Goal: Task Accomplishment & Management: Manage account settings

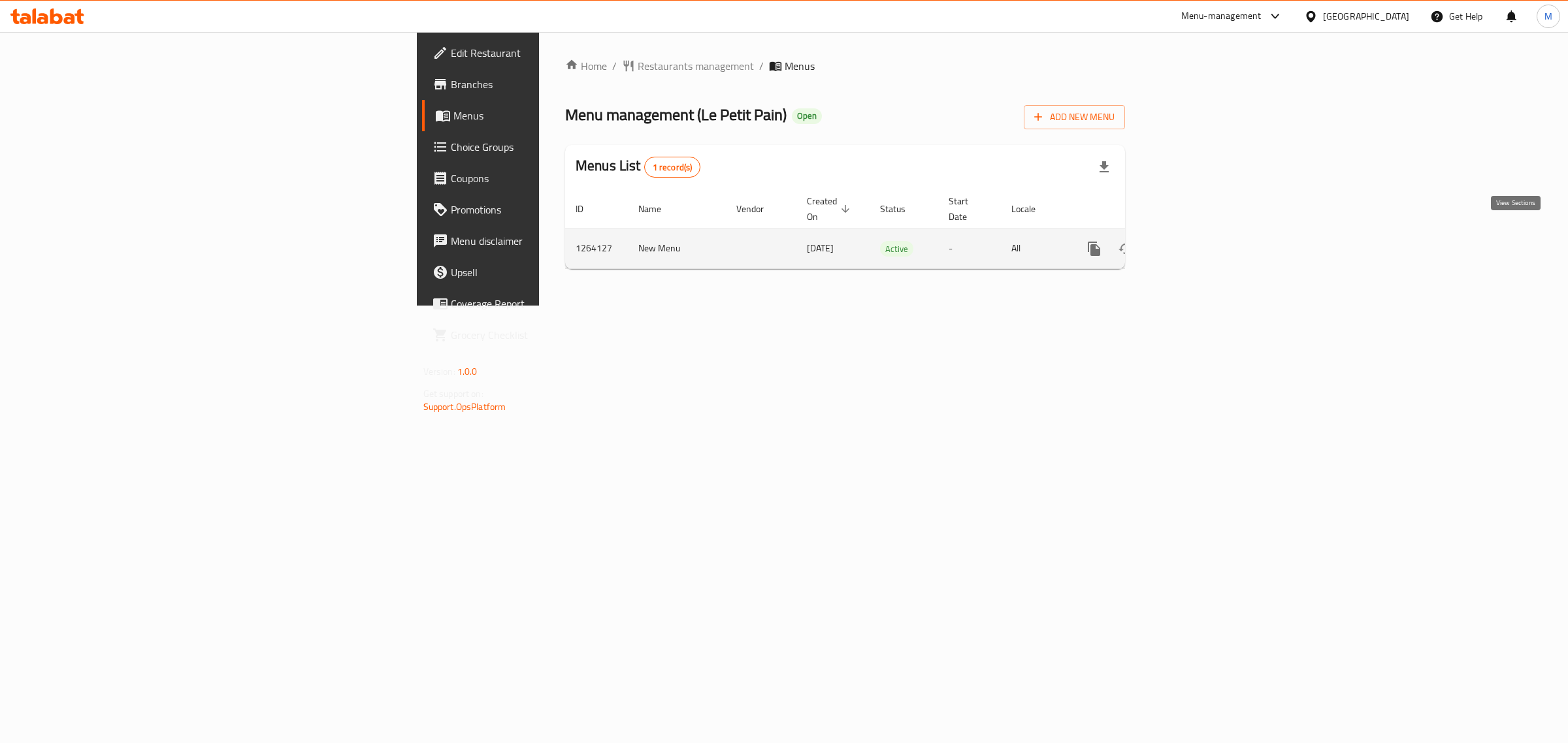
click at [1204, 241] on link "enhanced table" at bounding box center [1188, 248] width 31 height 31
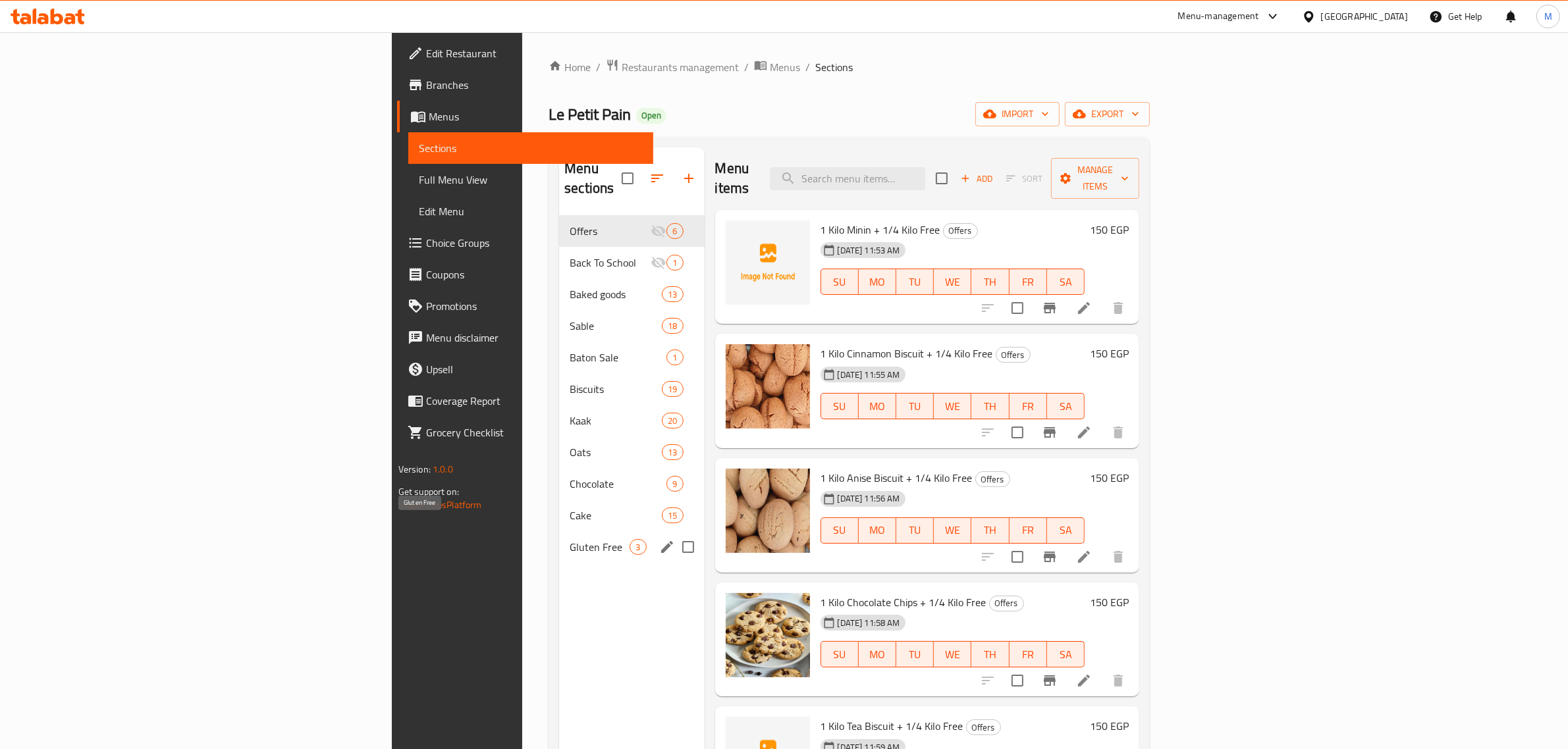
click at [569, 539] on span "Gluten Free" at bounding box center [600, 547] width 60 height 16
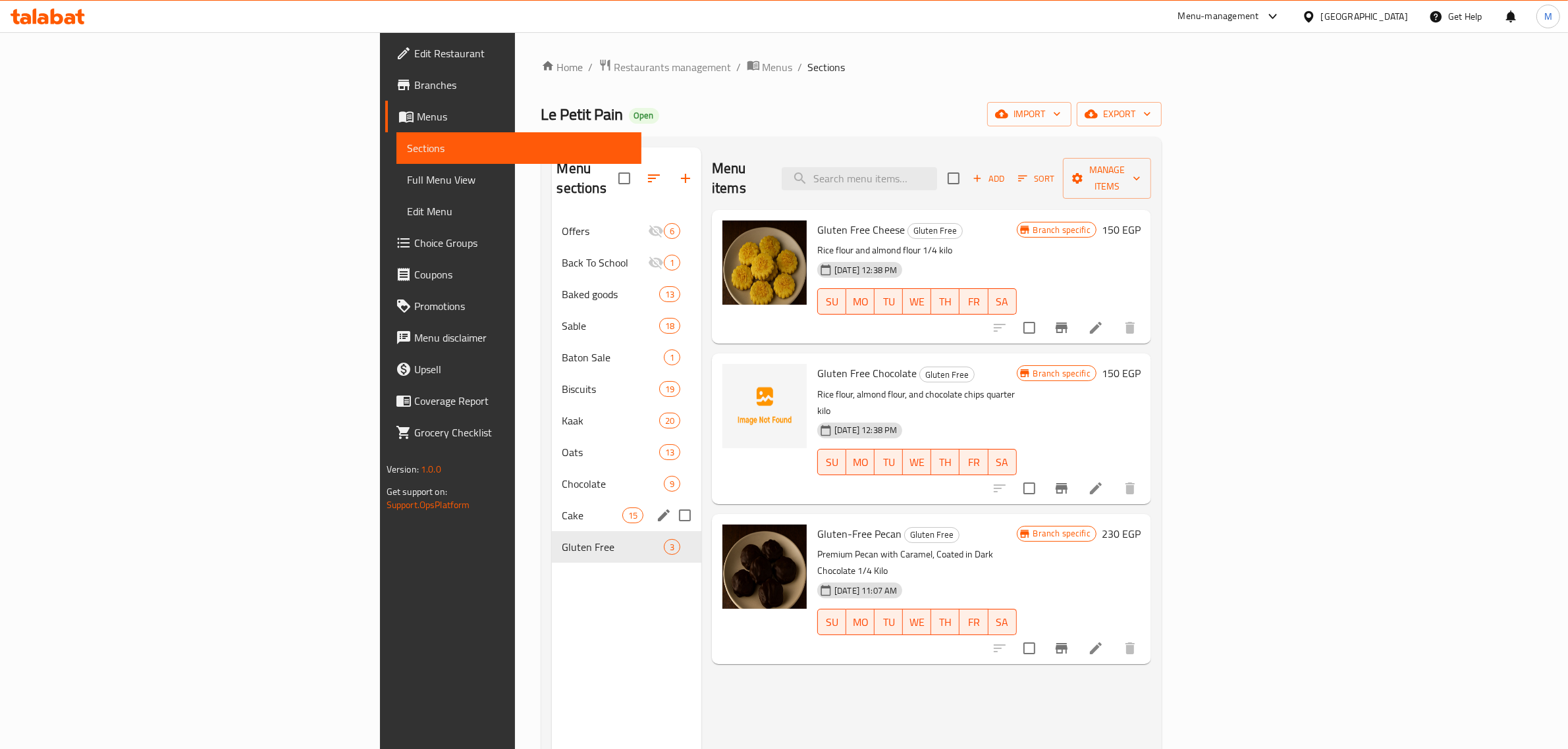
click at [562, 507] on span "Cake" at bounding box center [592, 515] width 60 height 16
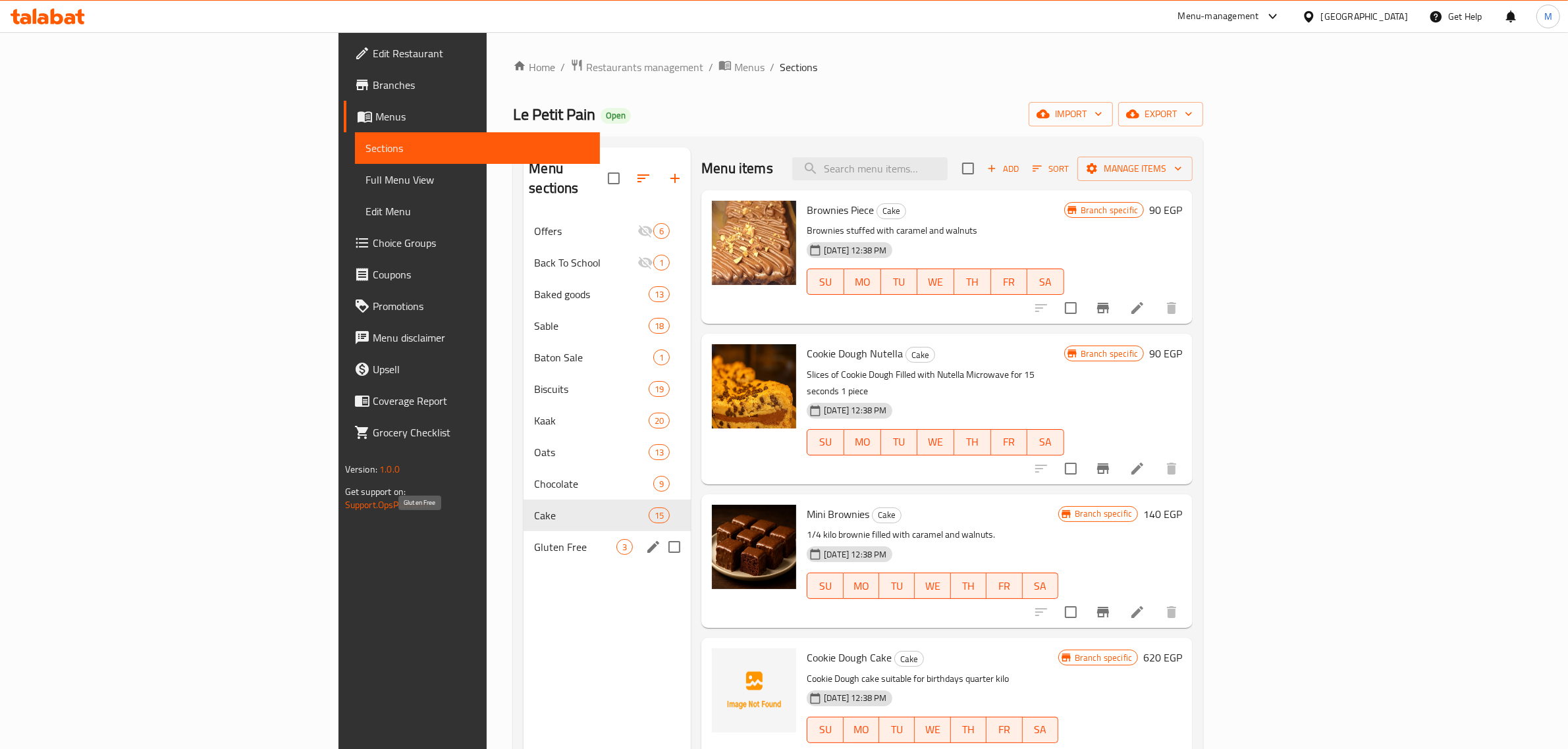
click at [534, 539] on span "Gluten Free" at bounding box center [575, 547] width 82 height 16
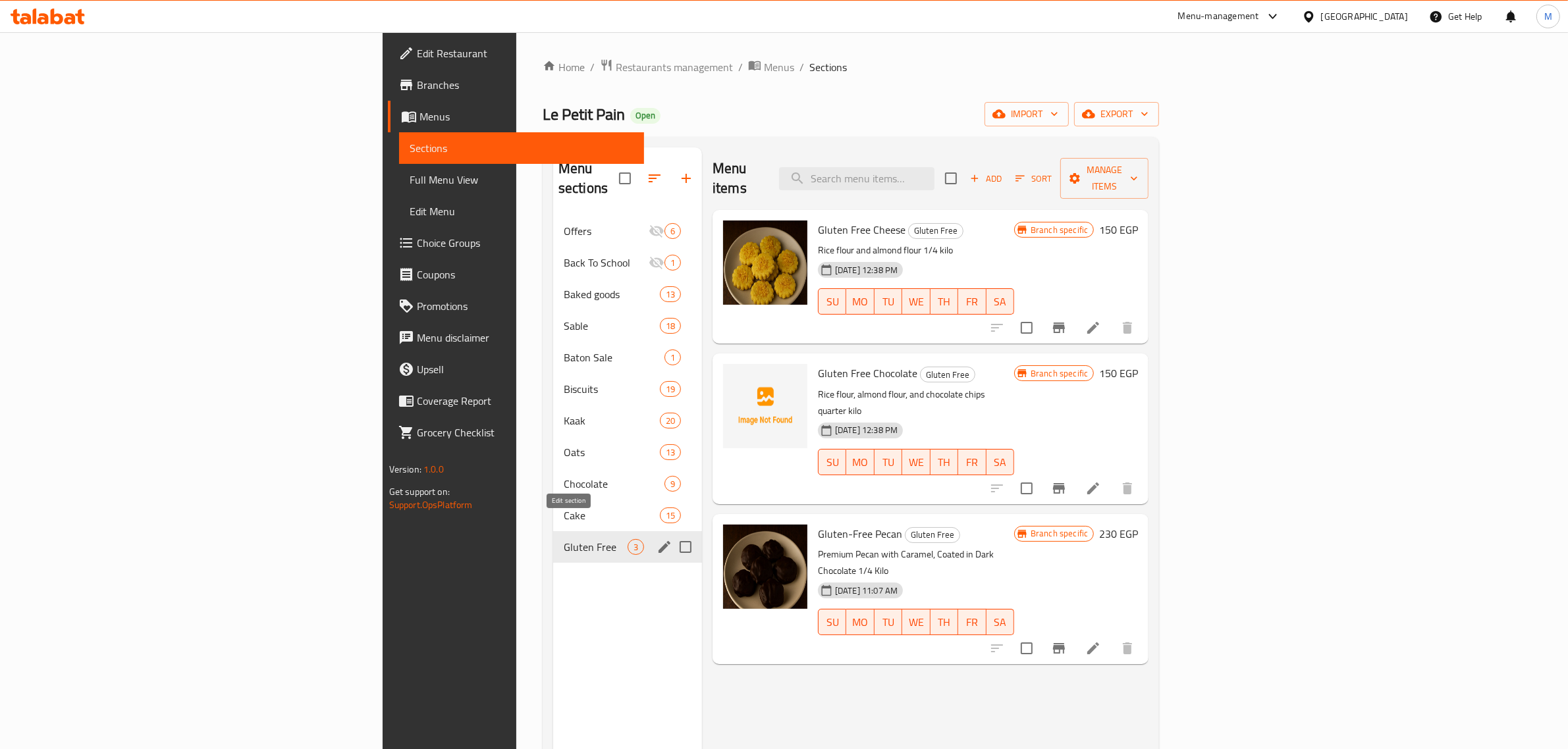
click at [657, 539] on icon "edit" at bounding box center [665, 547] width 16 height 16
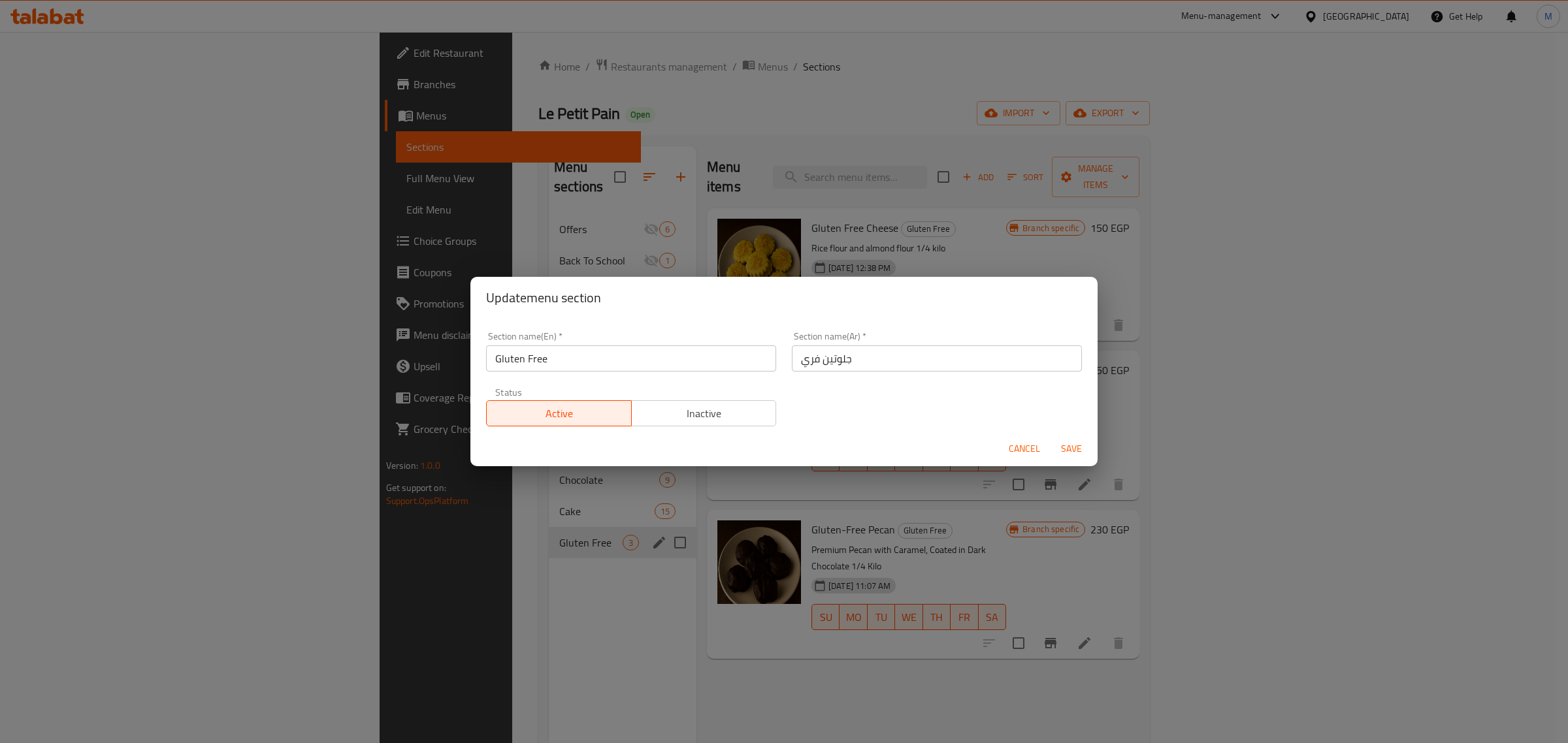
click at [529, 360] on input "Gluten Free" at bounding box center [631, 358] width 290 height 26
click at [1029, 445] on span "Cancel" at bounding box center [1024, 448] width 31 height 17
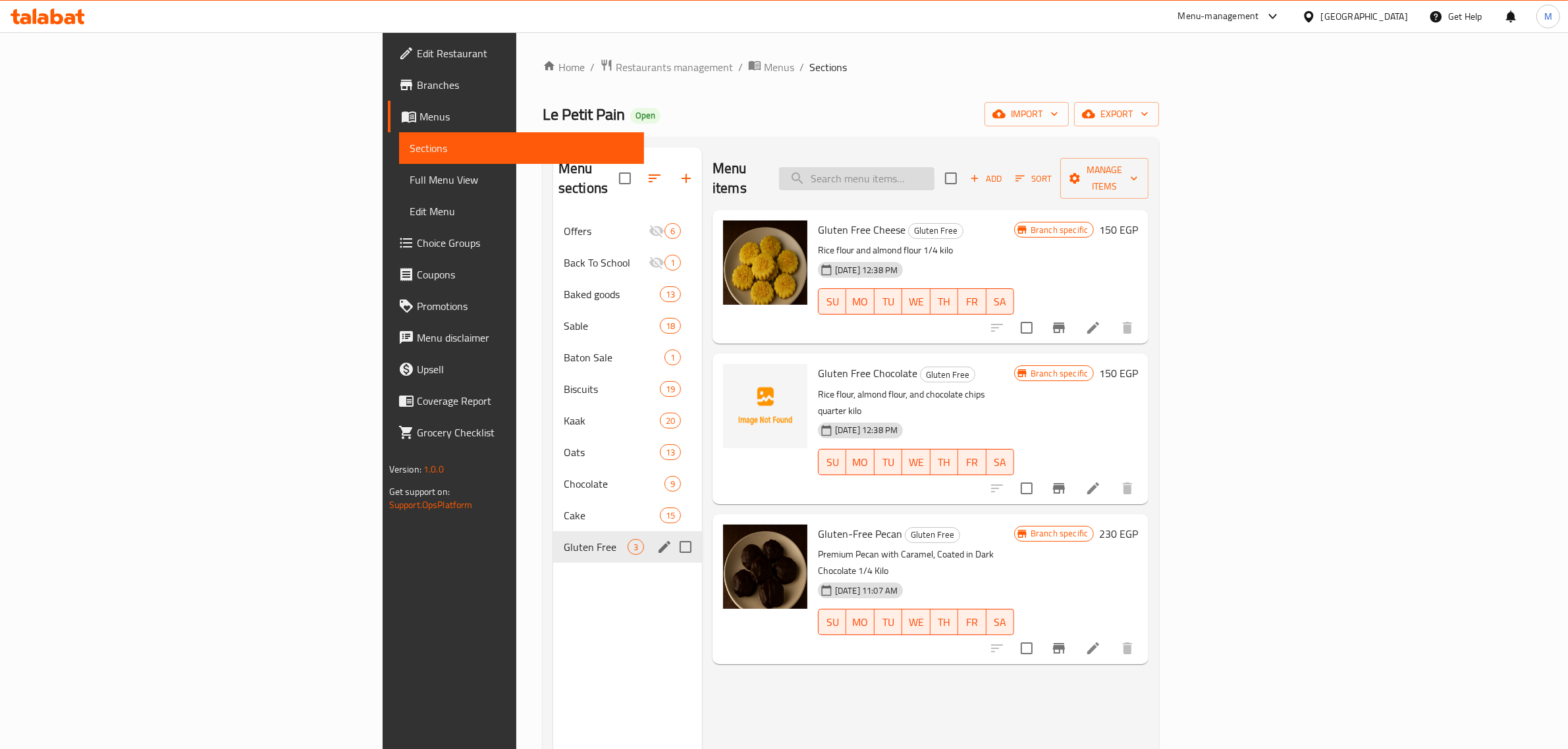
click at [934, 172] on input "search" at bounding box center [857, 178] width 155 height 23
paste input "Free"
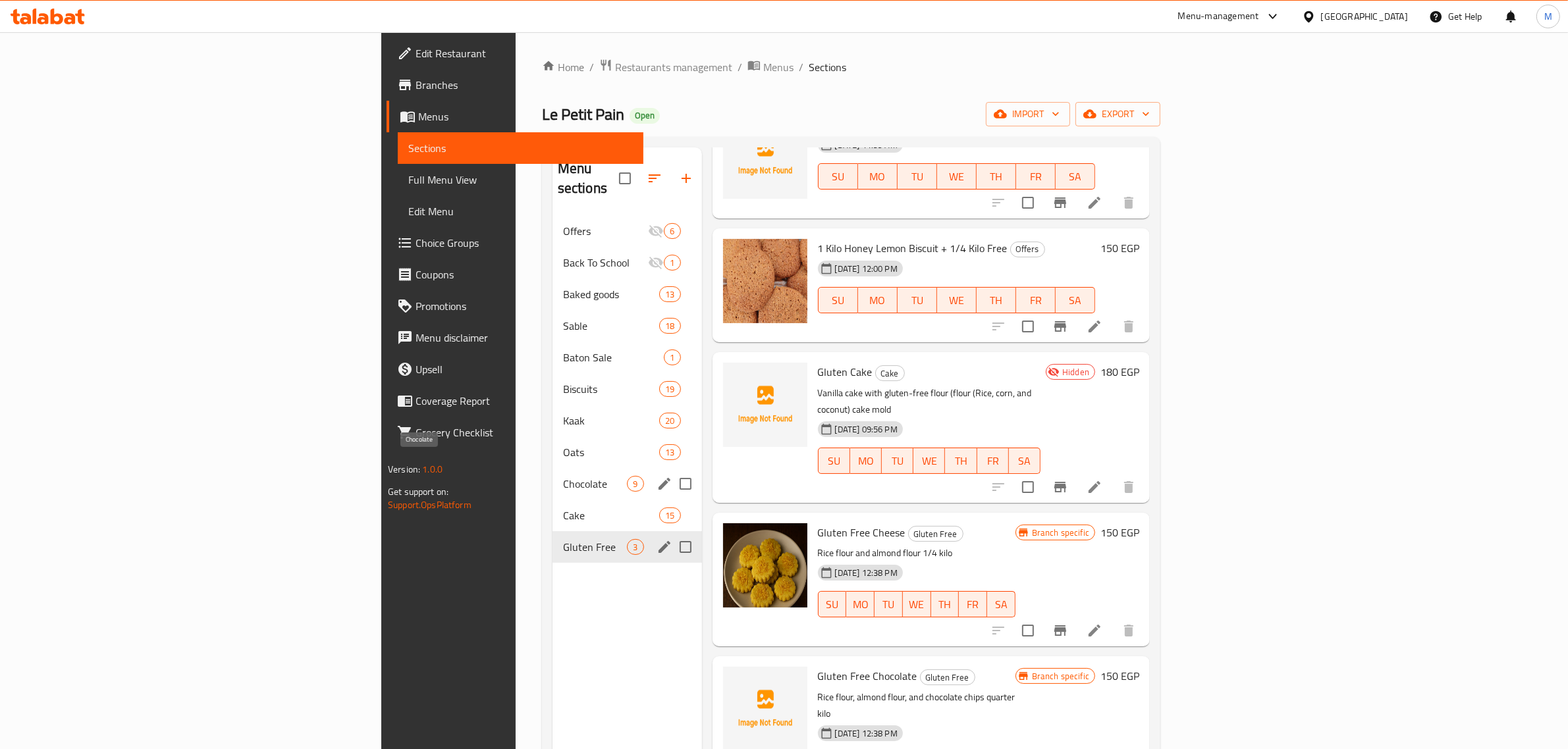
type input "Free"
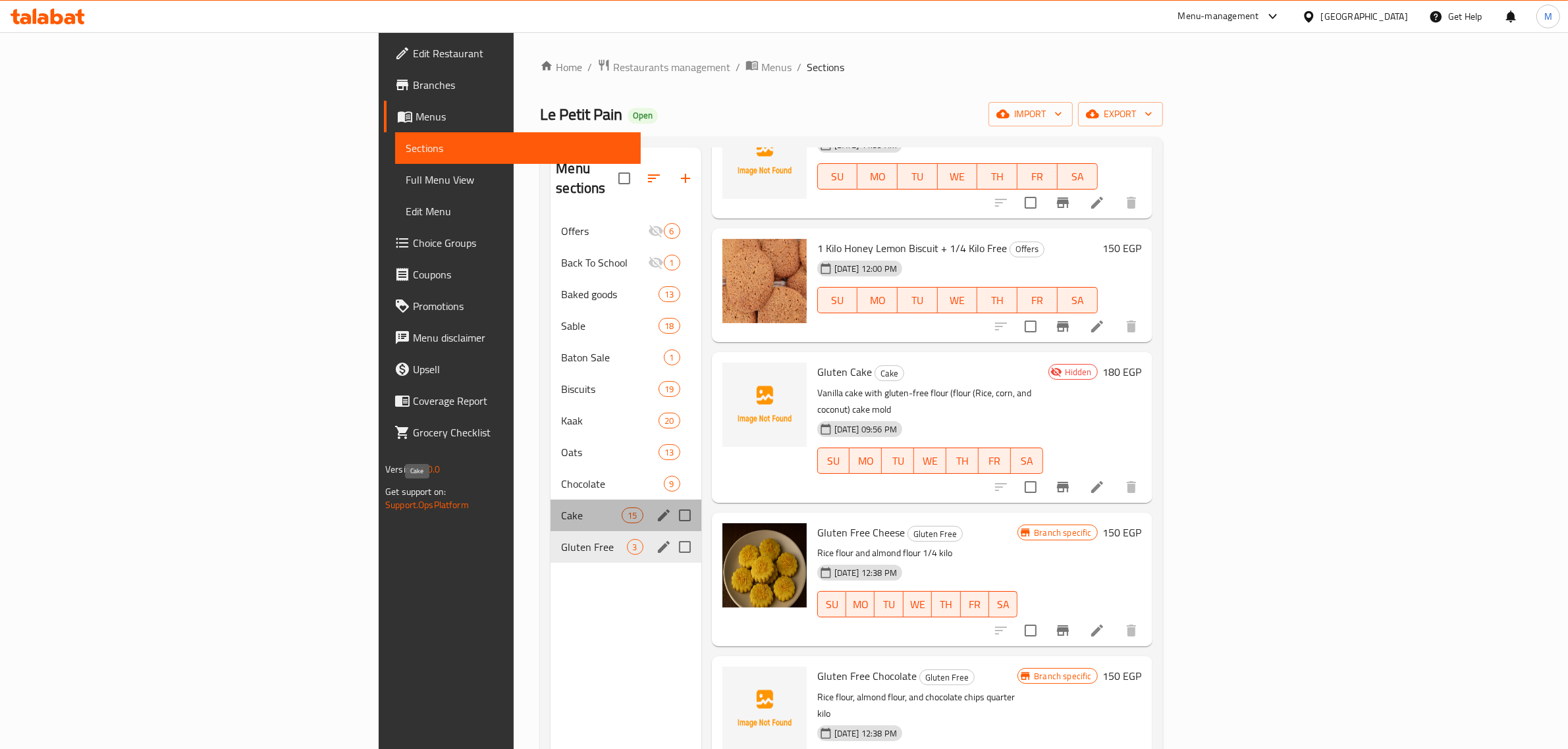
click at [561, 507] on span "Cake" at bounding box center [591, 515] width 60 height 16
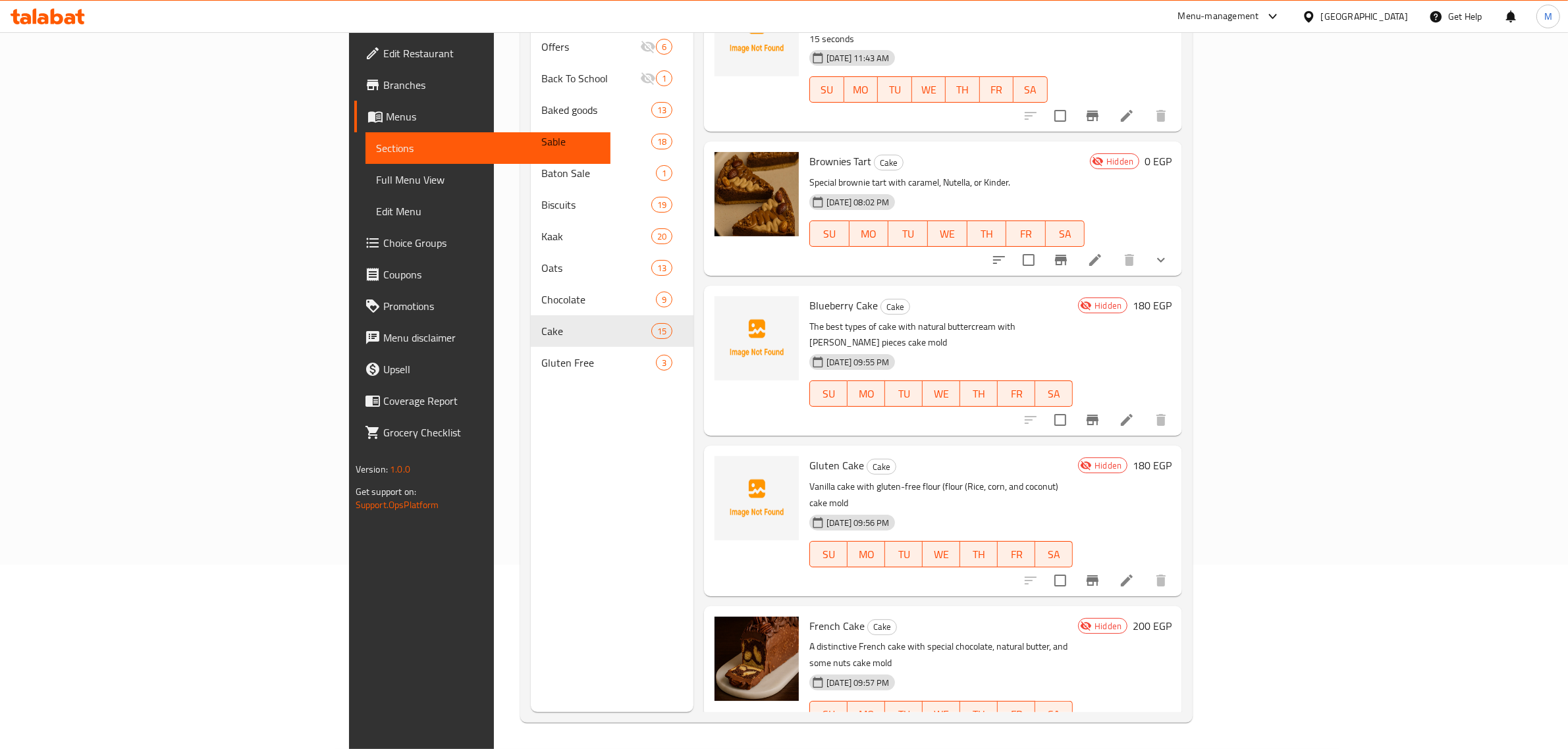
scroll to position [1439, 0]
click at [1074, 724] on input "checkbox" at bounding box center [1060, 738] width 28 height 28
checkbox input "true"
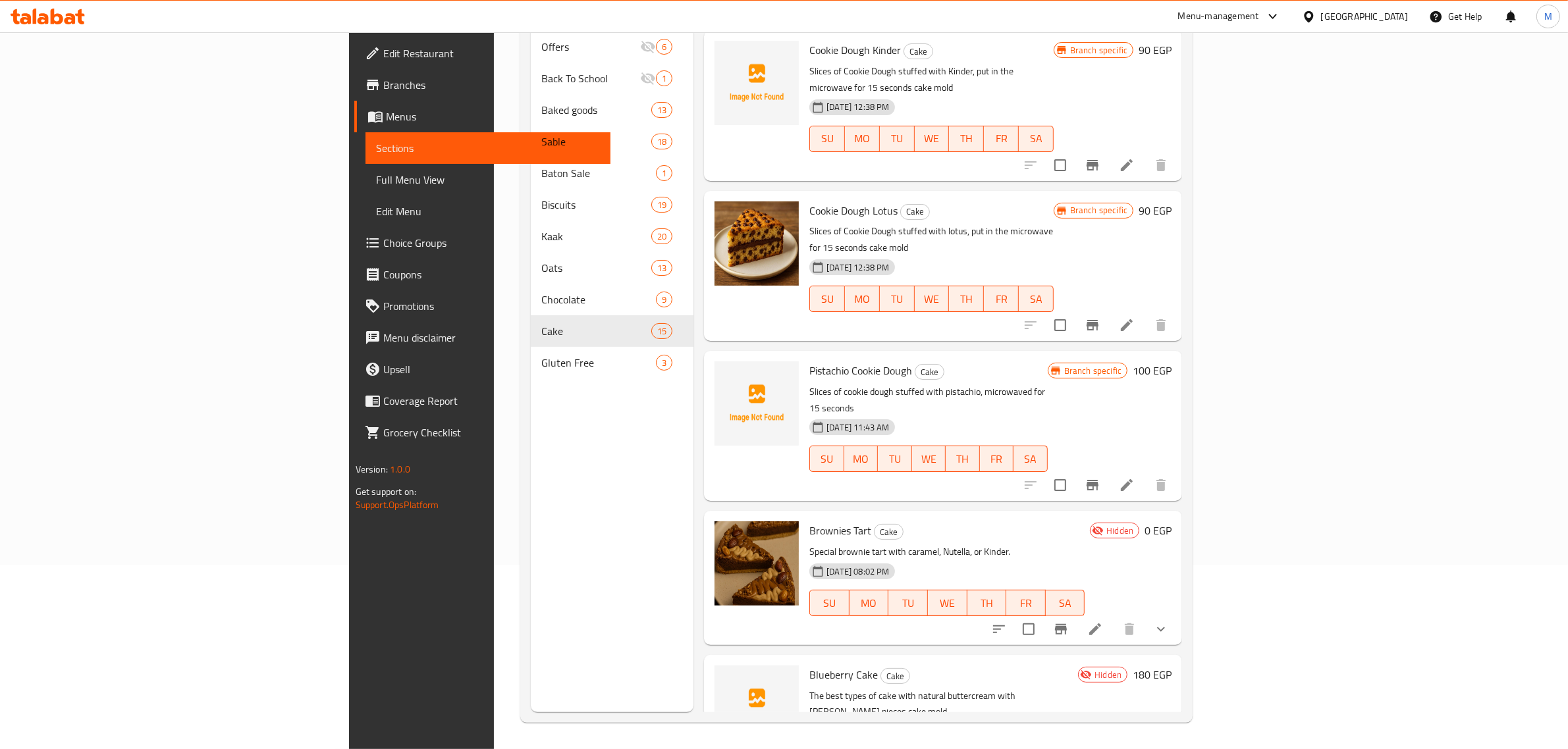
scroll to position [1027, 0]
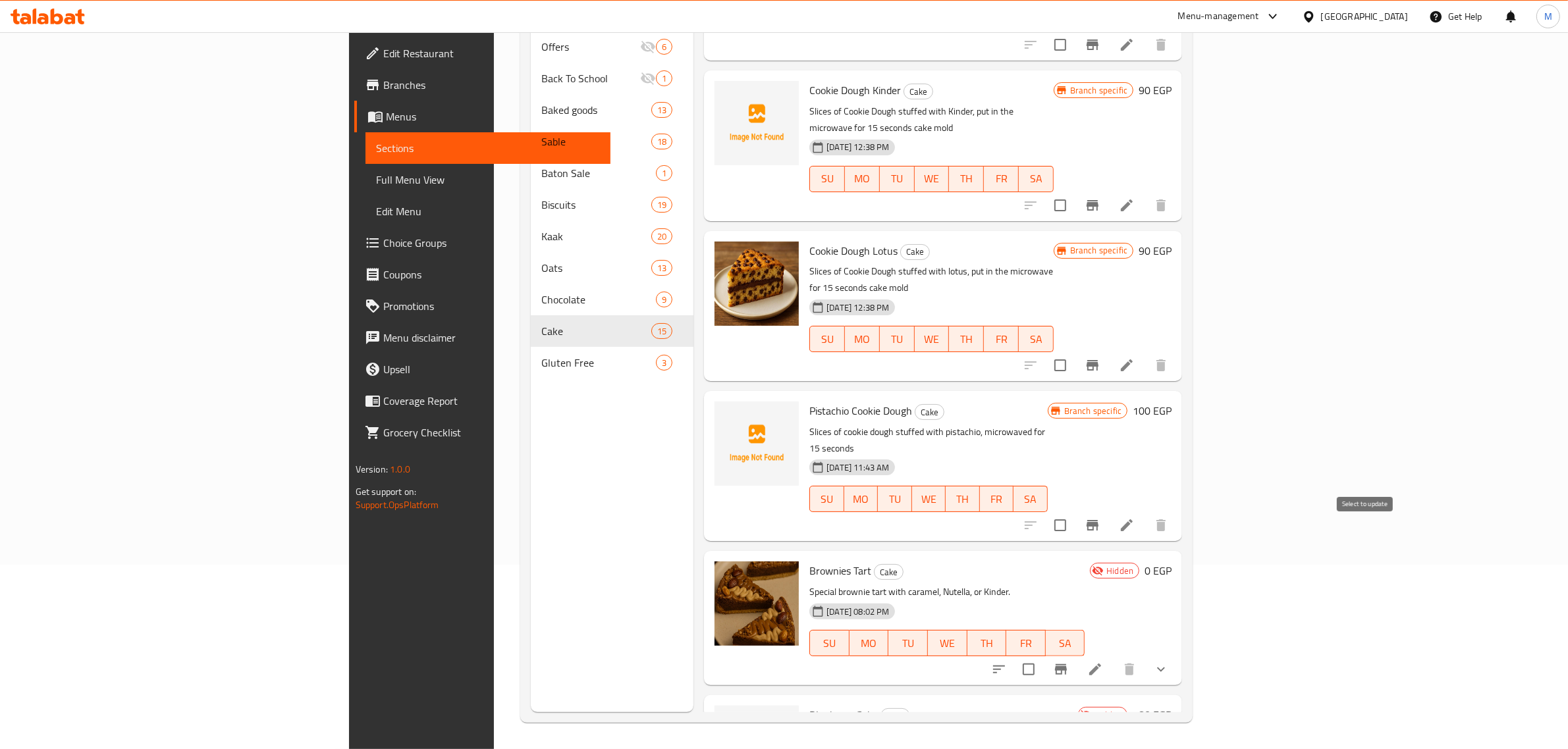
click at [1042, 655] on input "checkbox" at bounding box center [1029, 669] width 28 height 28
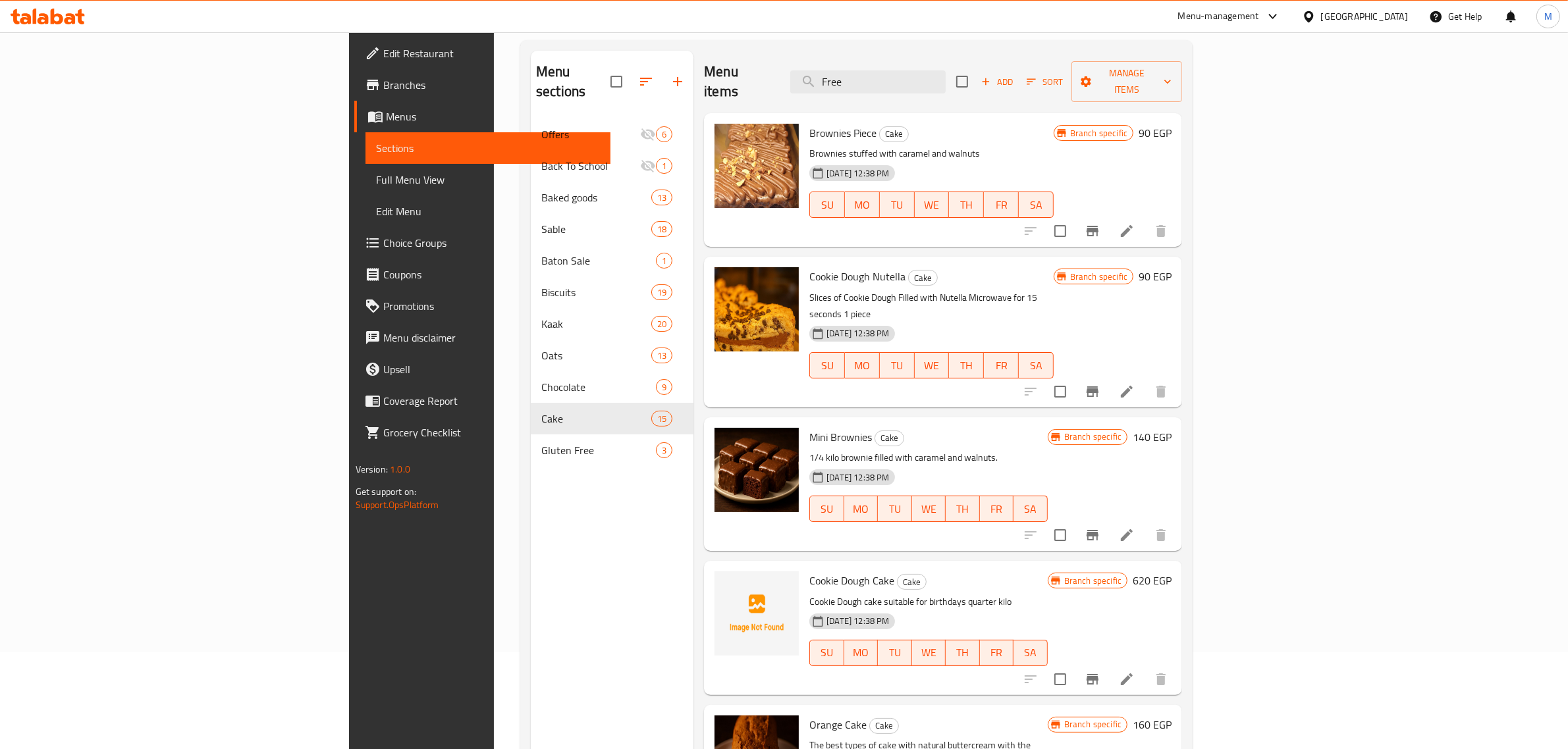
scroll to position [0, 0]
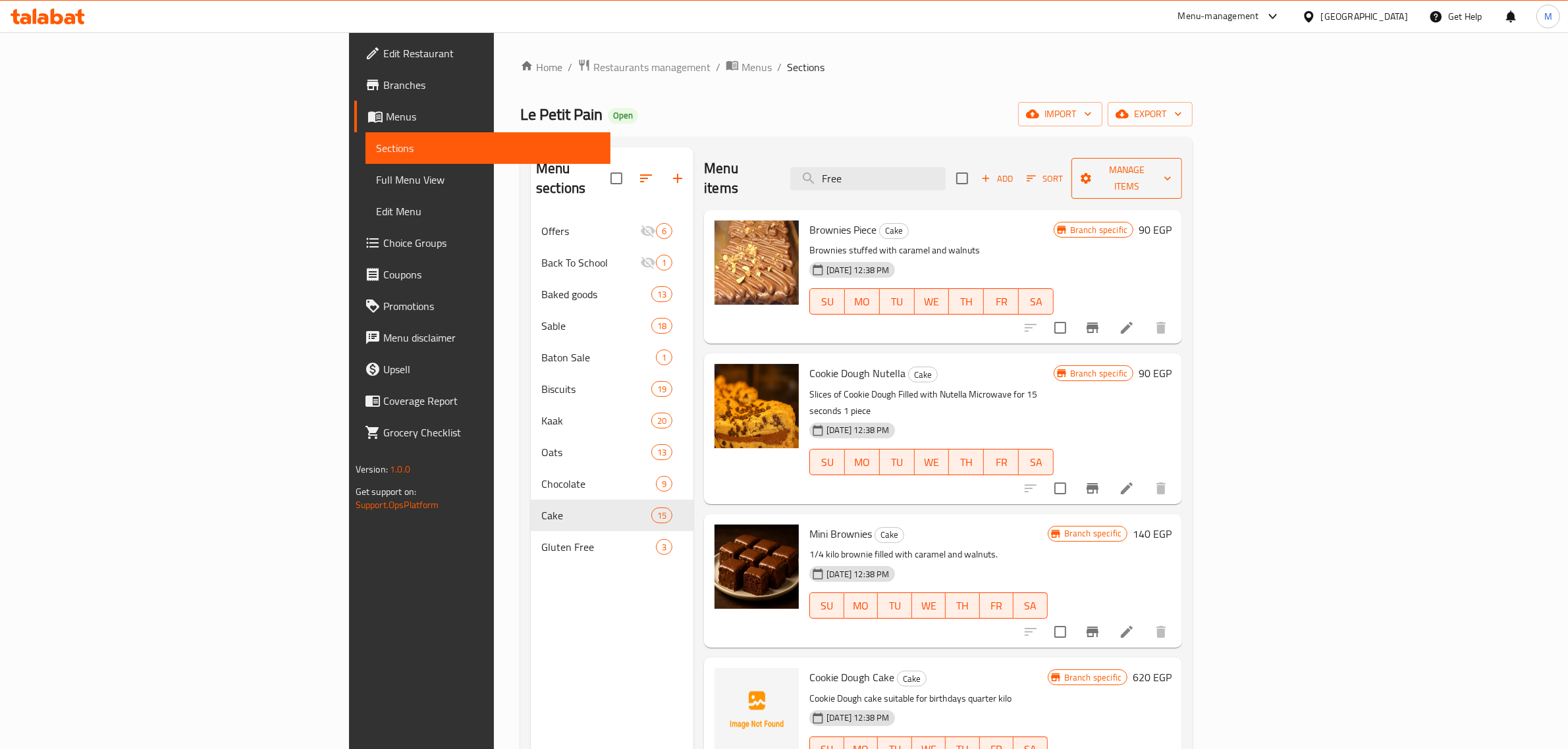
click at [1171, 173] on span "Manage items" at bounding box center [1126, 178] width 90 height 33
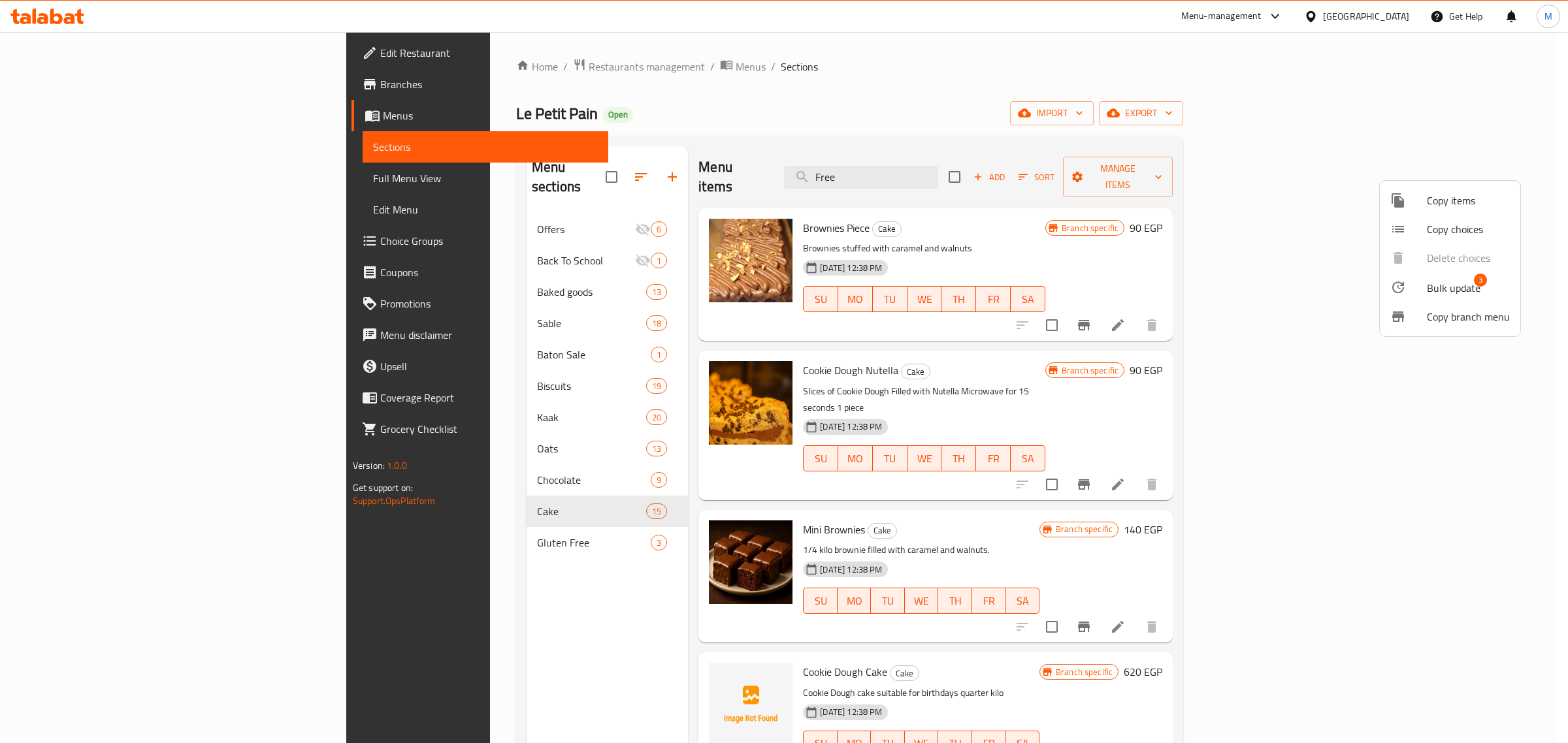
click at [1451, 291] on span "Bulk update" at bounding box center [1454, 288] width 53 height 16
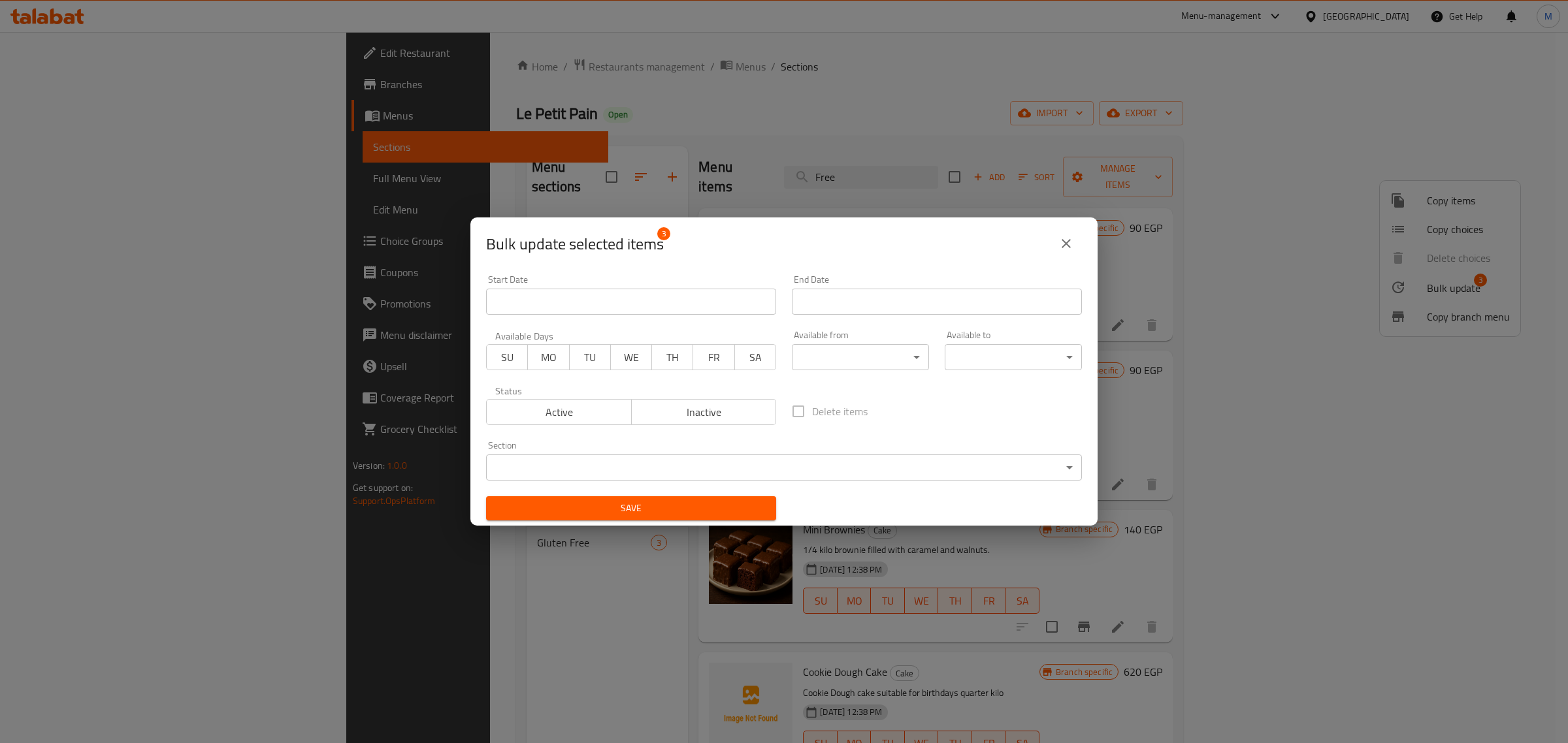
click at [574, 413] on span "Active" at bounding box center [559, 412] width 135 height 19
click at [604, 506] on span "Save" at bounding box center [631, 508] width 269 height 17
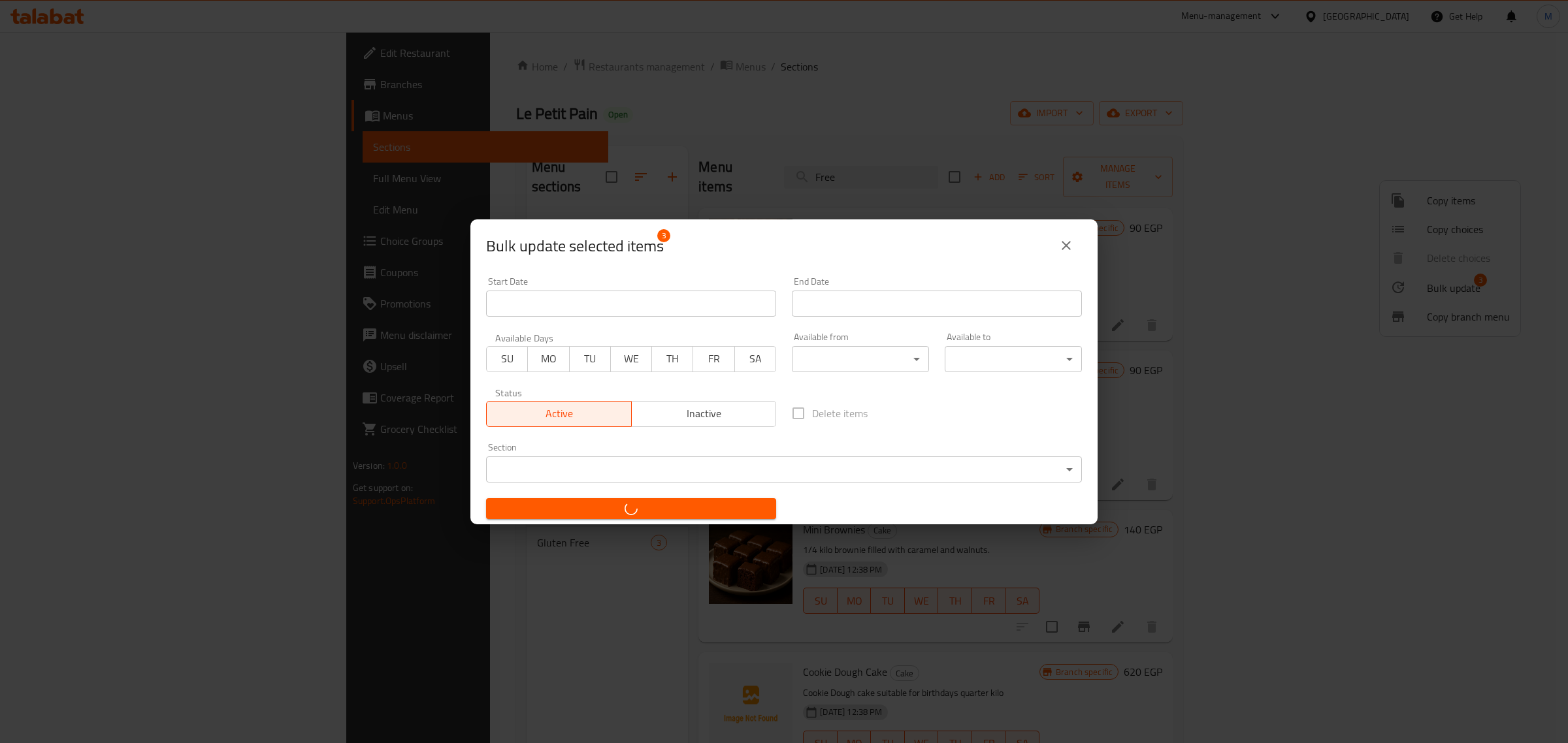
checkbox input "false"
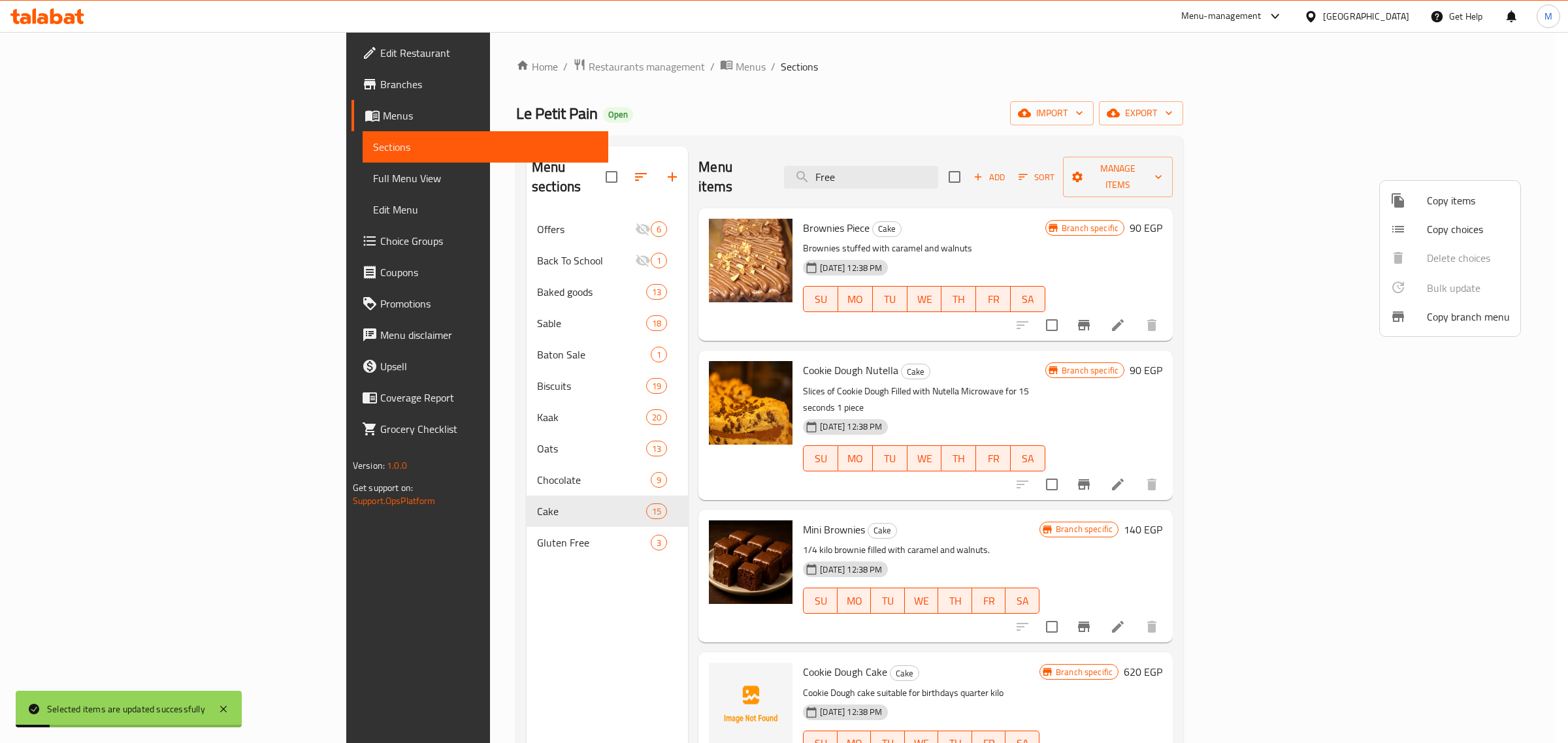
click at [437, 475] on div at bounding box center [784, 371] width 1568 height 743
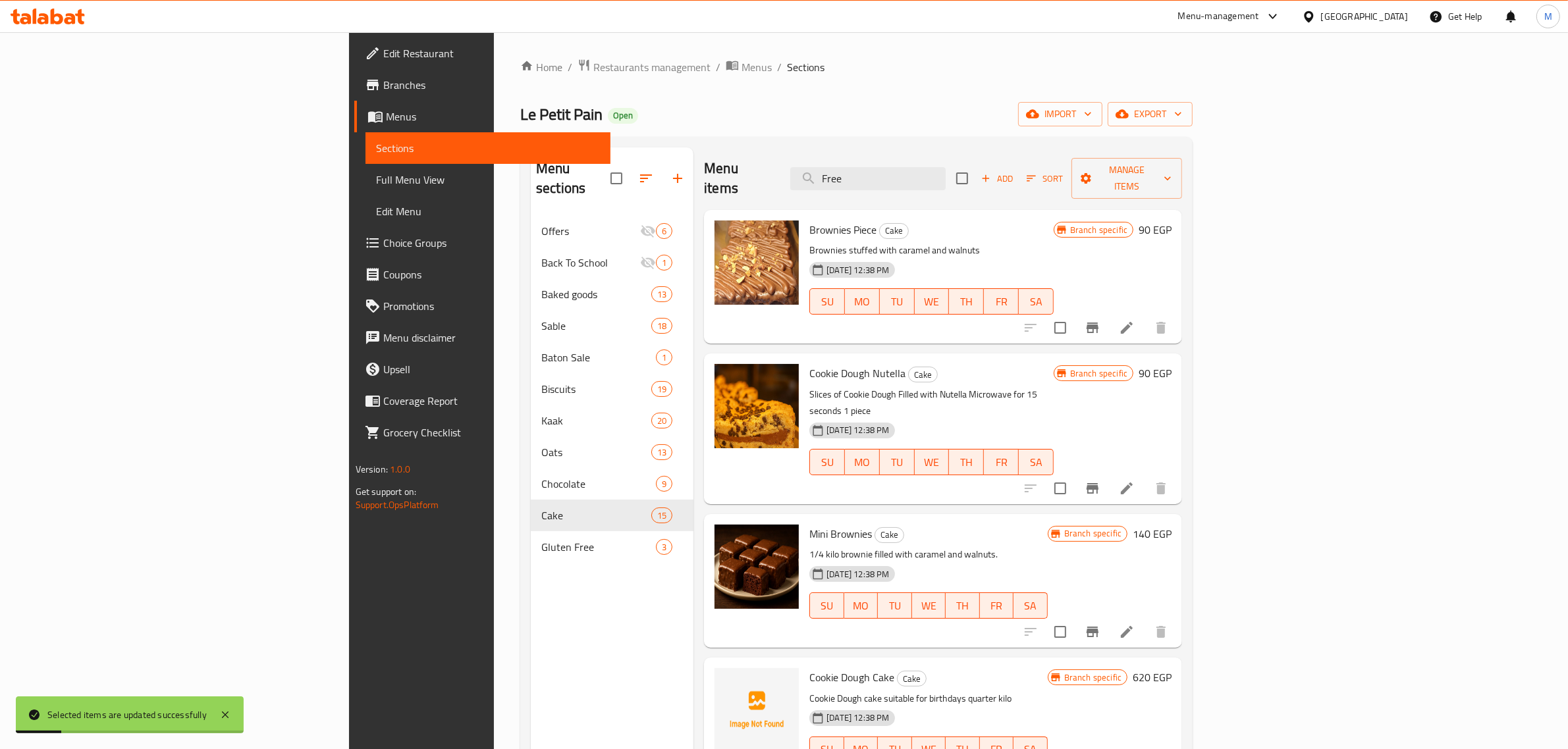
click at [531, 479] on div "Chocolate 9" at bounding box center [611, 483] width 163 height 32
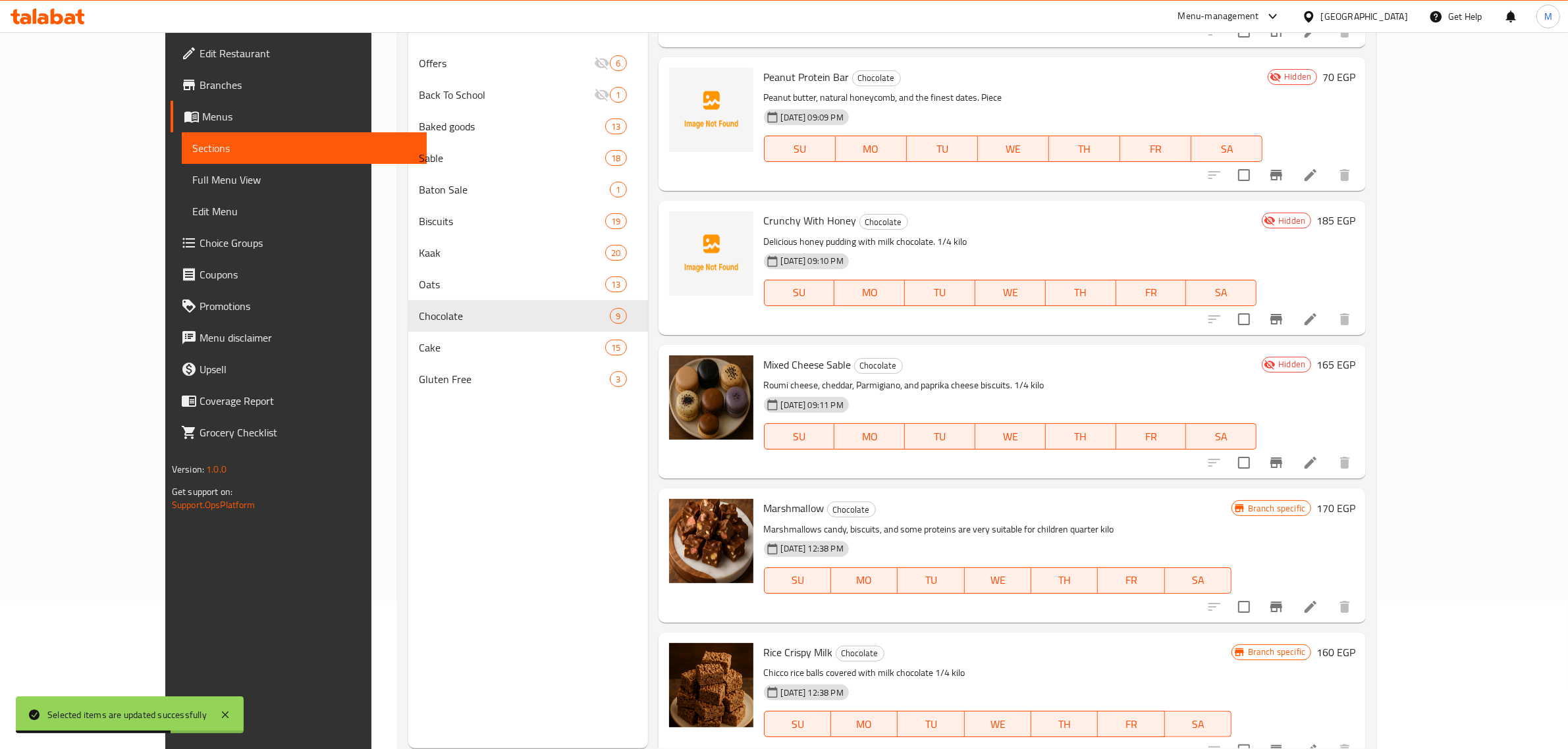
scroll to position [165, 0]
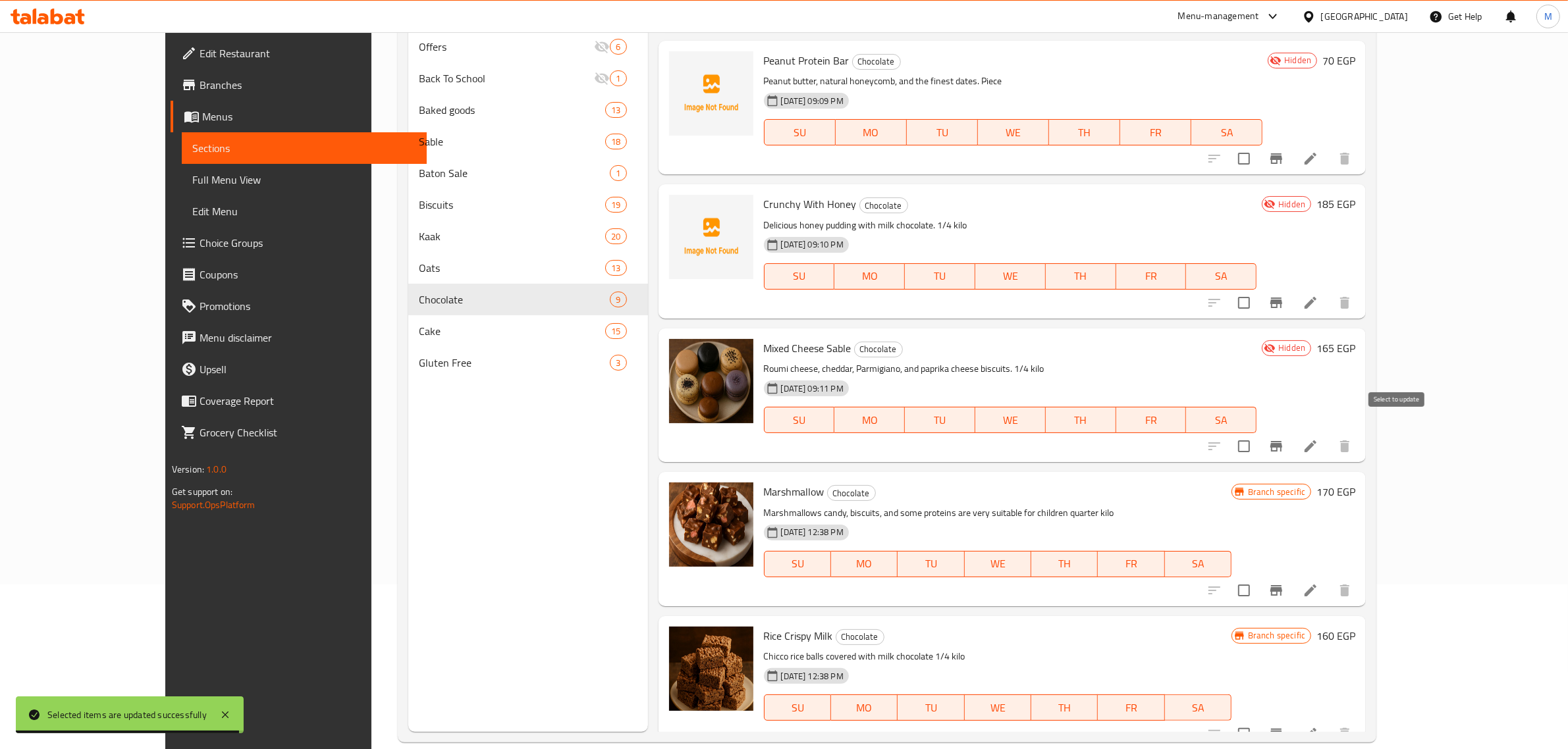
click at [1258, 433] on input "checkbox" at bounding box center [1244, 446] width 28 height 28
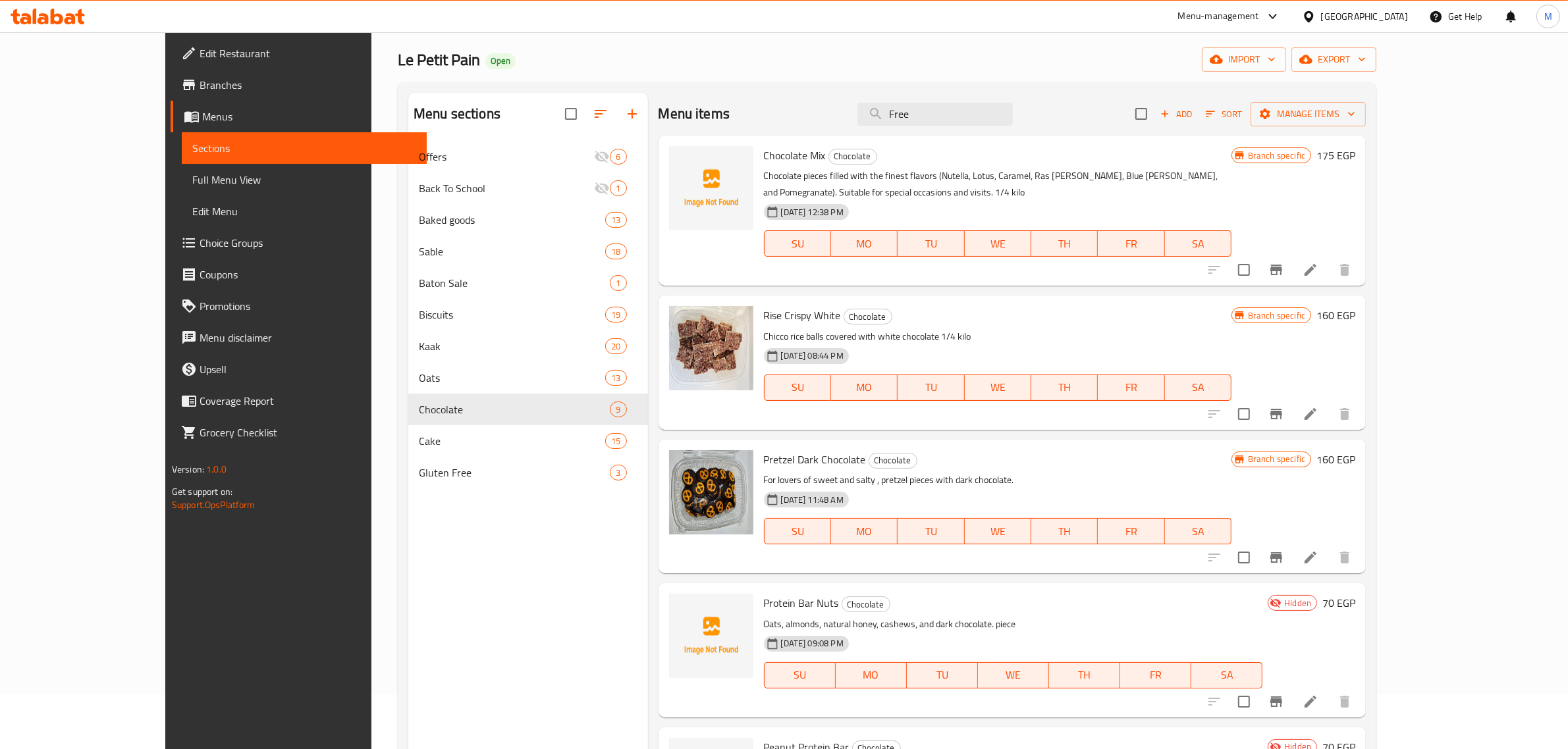
scroll to position [0, 0]
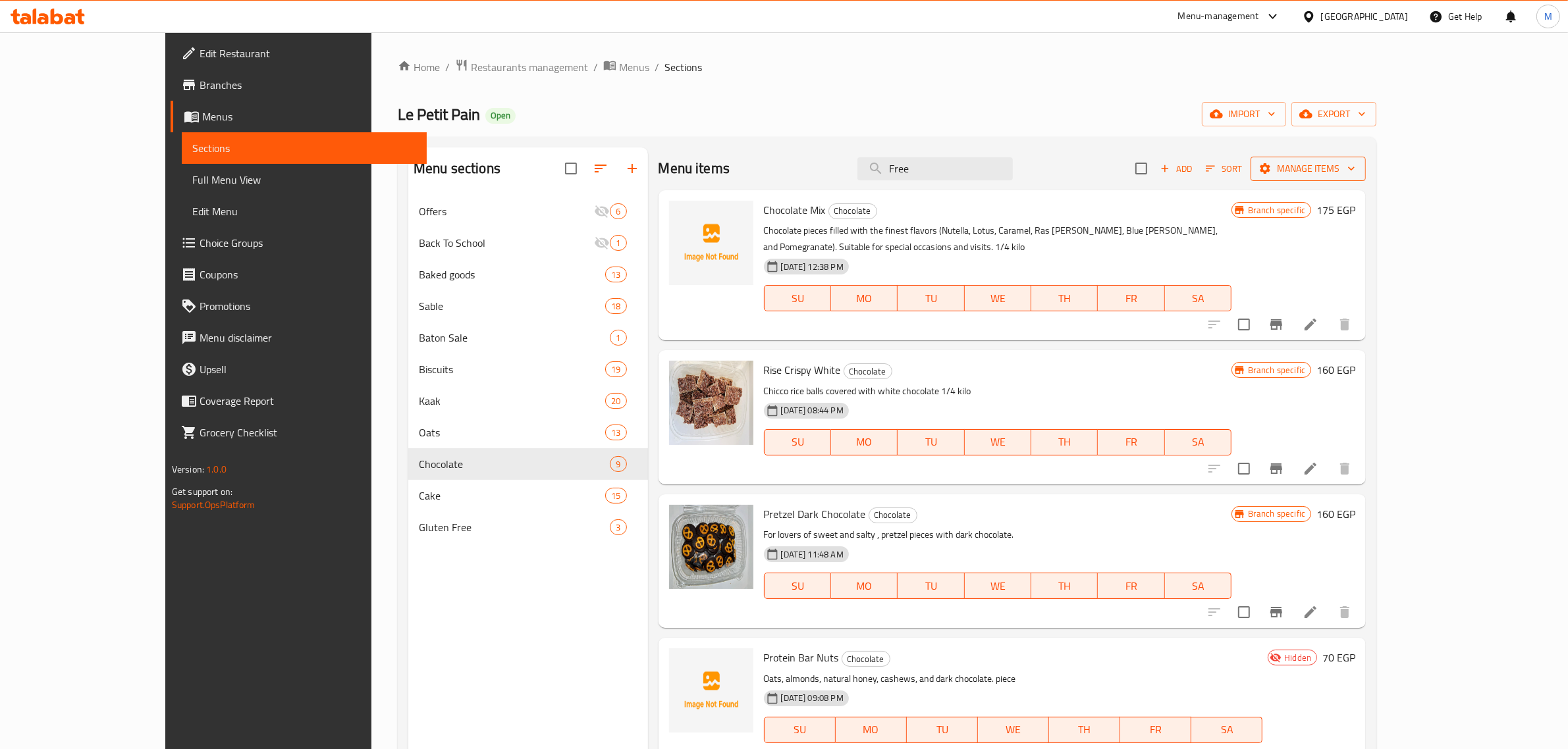
click at [1355, 161] on span "Manage items" at bounding box center [1308, 169] width 94 height 17
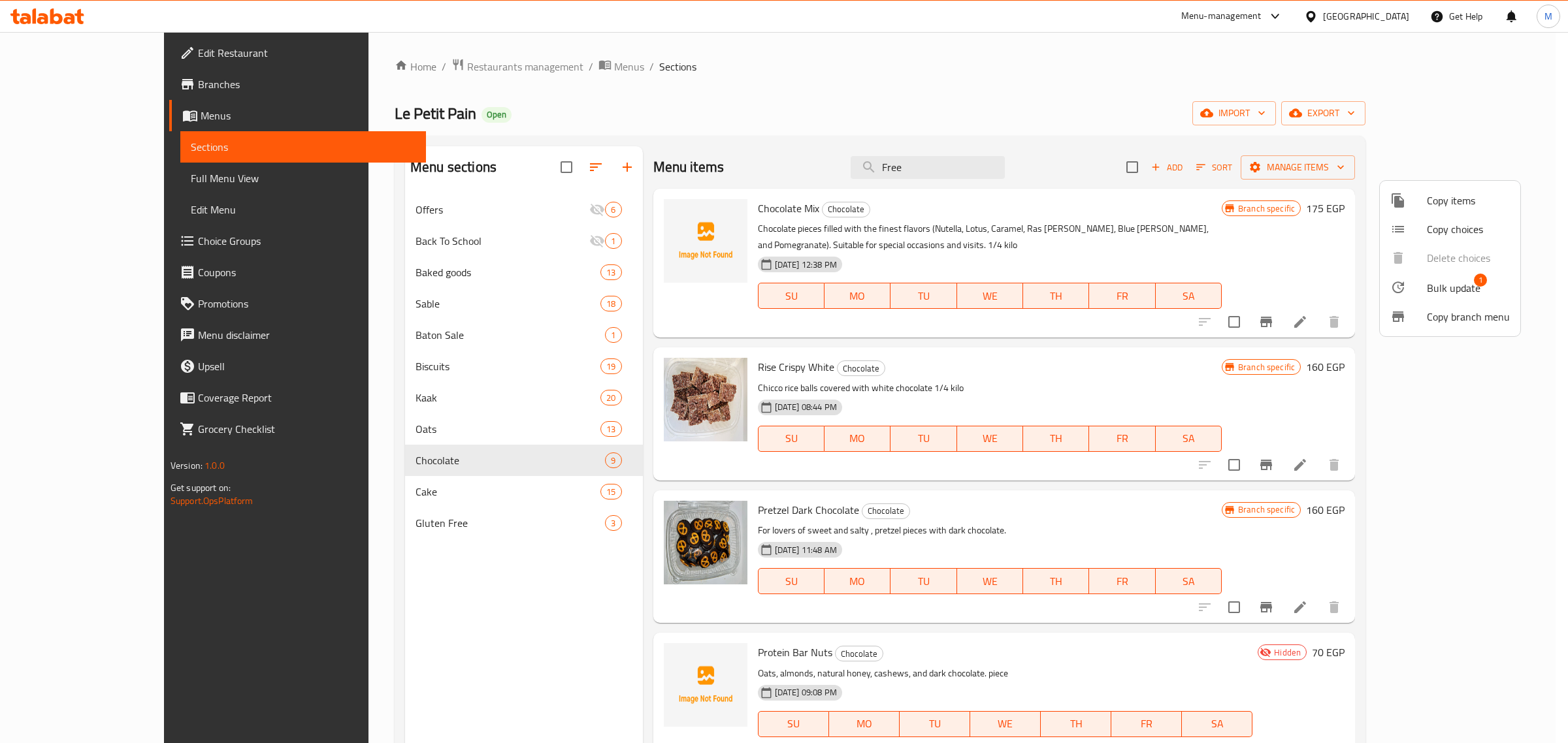
click at [1415, 294] on div at bounding box center [1408, 287] width 37 height 16
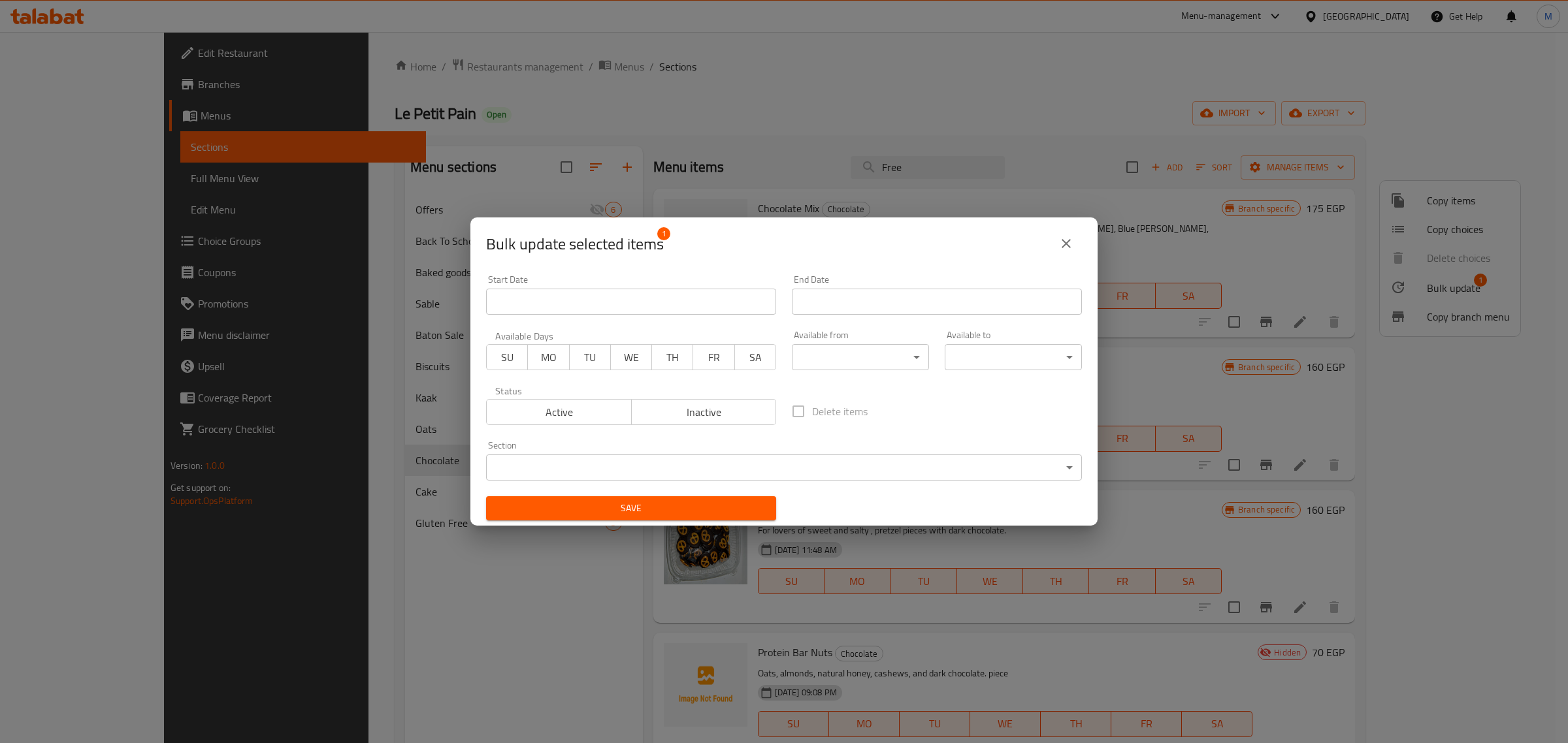
click at [563, 414] on span "Active" at bounding box center [559, 412] width 135 height 19
click at [709, 502] on span "Save" at bounding box center [631, 508] width 269 height 17
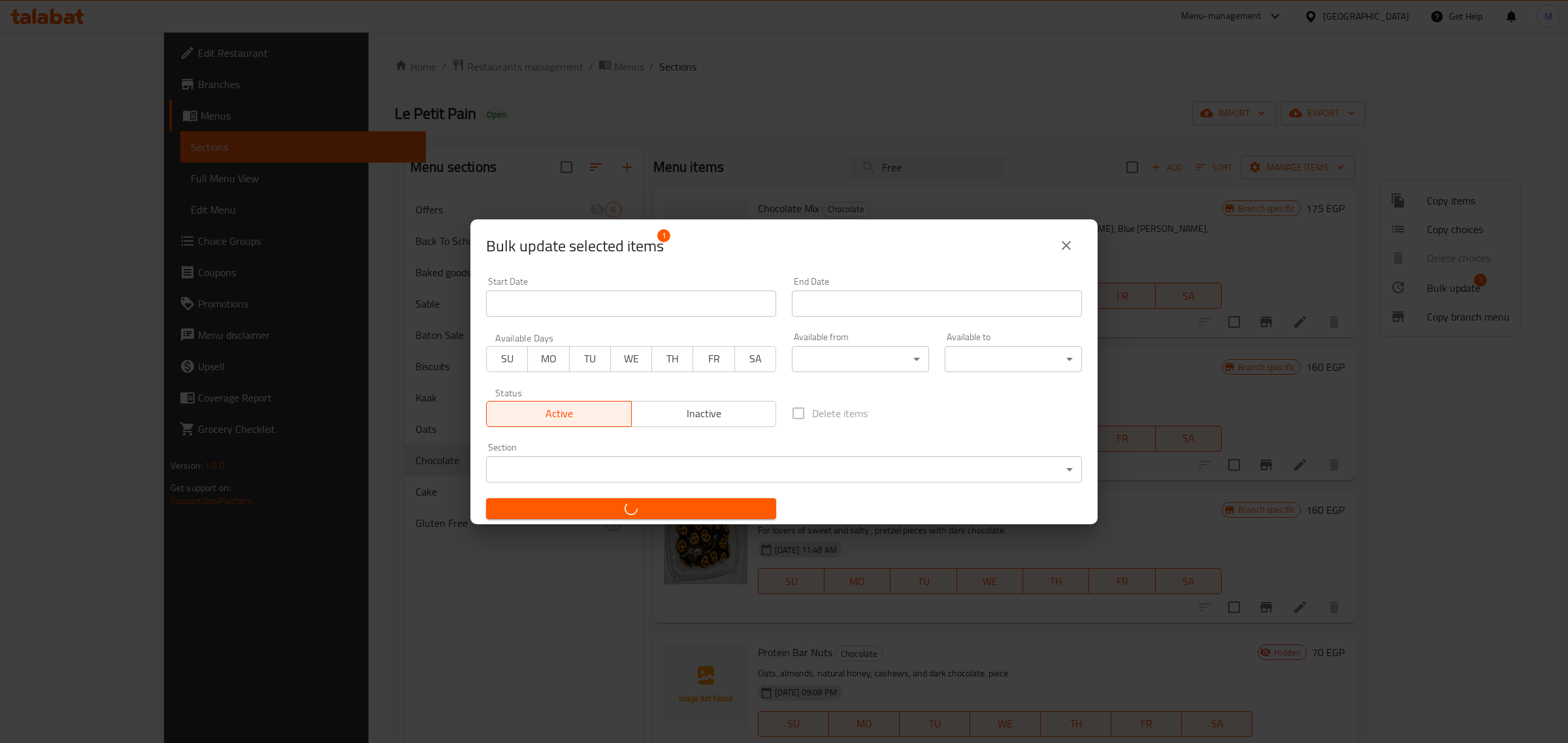
checkbox input "false"
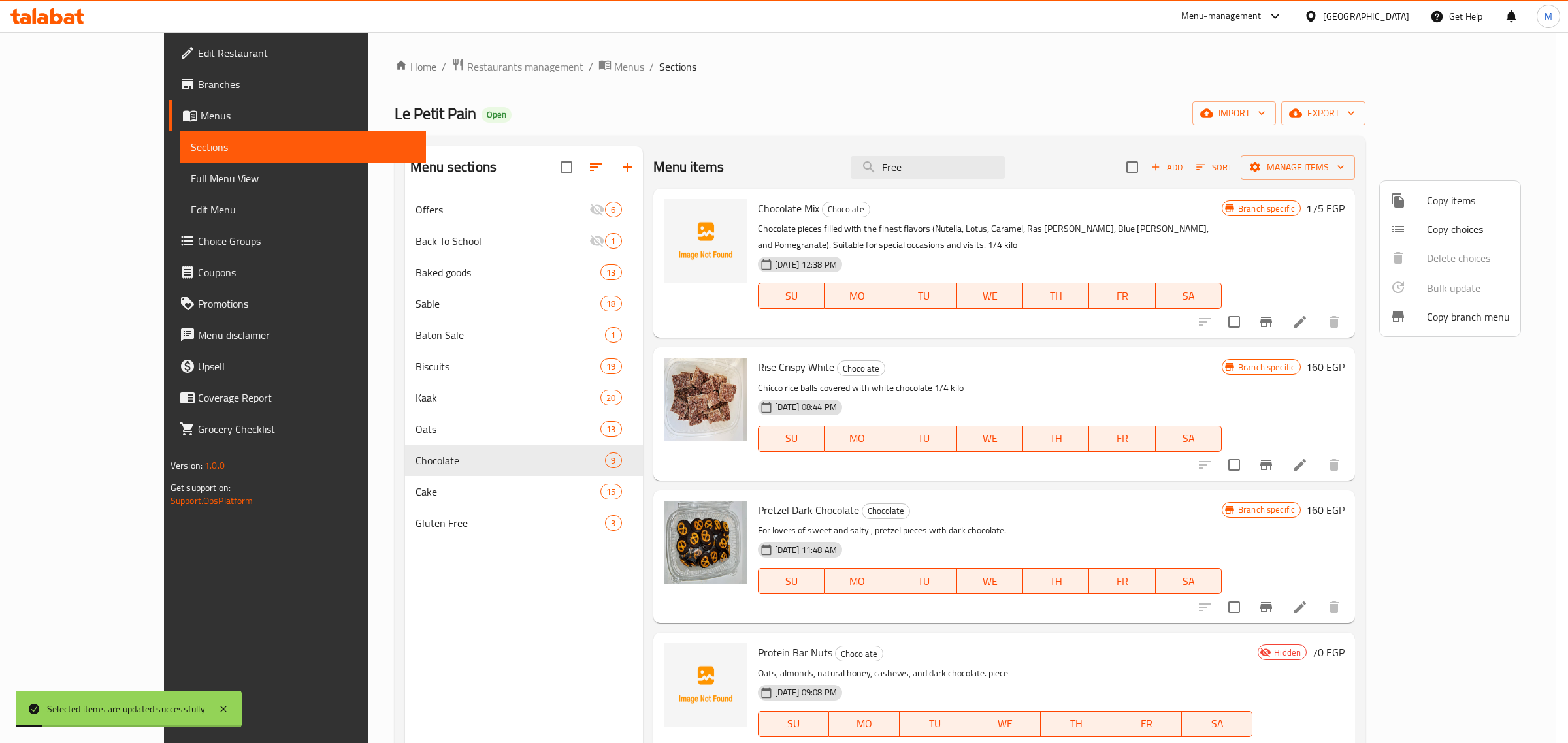
click at [472, 432] on div at bounding box center [784, 371] width 1568 height 743
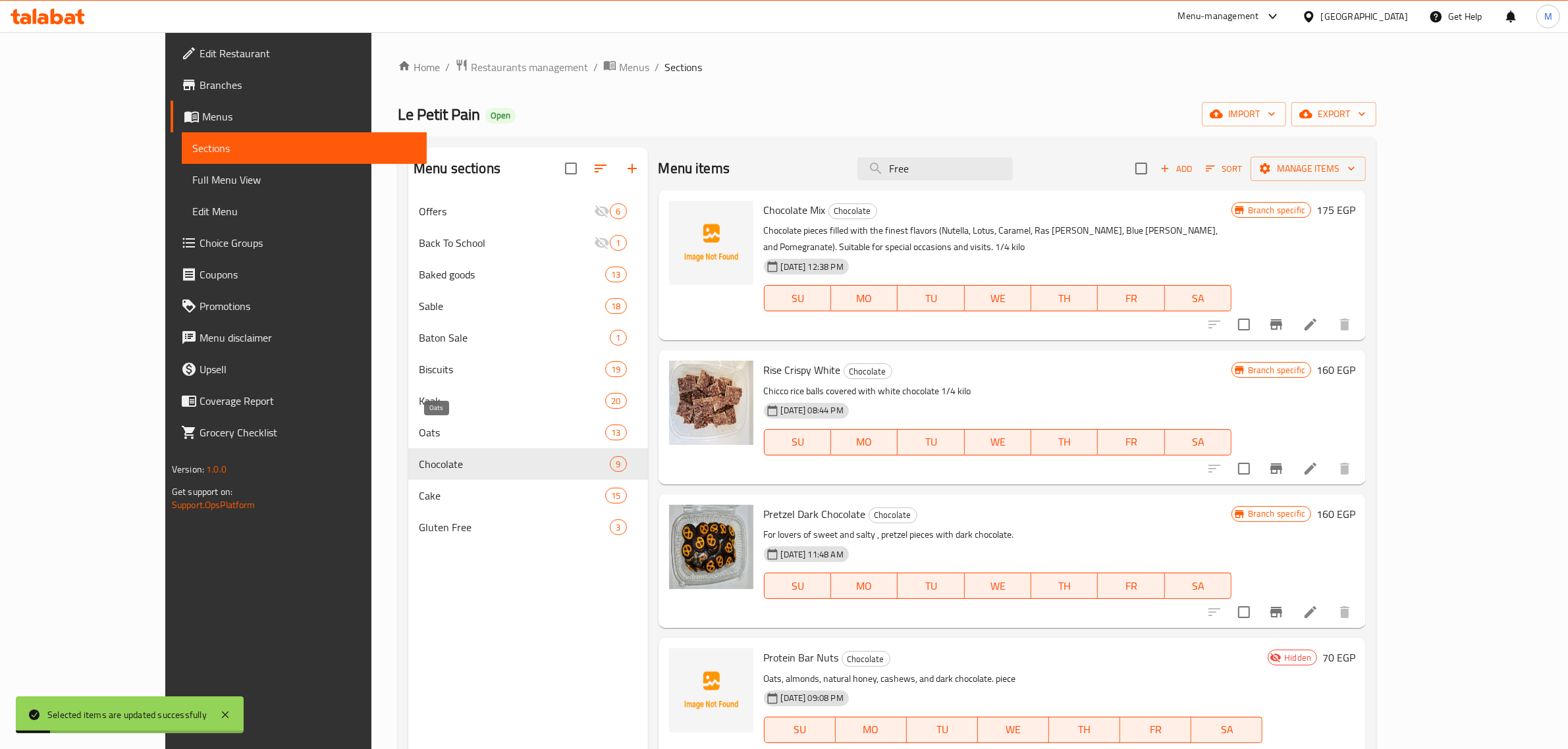
click at [471, 435] on span "Oats" at bounding box center [512, 433] width 186 height 16
click at [471, 438] on span "Oats" at bounding box center [512, 433] width 186 height 16
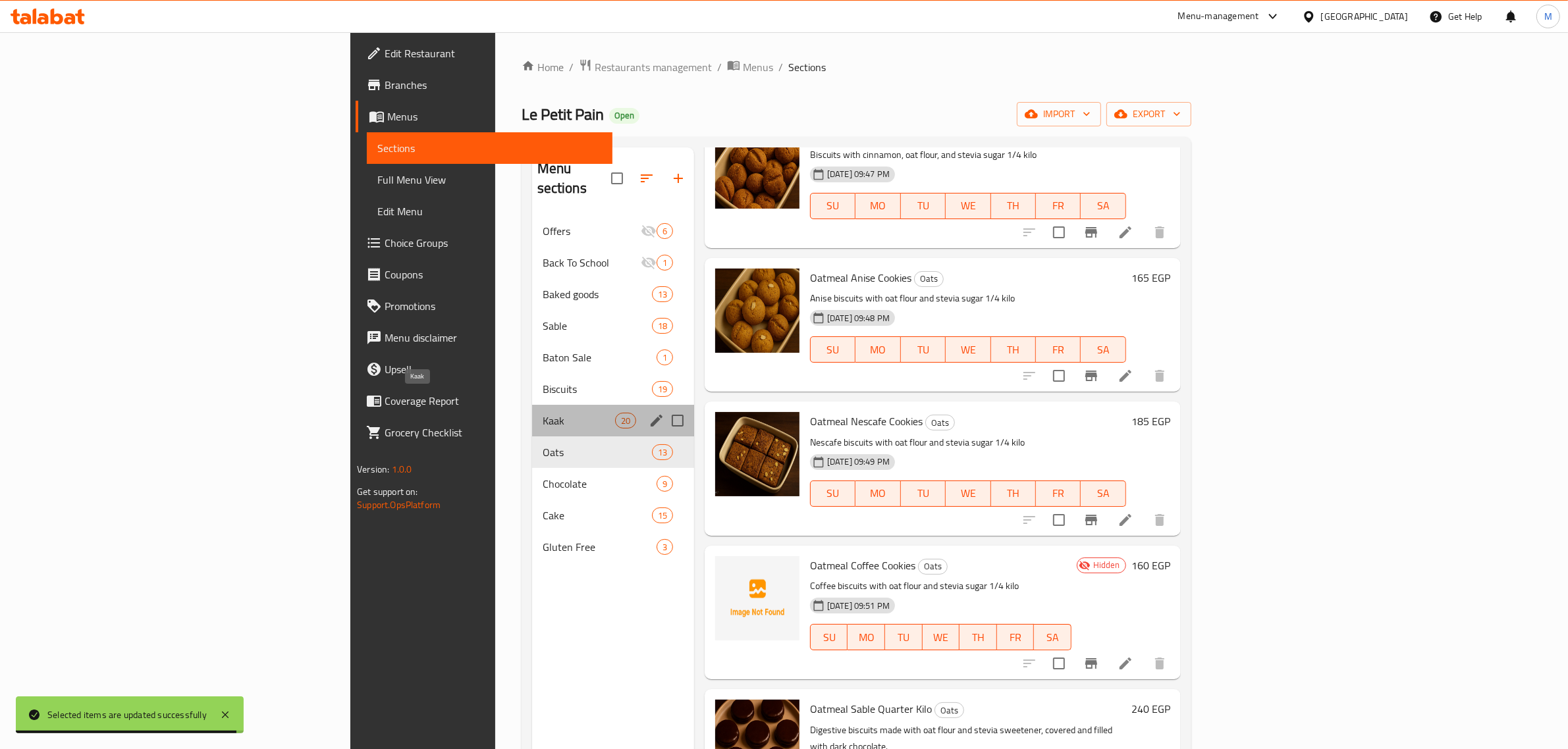
click at [542, 413] on span "Kaak" at bounding box center [578, 421] width 72 height 16
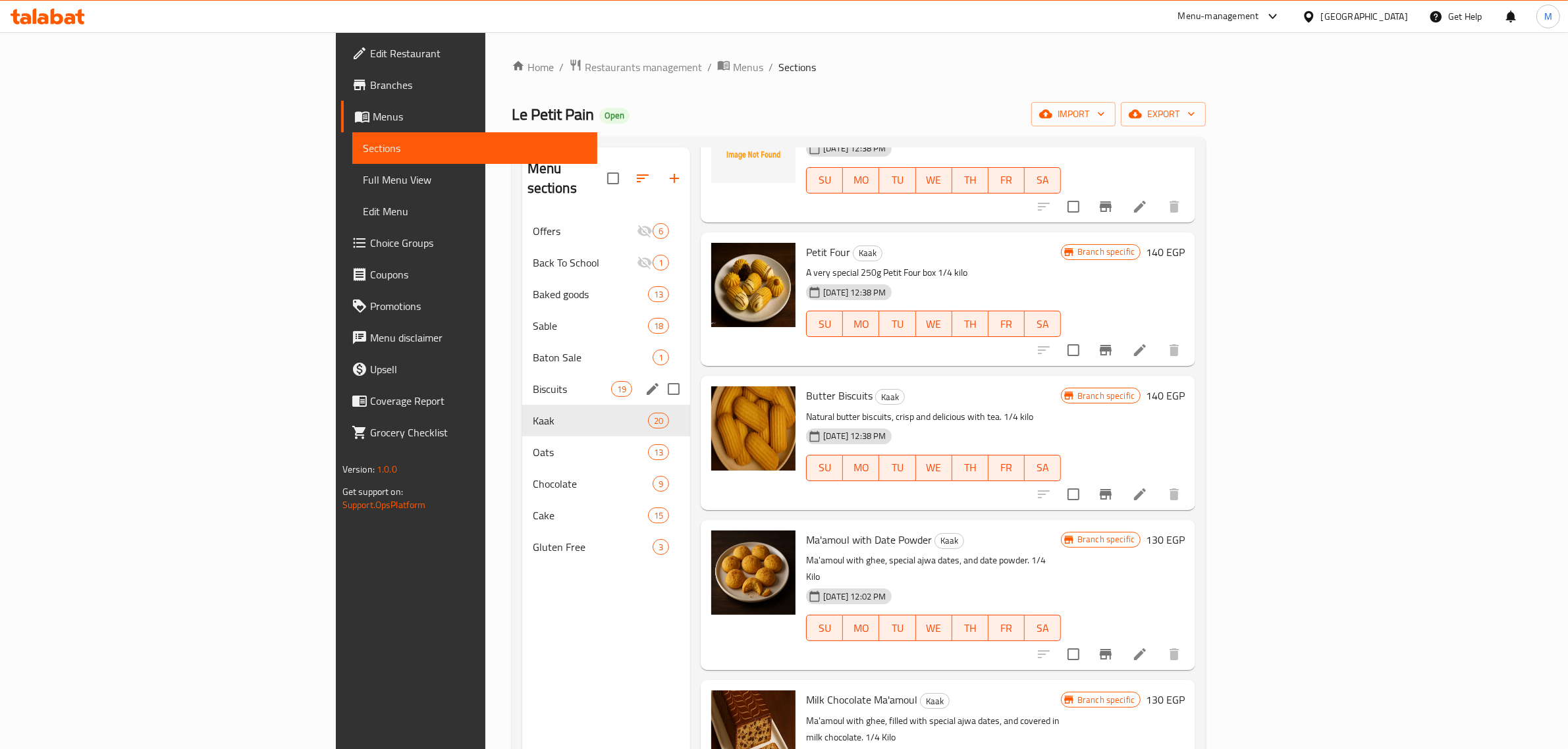
scroll to position [494, 0]
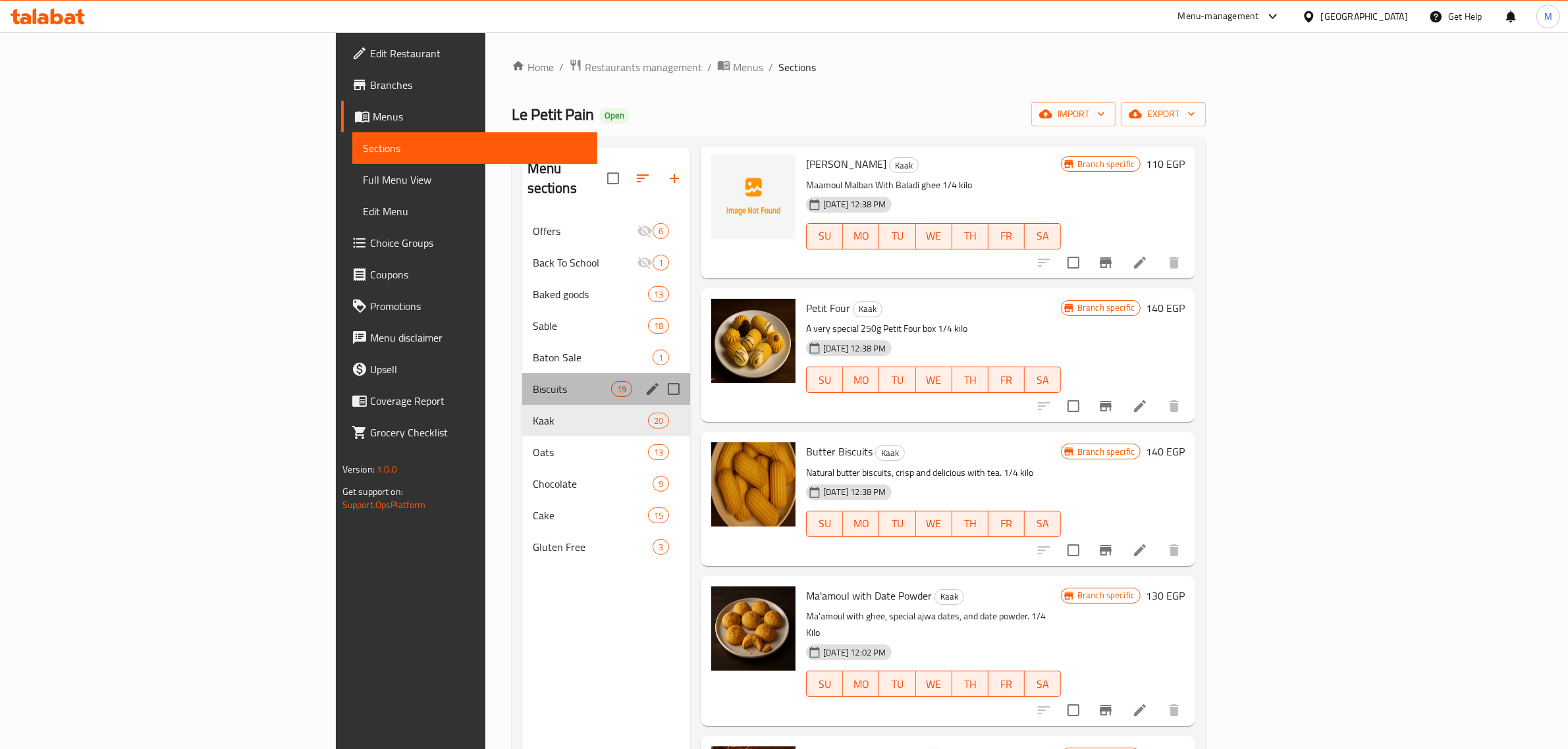
click at [522, 373] on div "Biscuits 19" at bounding box center [606, 389] width 169 height 32
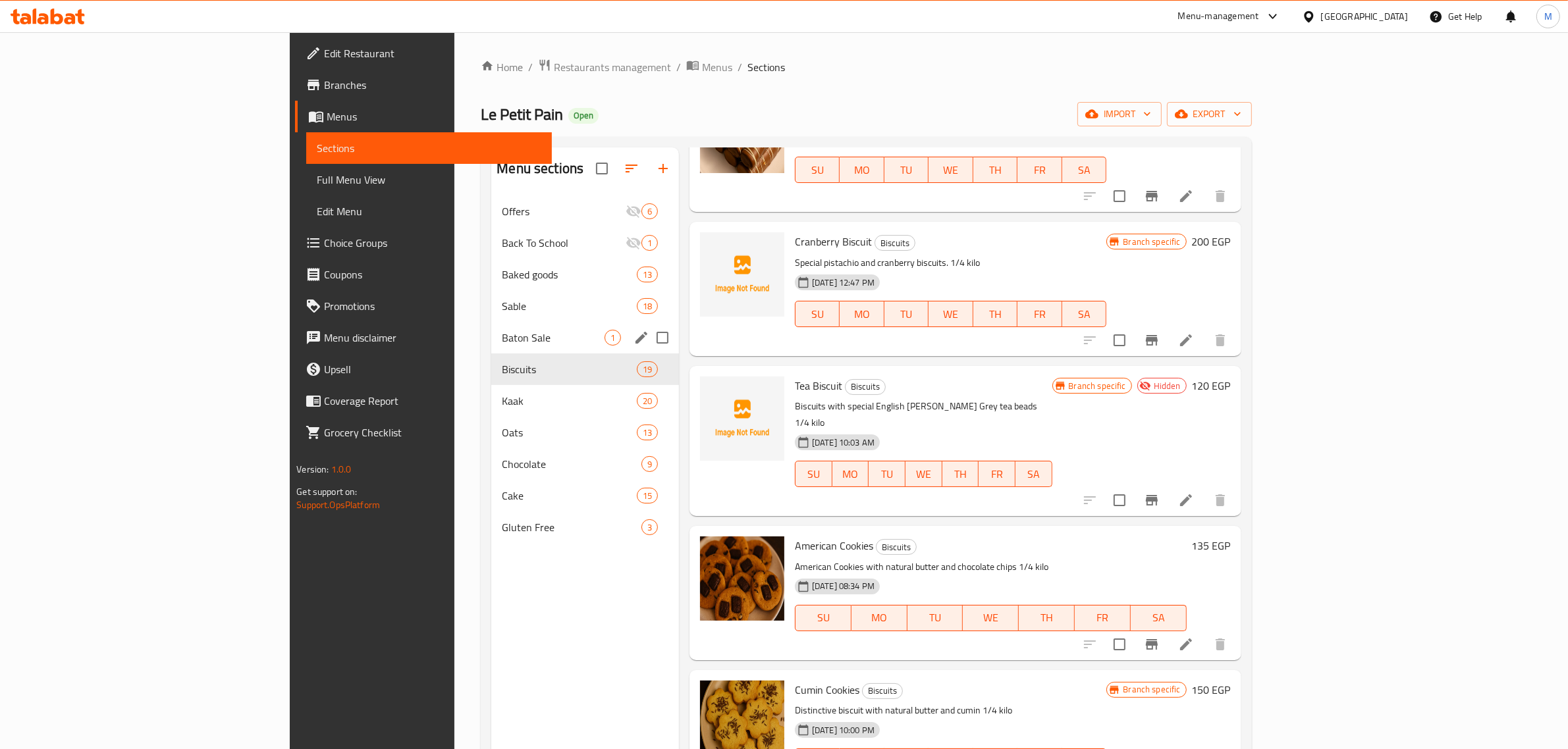
click at [491, 346] on div "Baton Sale 1" at bounding box center [585, 338] width 188 height 32
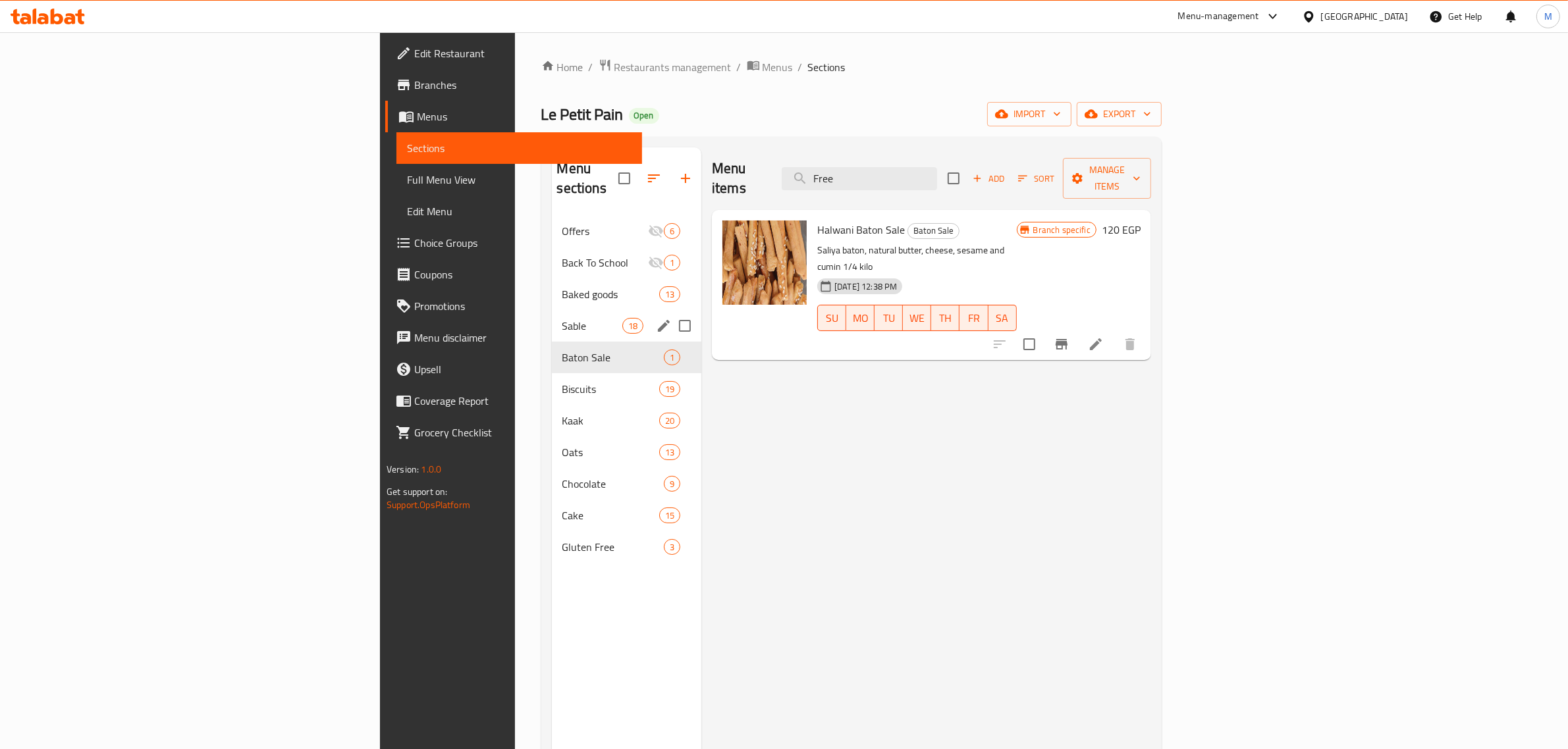
click at [552, 319] on div "Sable 18" at bounding box center [627, 326] width 150 height 32
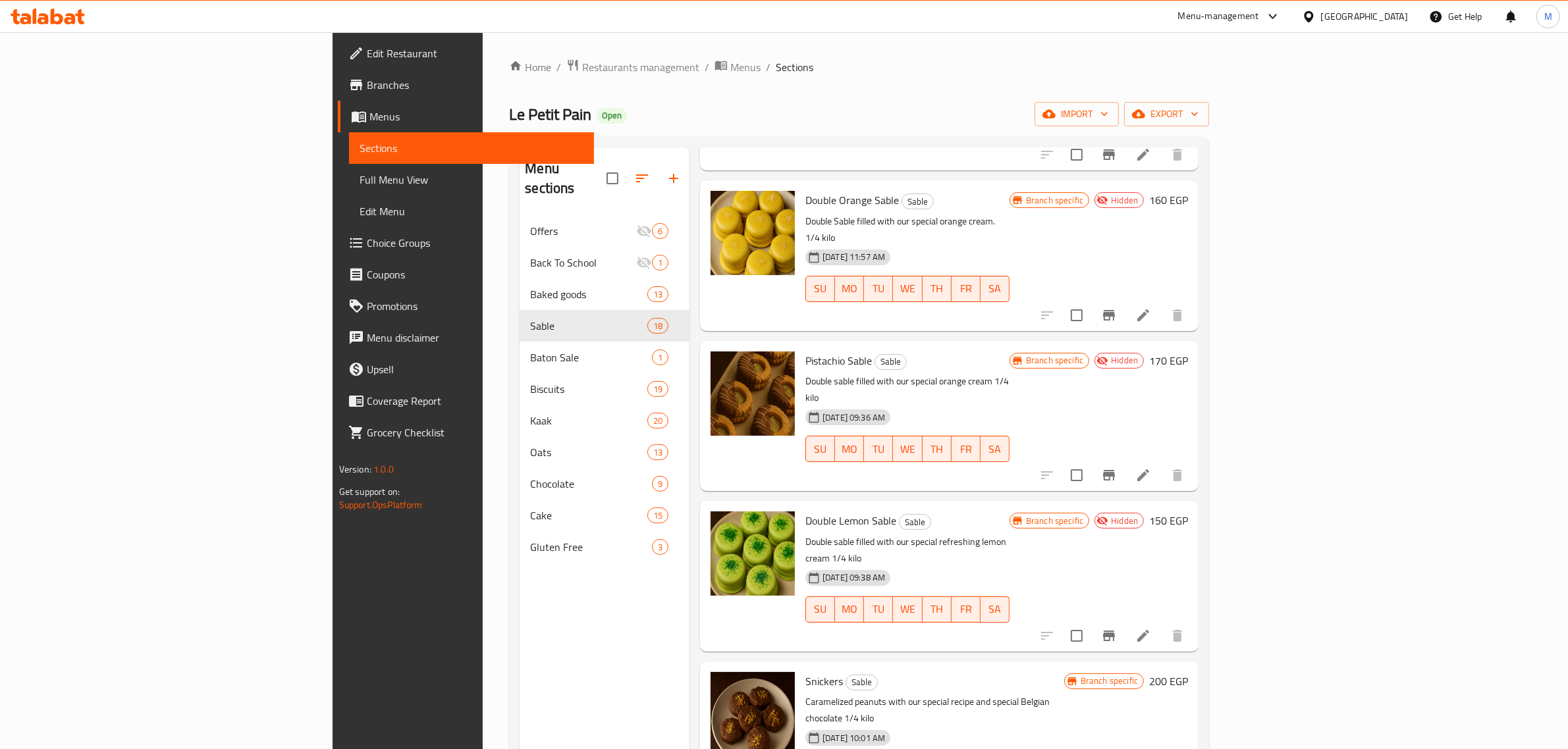
scroll to position [165, 0]
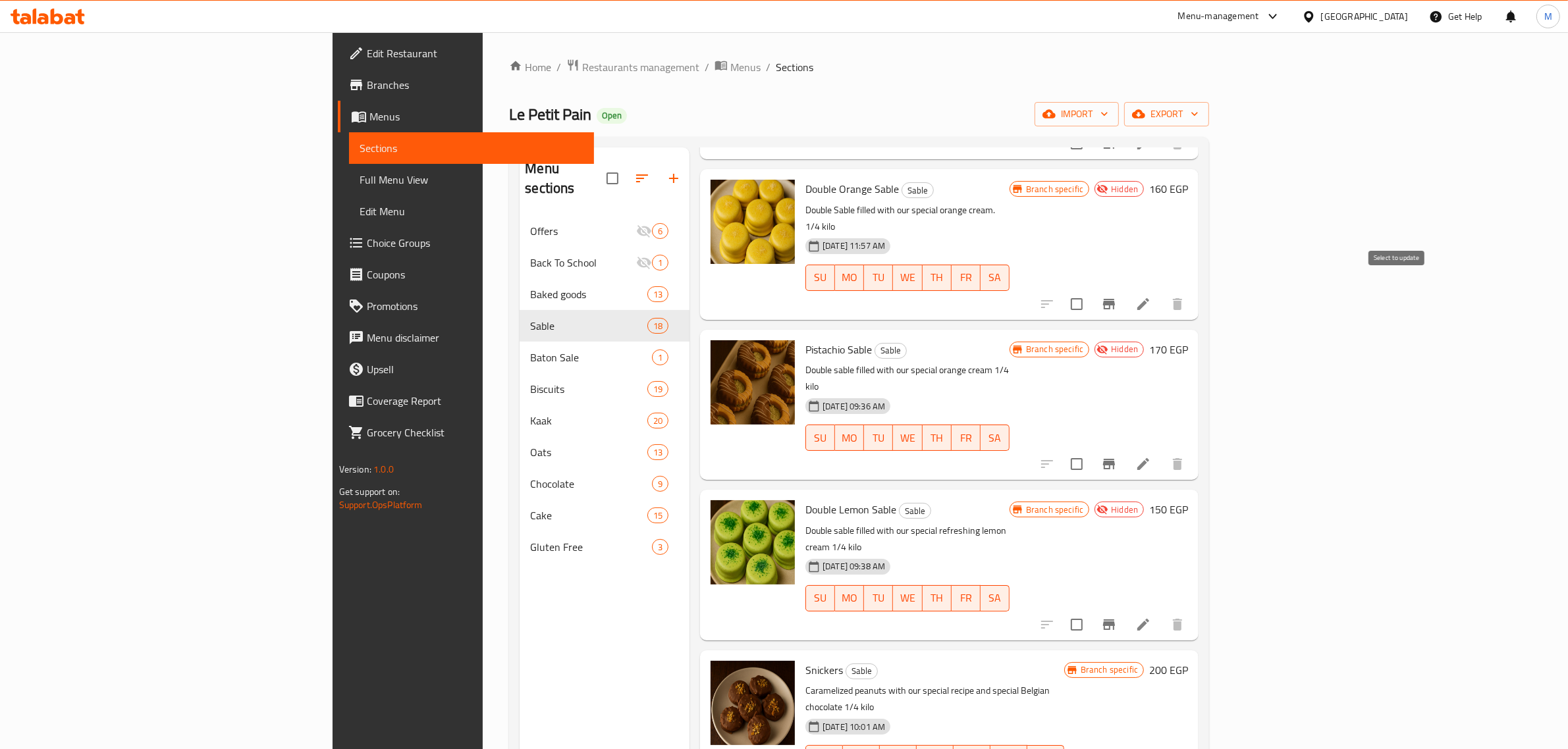
click at [1091, 295] on input "checkbox" at bounding box center [1076, 304] width 28 height 28
checkbox input "true"
click at [1091, 450] on input "checkbox" at bounding box center [1076, 464] width 28 height 28
checkbox input "true"
click at [1091, 611] on input "checkbox" at bounding box center [1076, 625] width 28 height 28
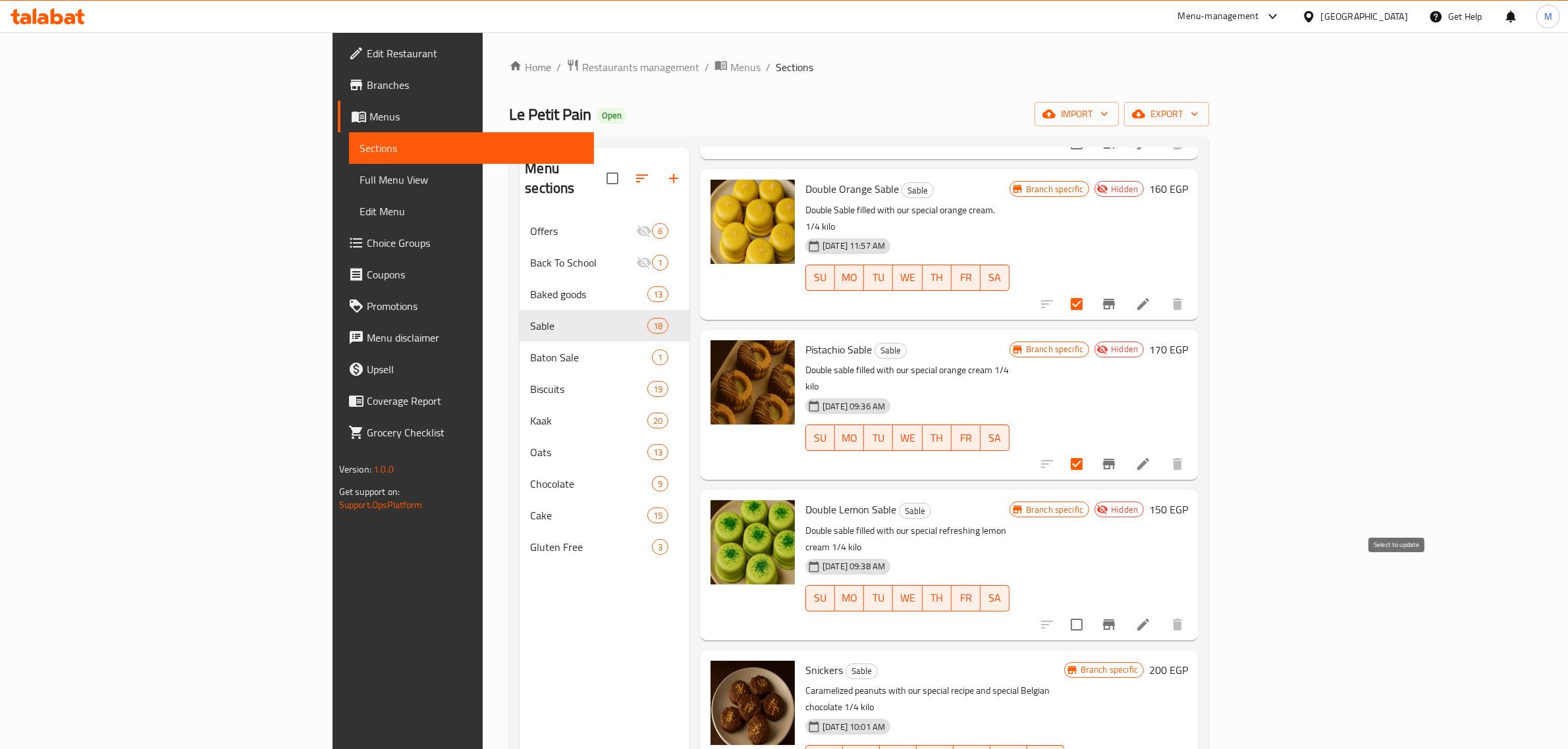
checkbox input "true"
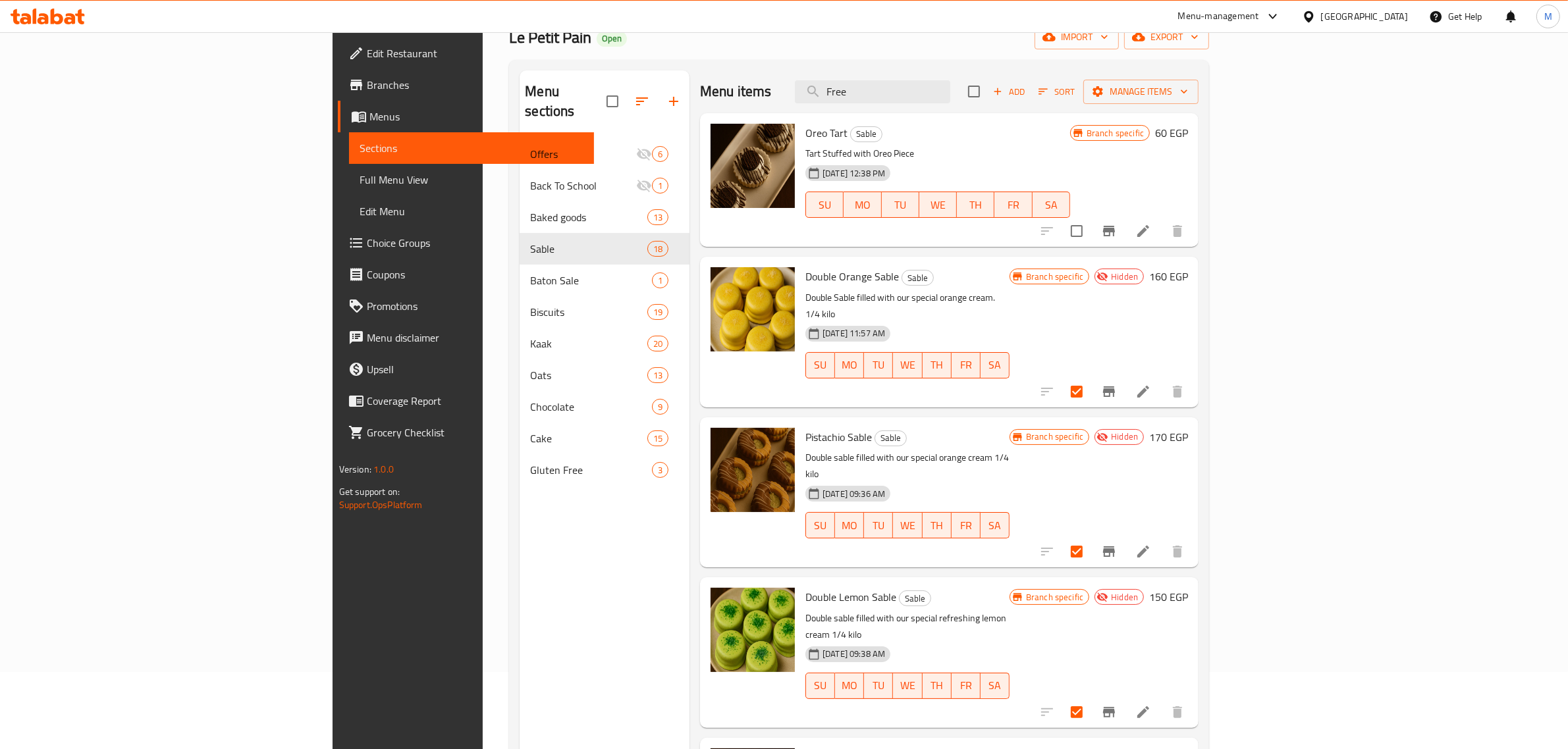
scroll to position [0, 0]
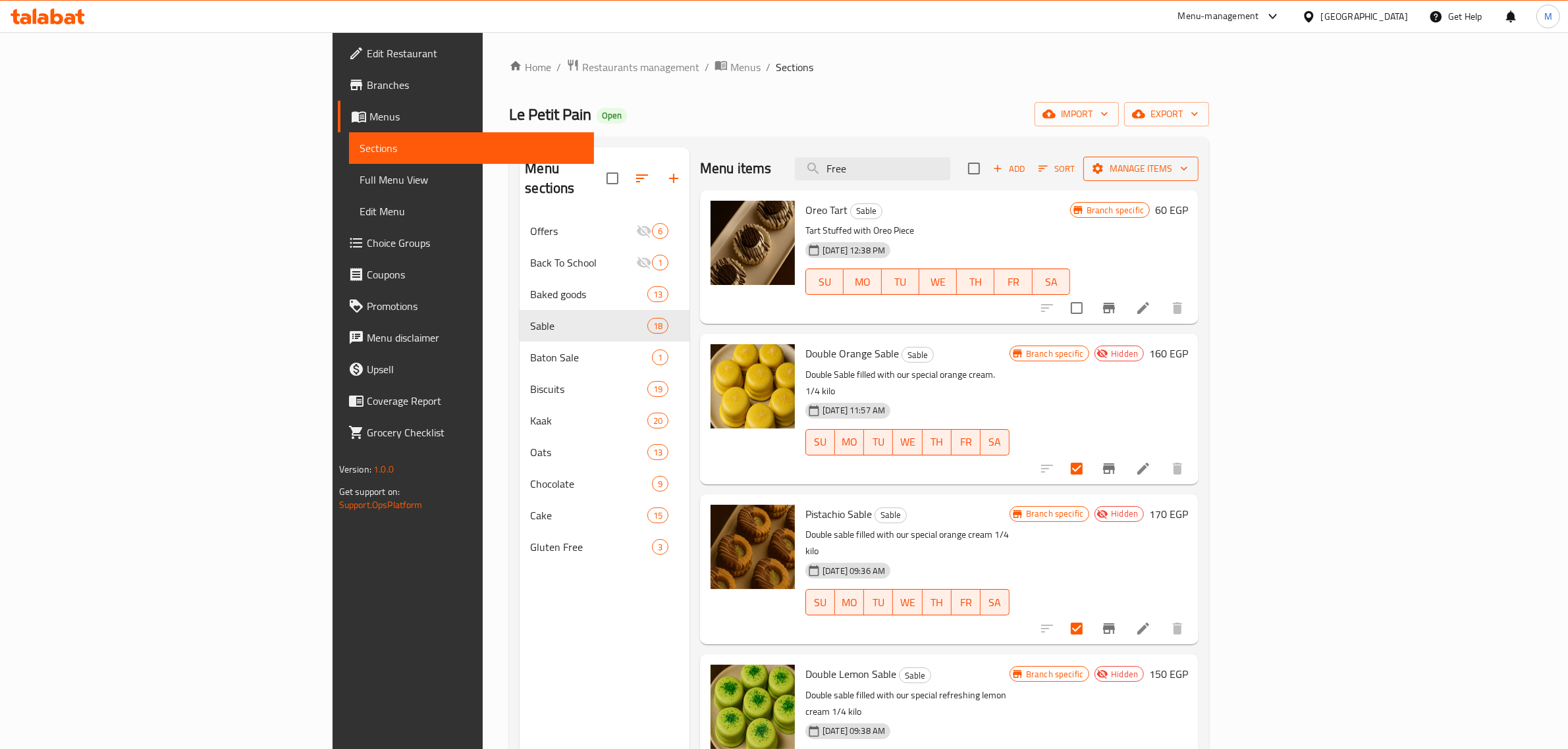
click at [1198, 178] on button "Manage items" at bounding box center [1141, 169] width 115 height 25
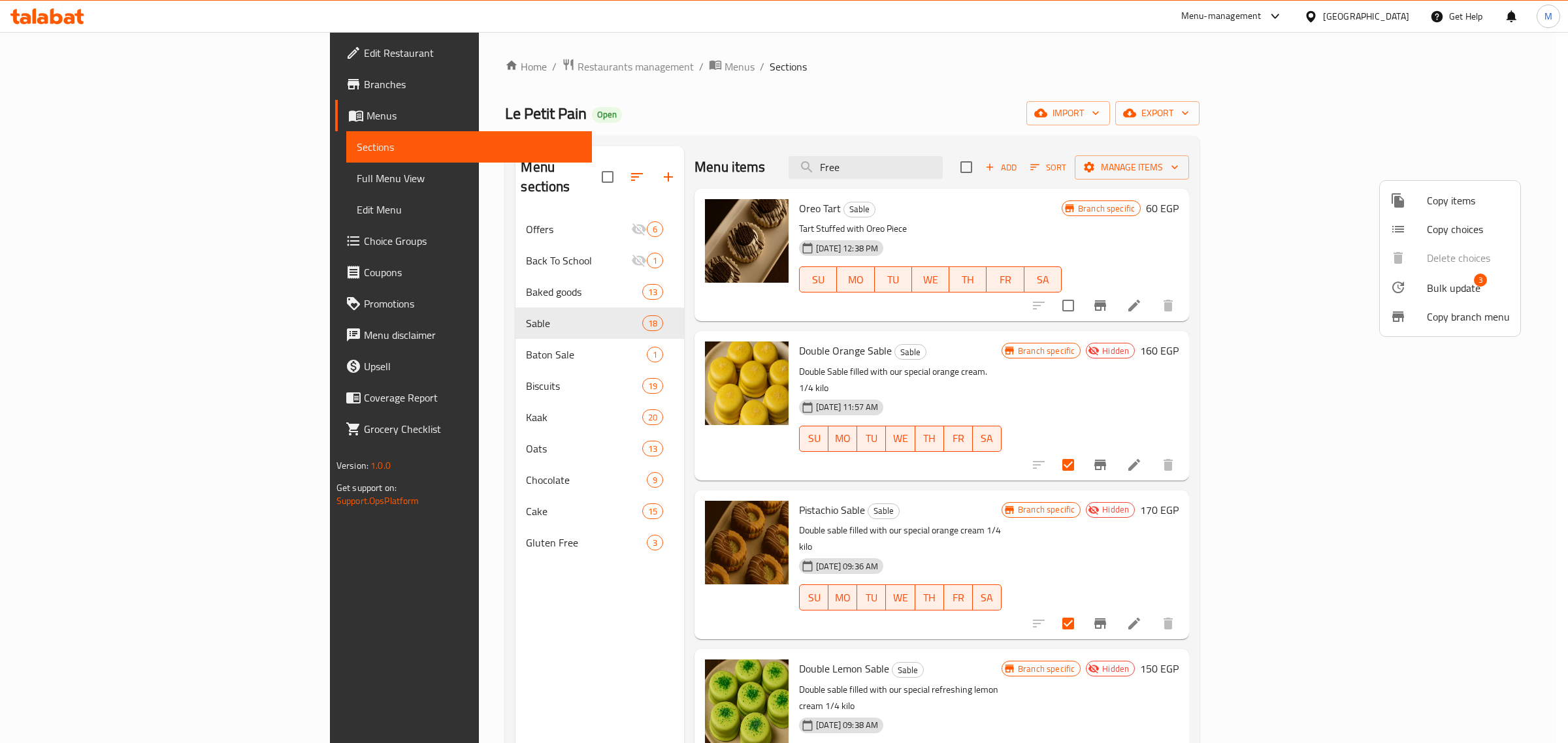
click at [1413, 281] on div at bounding box center [1408, 287] width 37 height 16
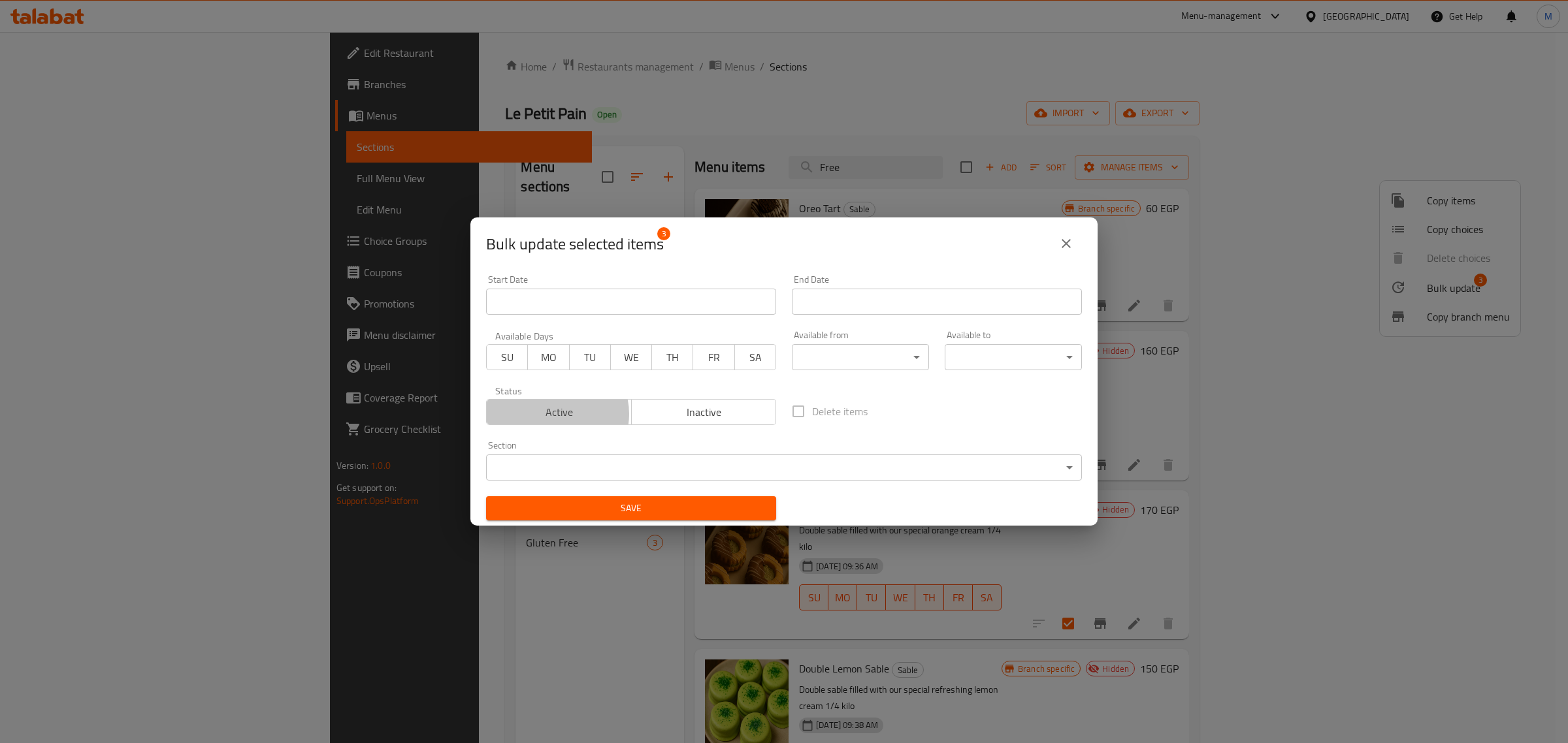
click at [556, 414] on span "Active" at bounding box center [559, 412] width 135 height 19
click at [618, 505] on span "Save" at bounding box center [631, 508] width 269 height 17
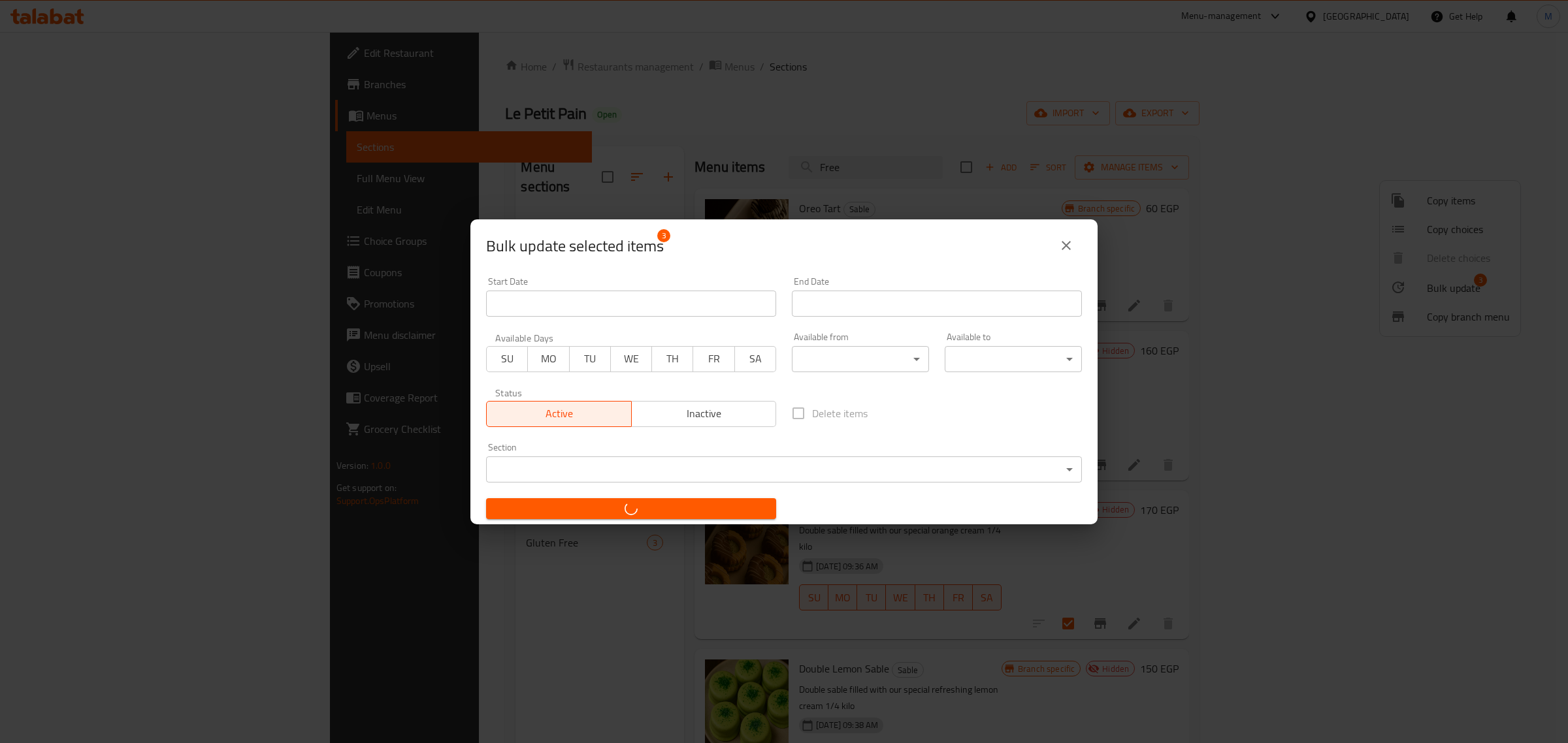
checkbox input "false"
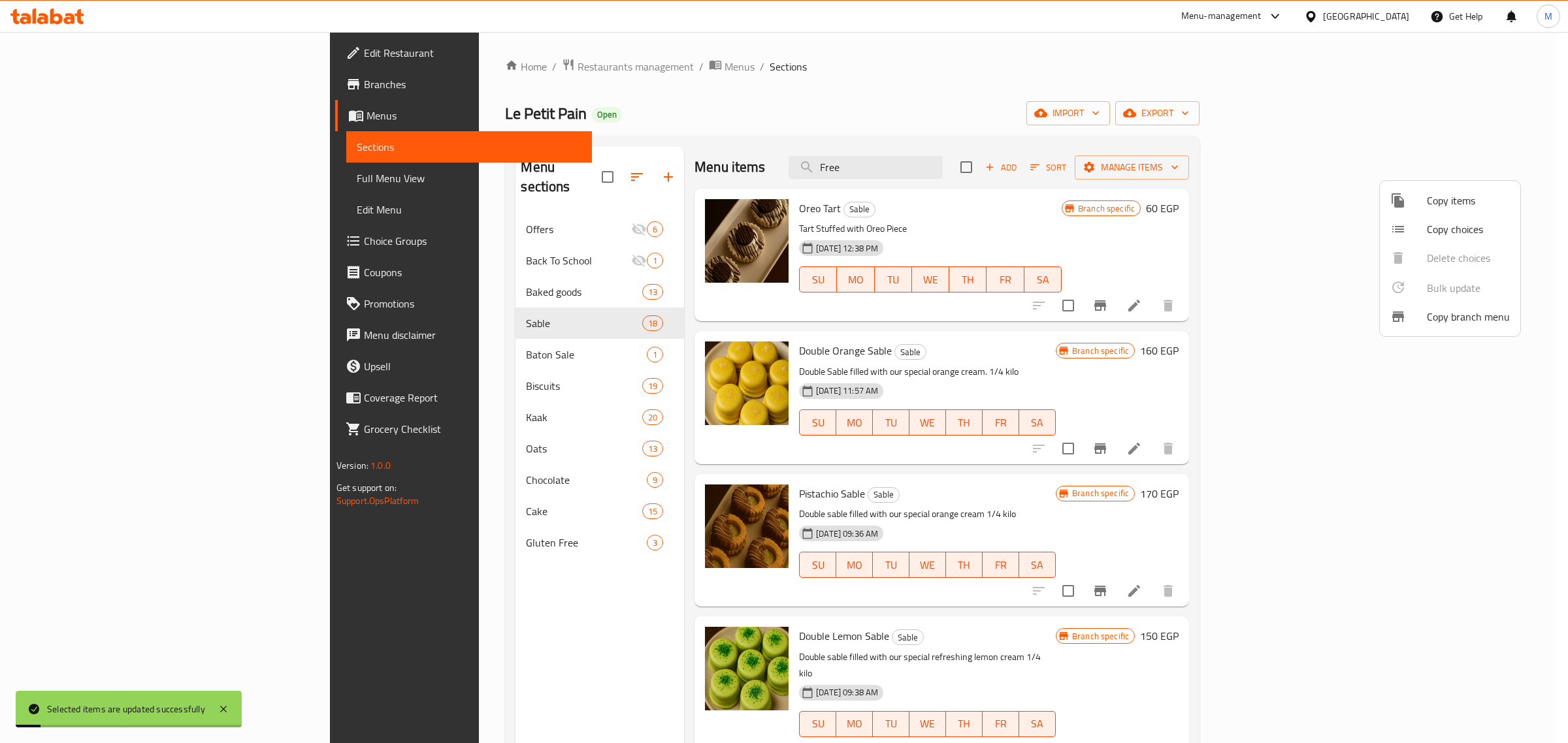
click at [488, 279] on div at bounding box center [784, 371] width 1568 height 743
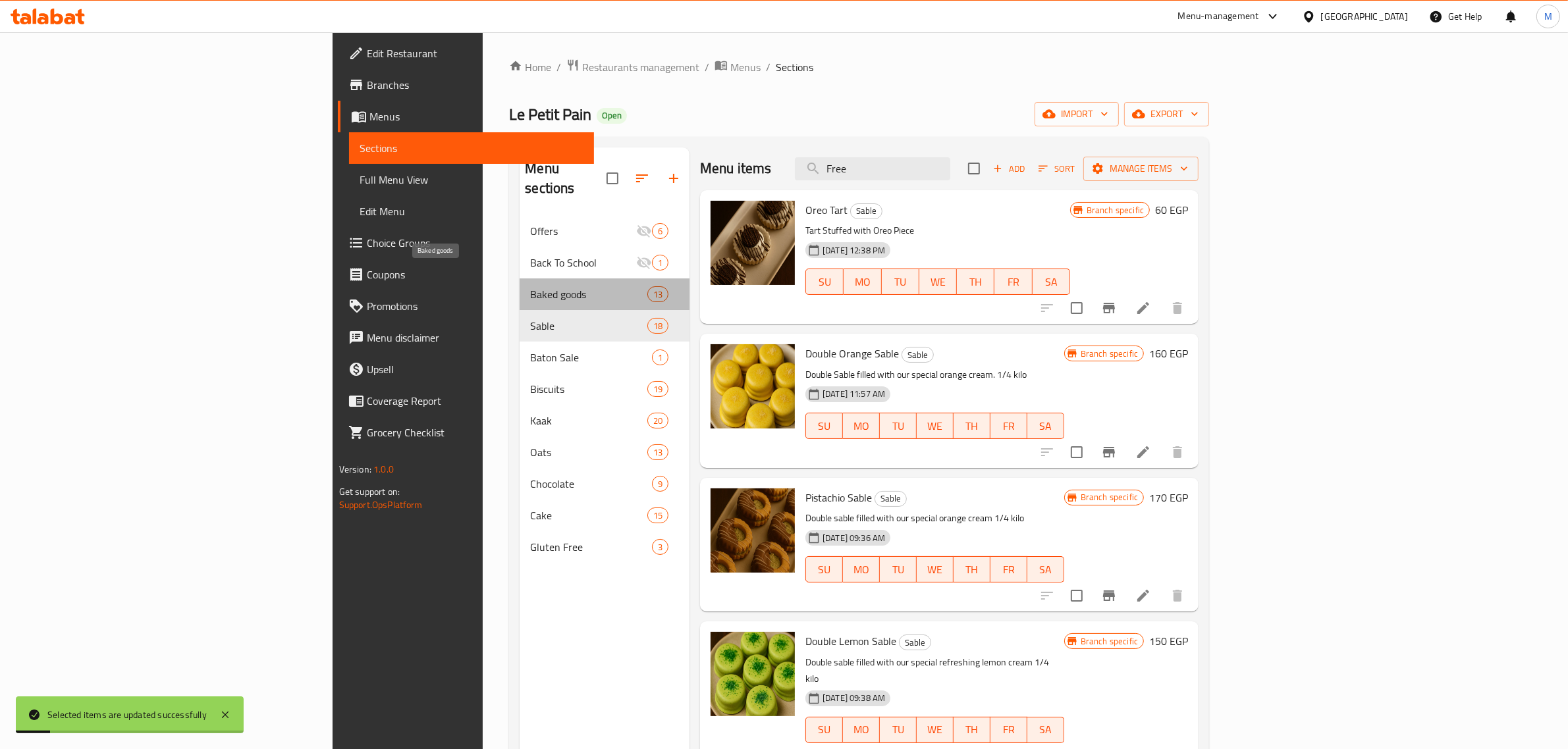
click at [530, 286] on span "Baked goods" at bounding box center [588, 294] width 117 height 16
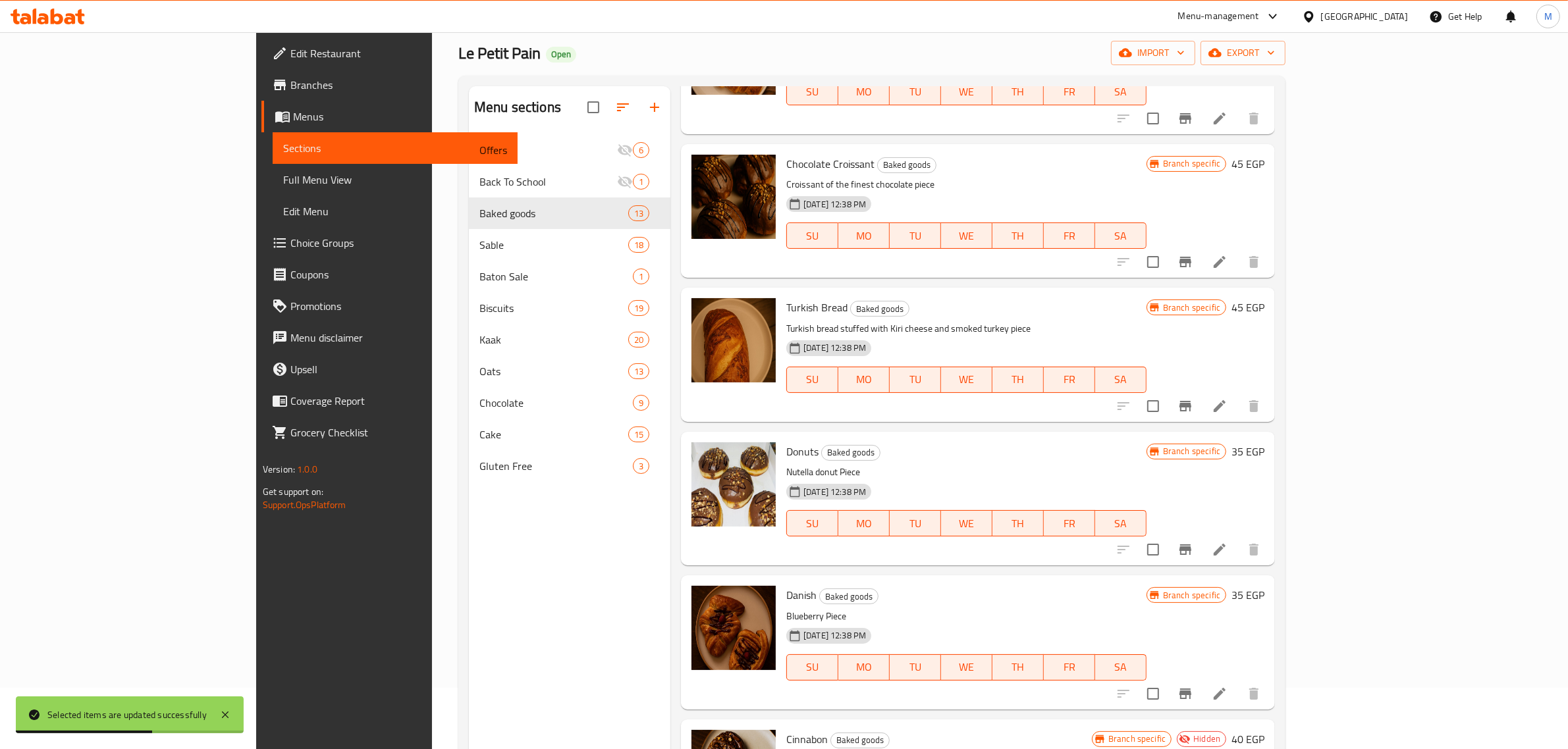
scroll to position [185, 0]
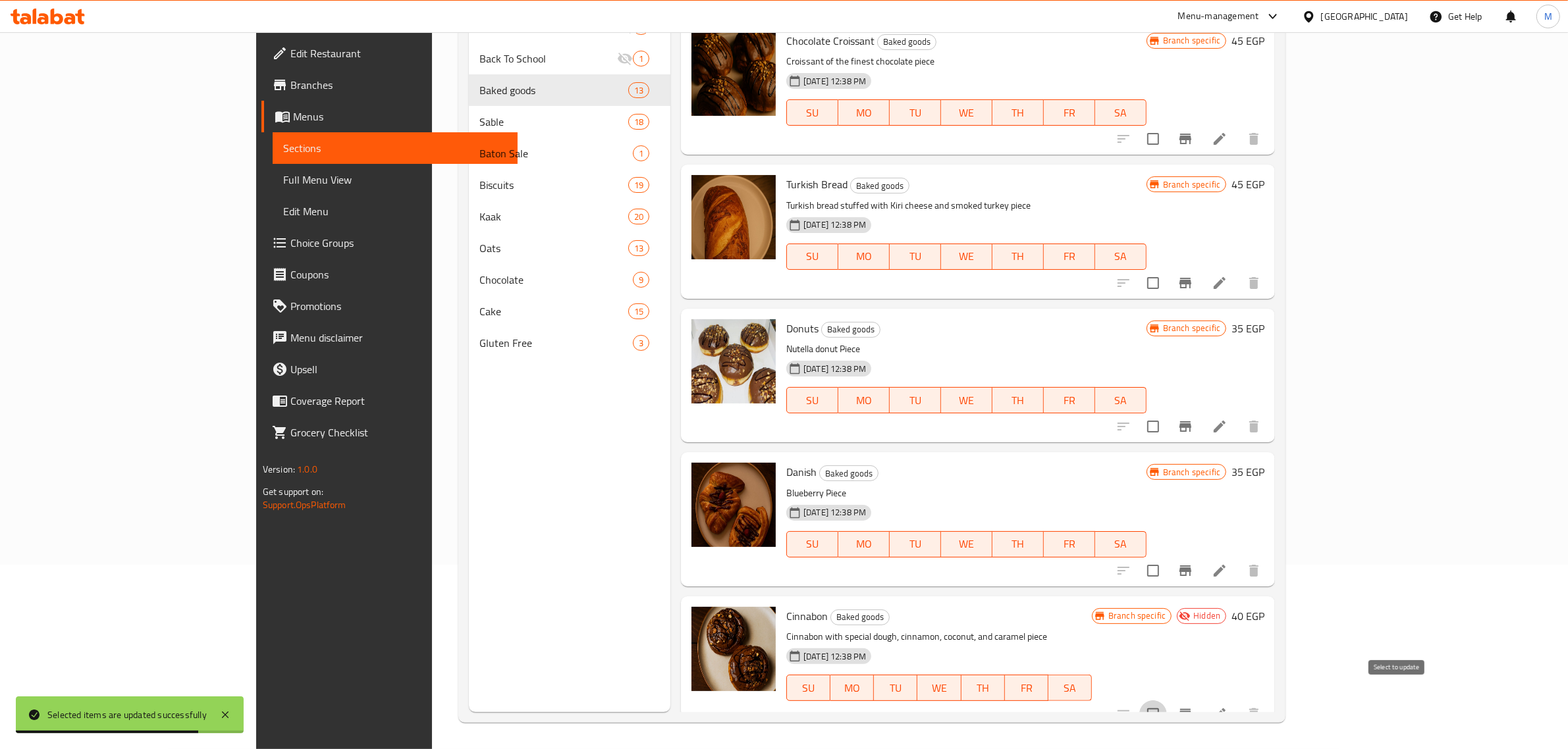
click at [1167, 701] on input "checkbox" at bounding box center [1153, 714] width 28 height 28
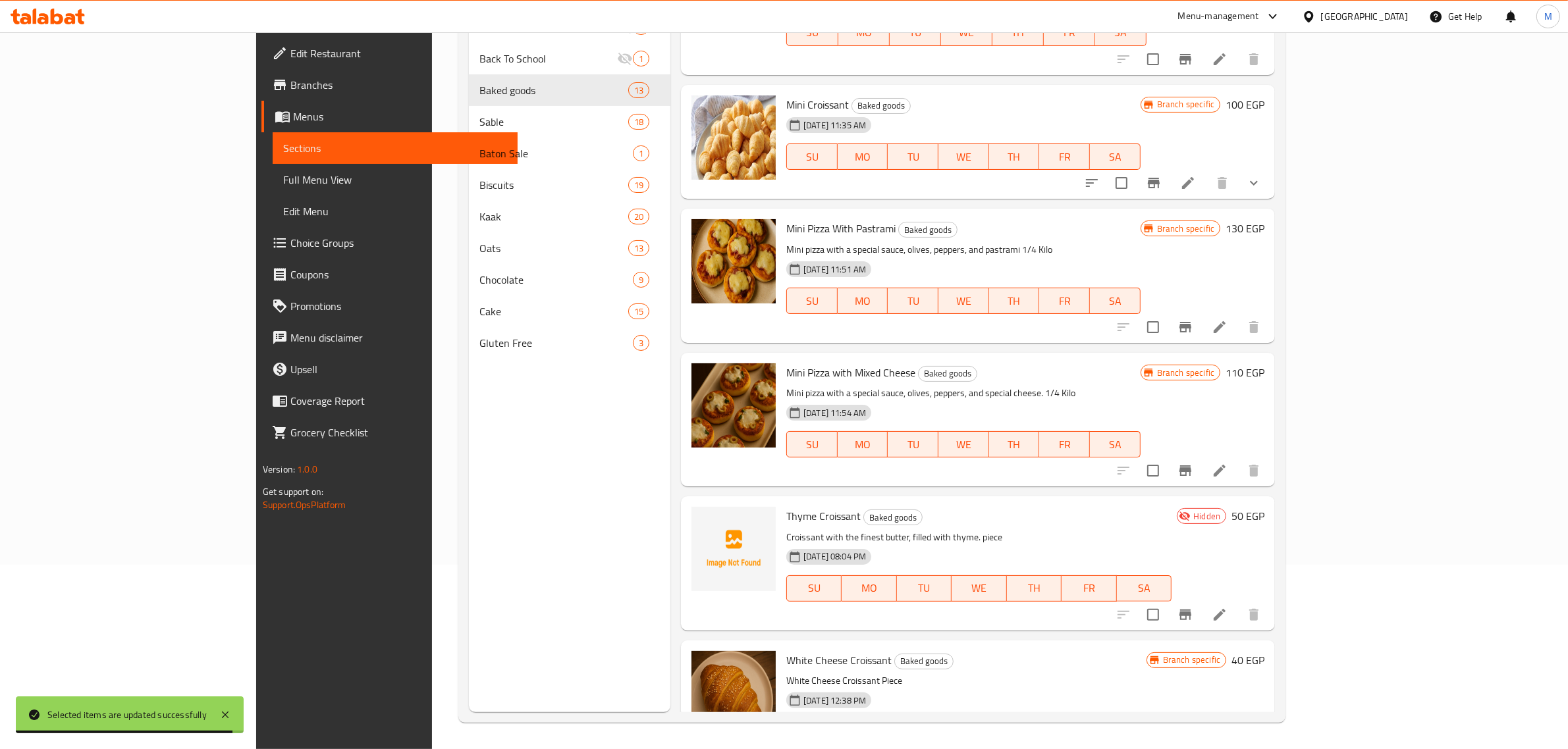
scroll to position [0, 0]
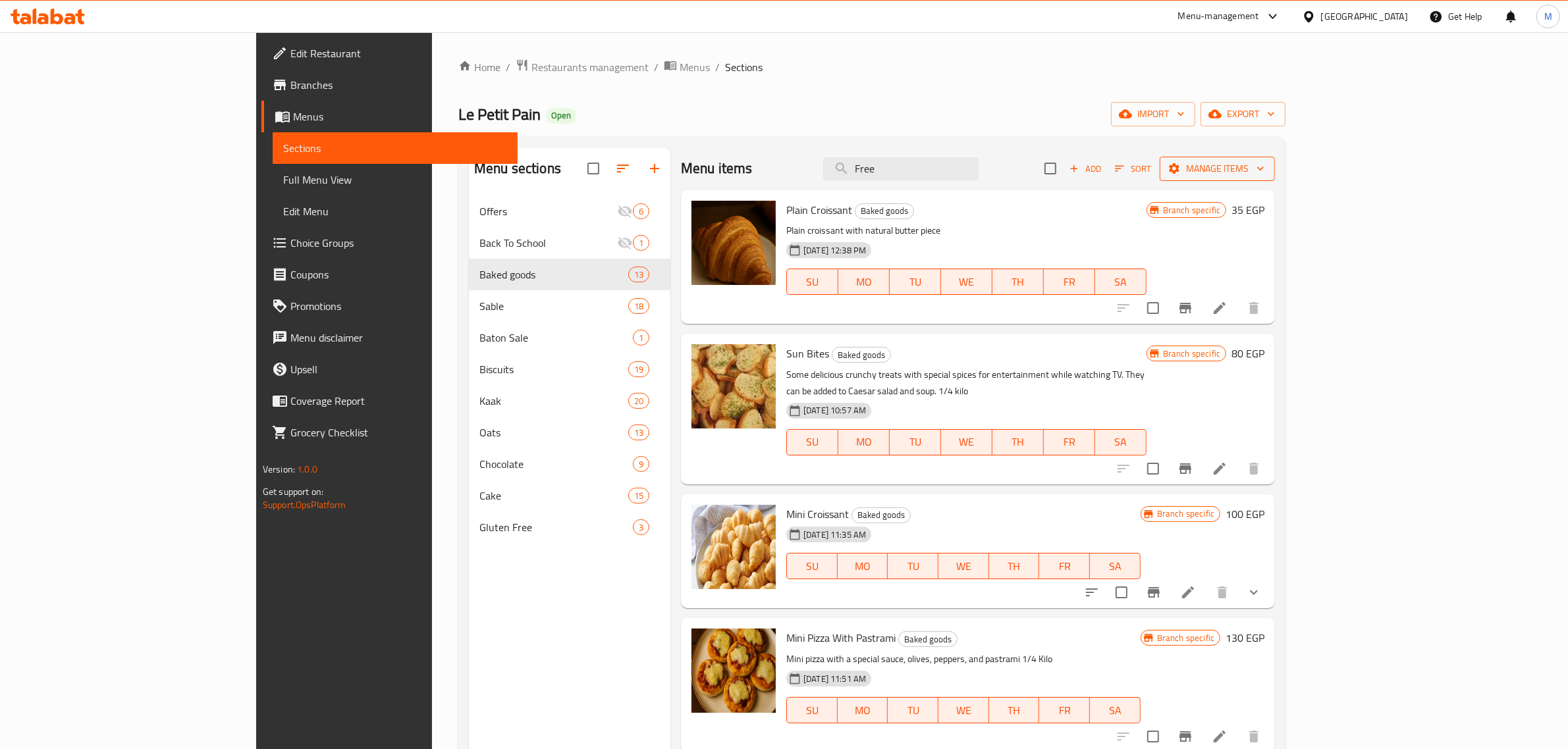
click at [1264, 171] on span "Manage items" at bounding box center [1217, 169] width 94 height 17
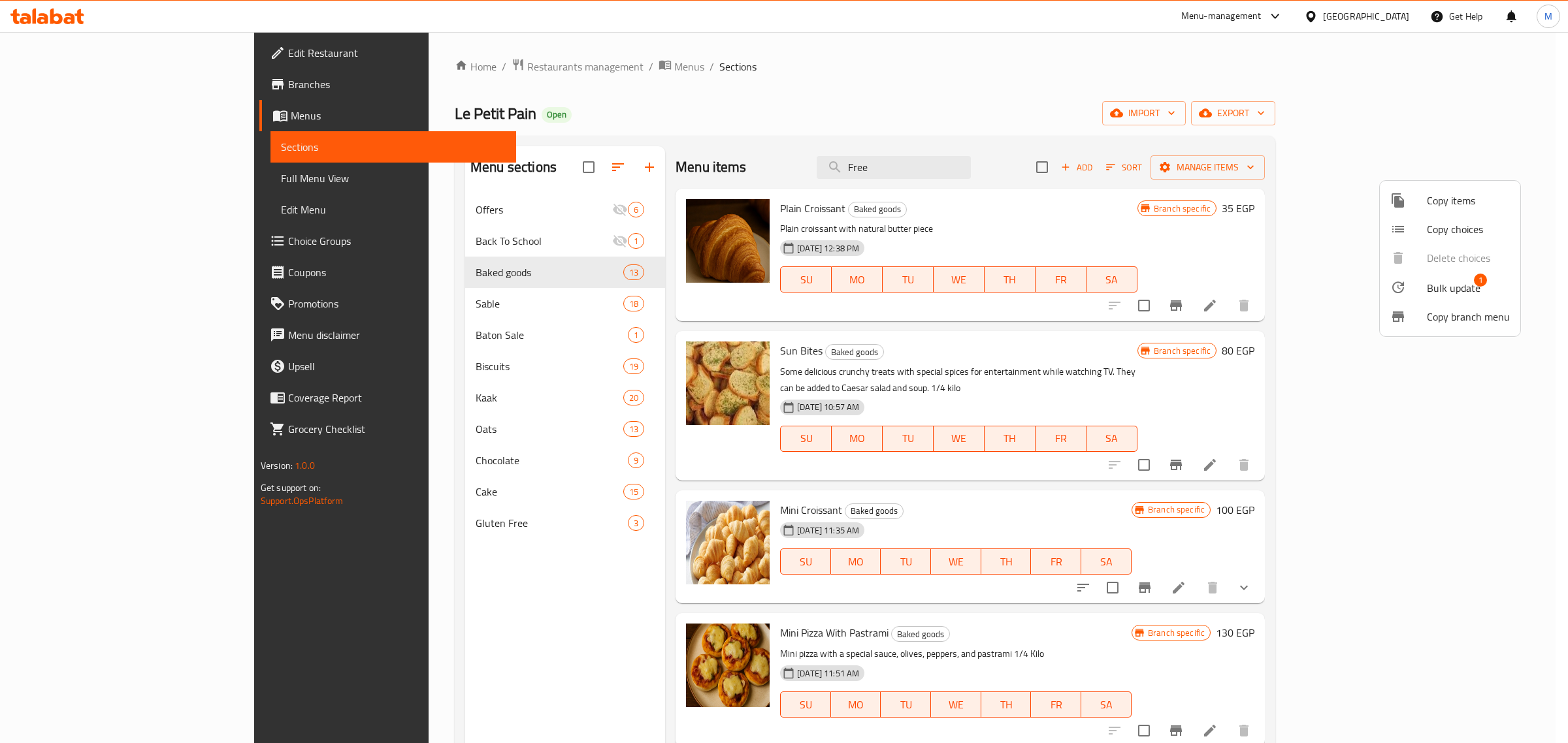
click at [1447, 281] on span "Bulk update" at bounding box center [1454, 288] width 53 height 16
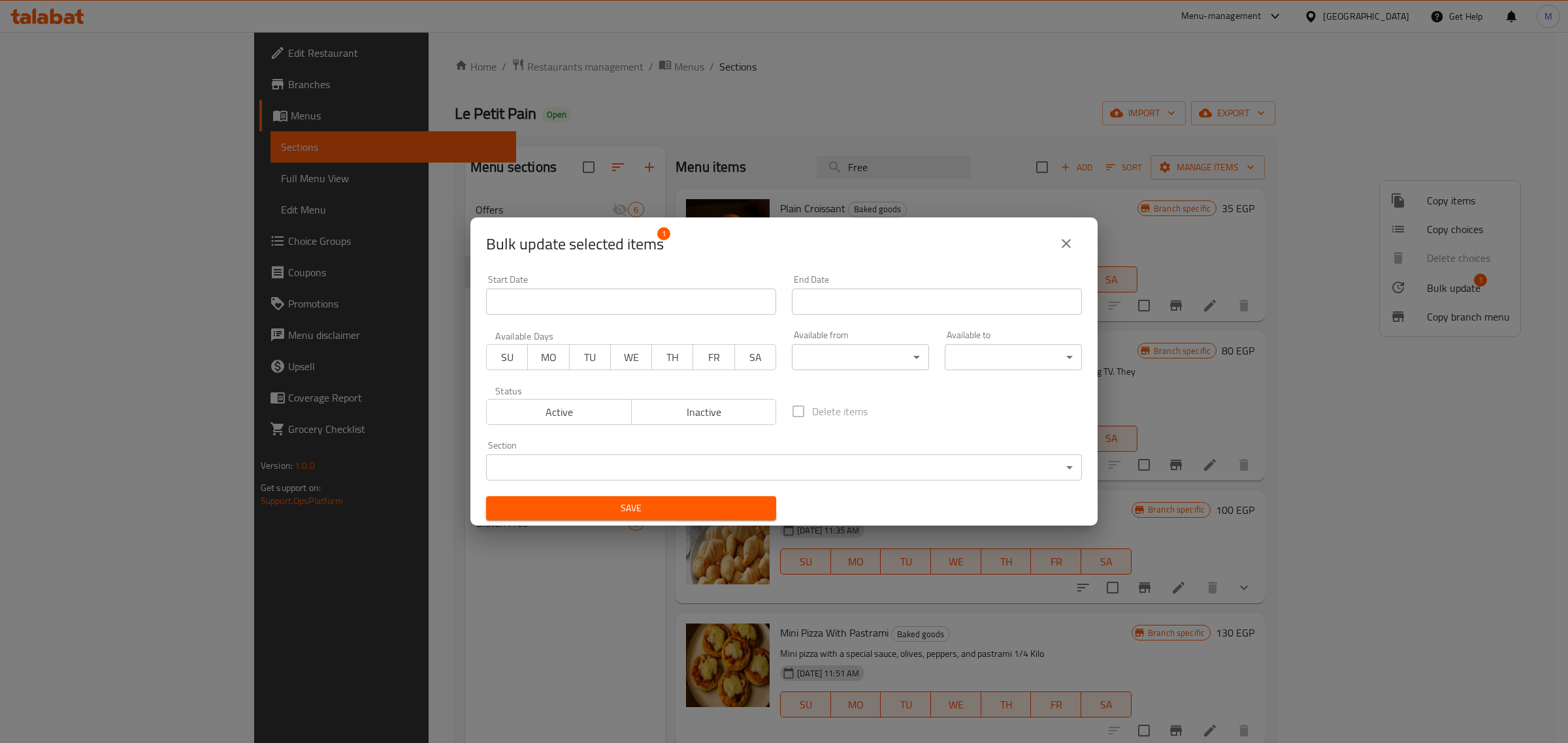
click at [544, 426] on div "Status Active Inactive" at bounding box center [631, 406] width 306 height 55
click at [552, 414] on span "Active" at bounding box center [559, 412] width 135 height 19
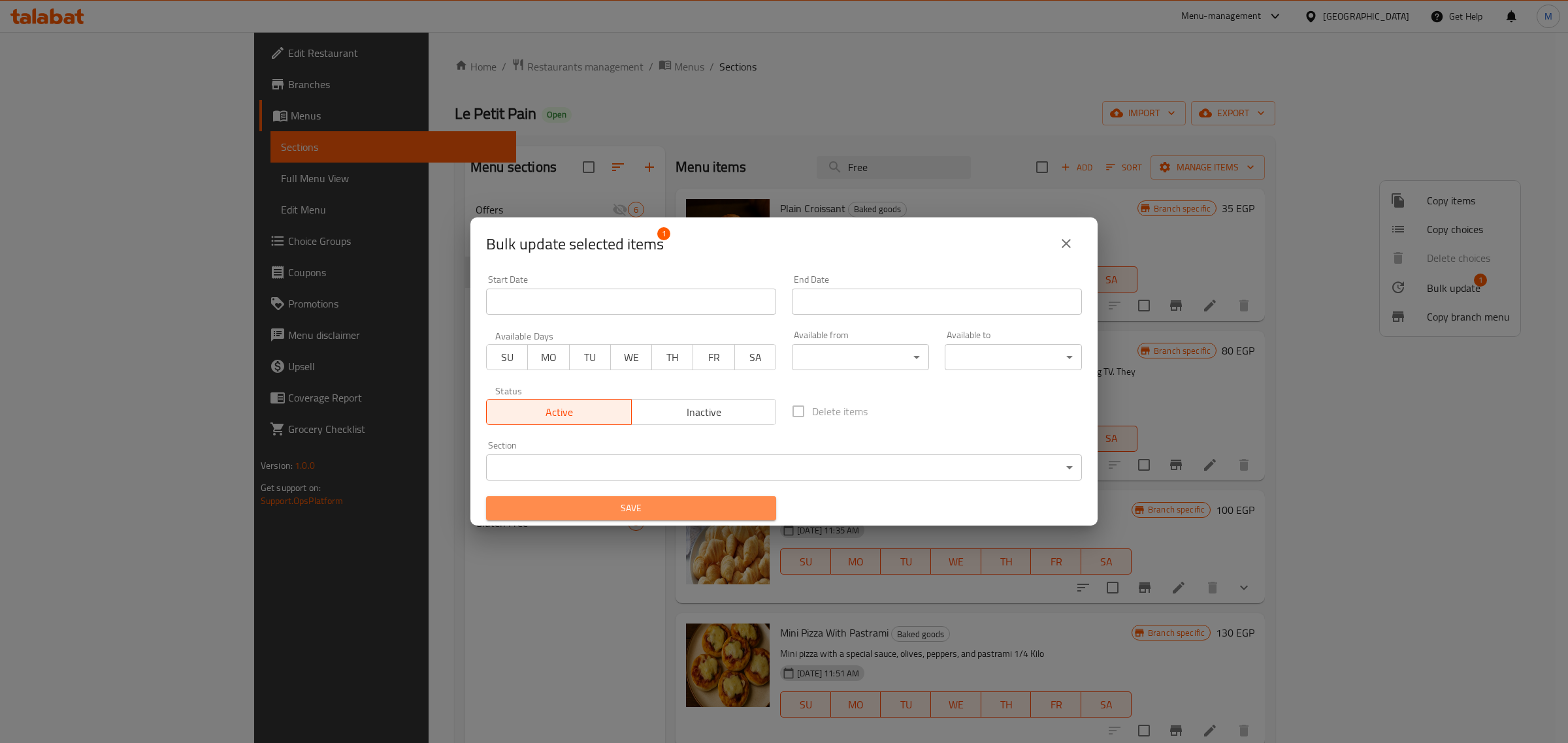
click at [661, 513] on span "Save" at bounding box center [631, 508] width 269 height 17
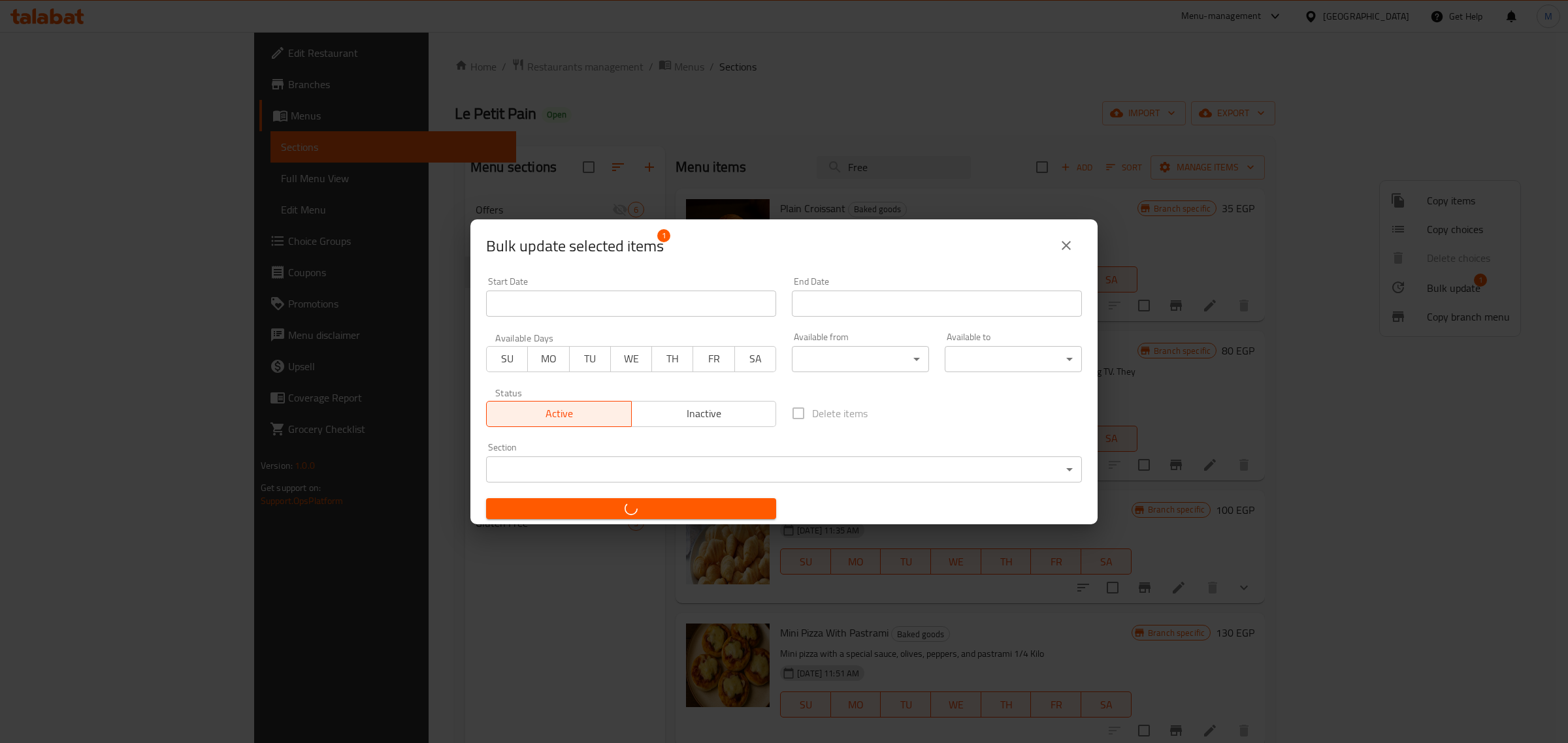
checkbox input "false"
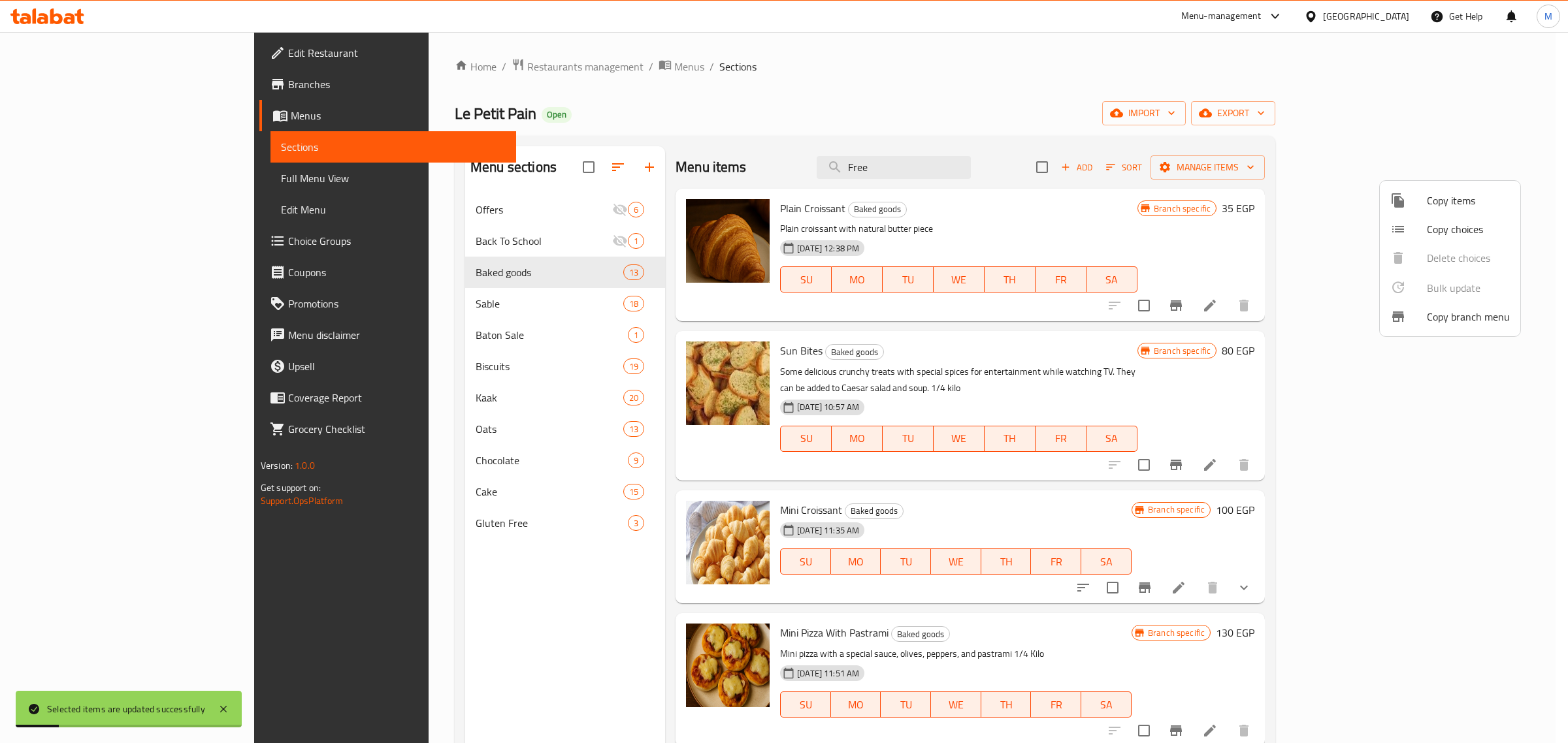
click at [1023, 337] on div at bounding box center [784, 371] width 1568 height 743
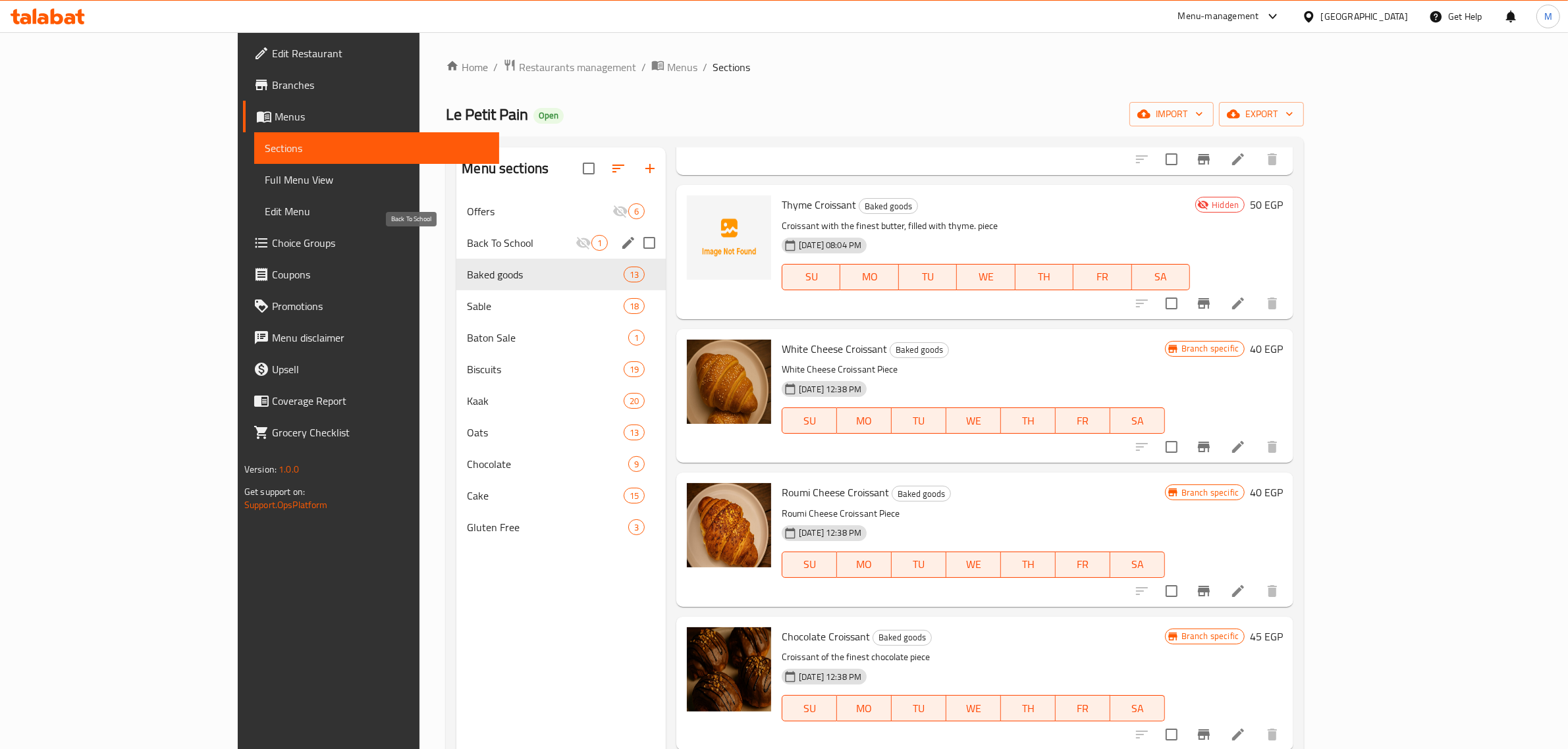
click at [467, 246] on span "Back To School" at bounding box center [521, 243] width 109 height 16
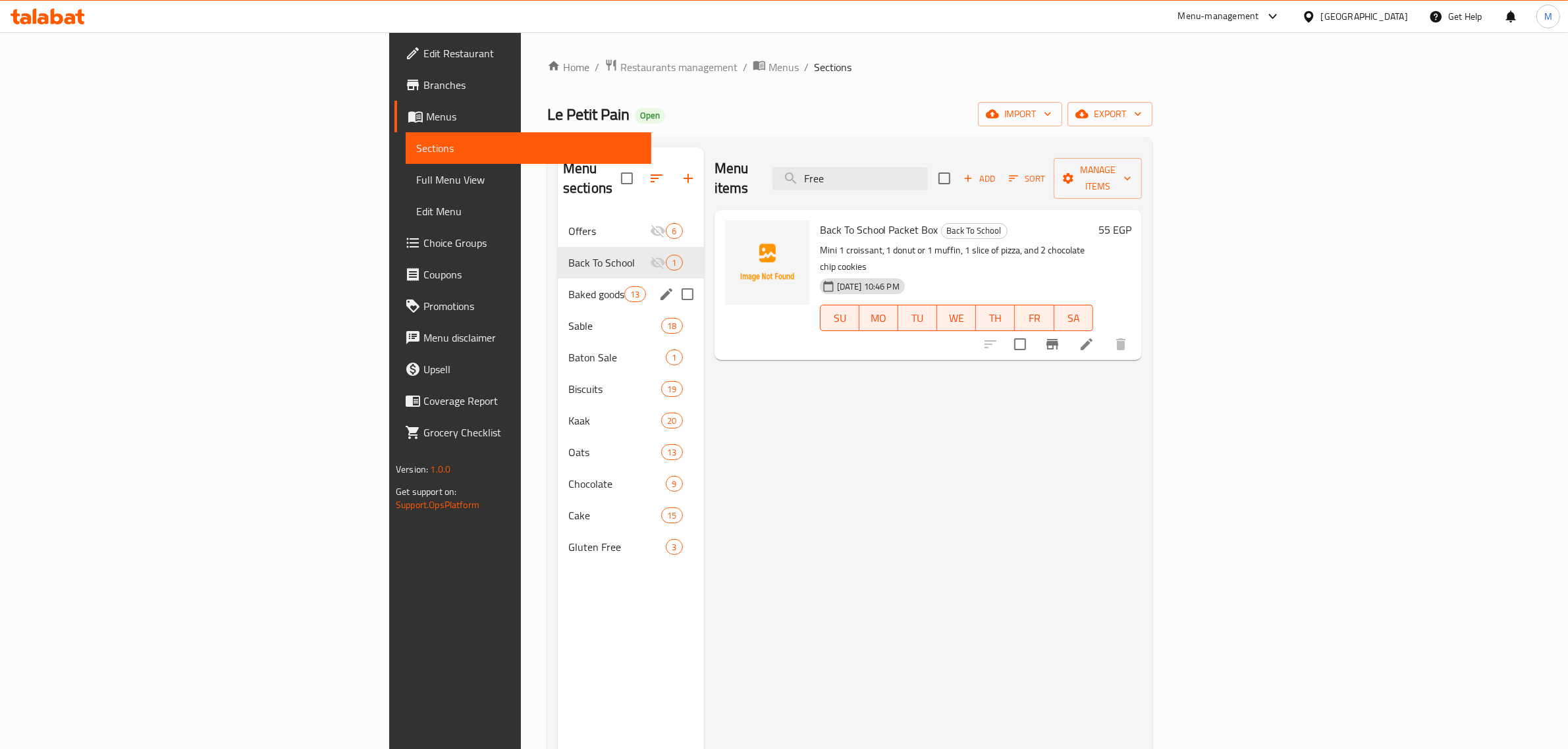
click at [558, 287] on div "Baked goods 13" at bounding box center [631, 294] width 146 height 32
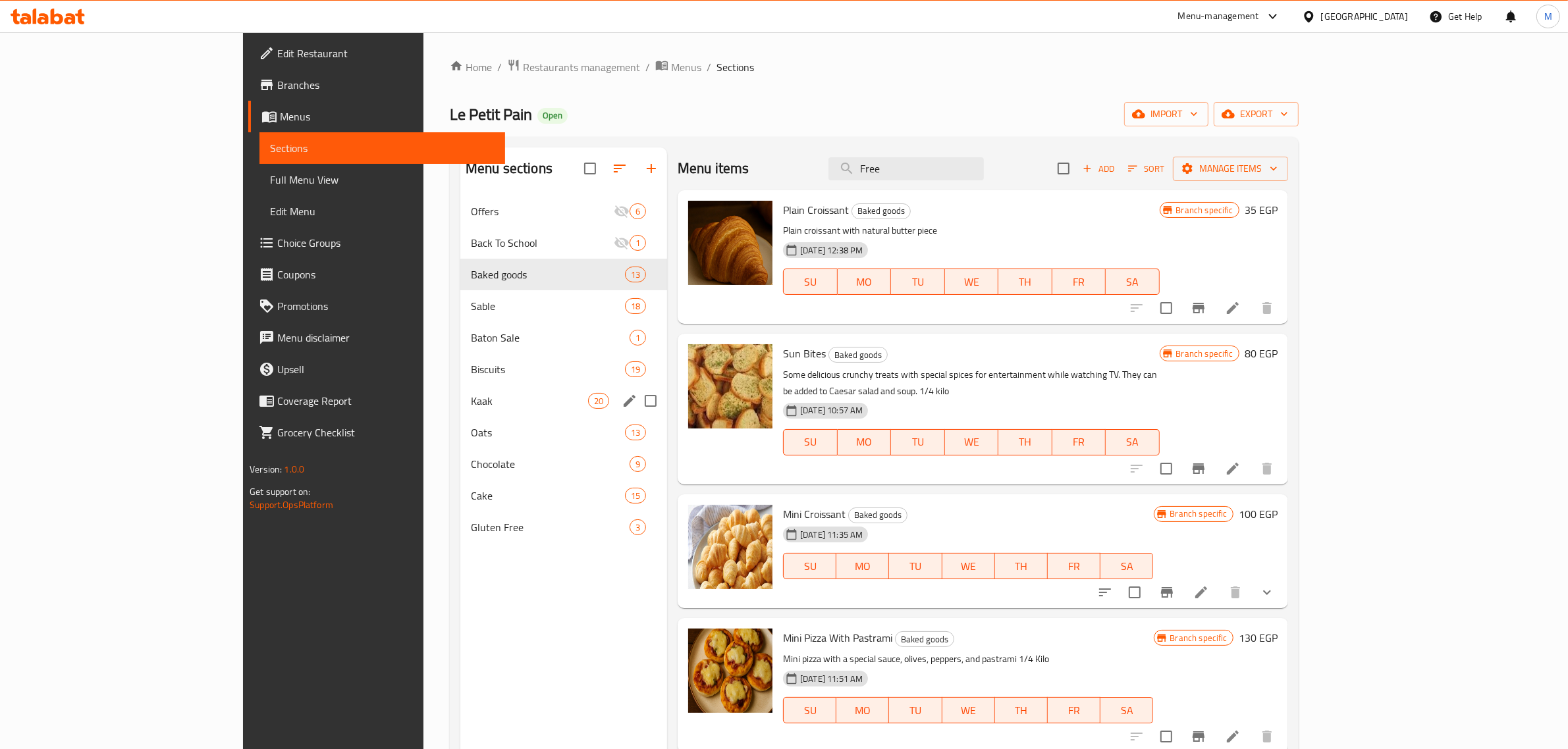
click at [471, 397] on span "Kaak" at bounding box center [530, 401] width 117 height 16
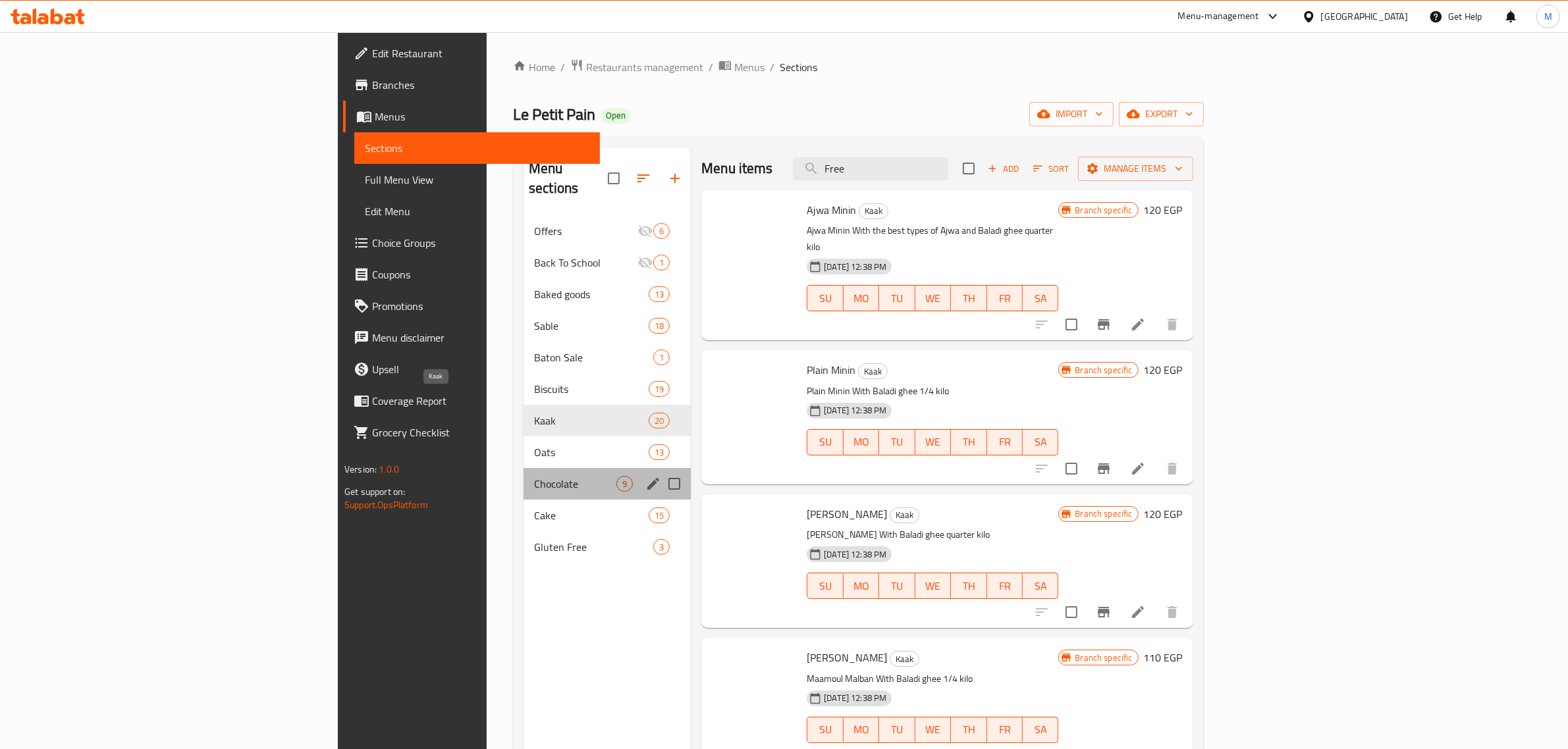
click at [523, 468] on div "Chocolate 9" at bounding box center [607, 483] width 167 height 32
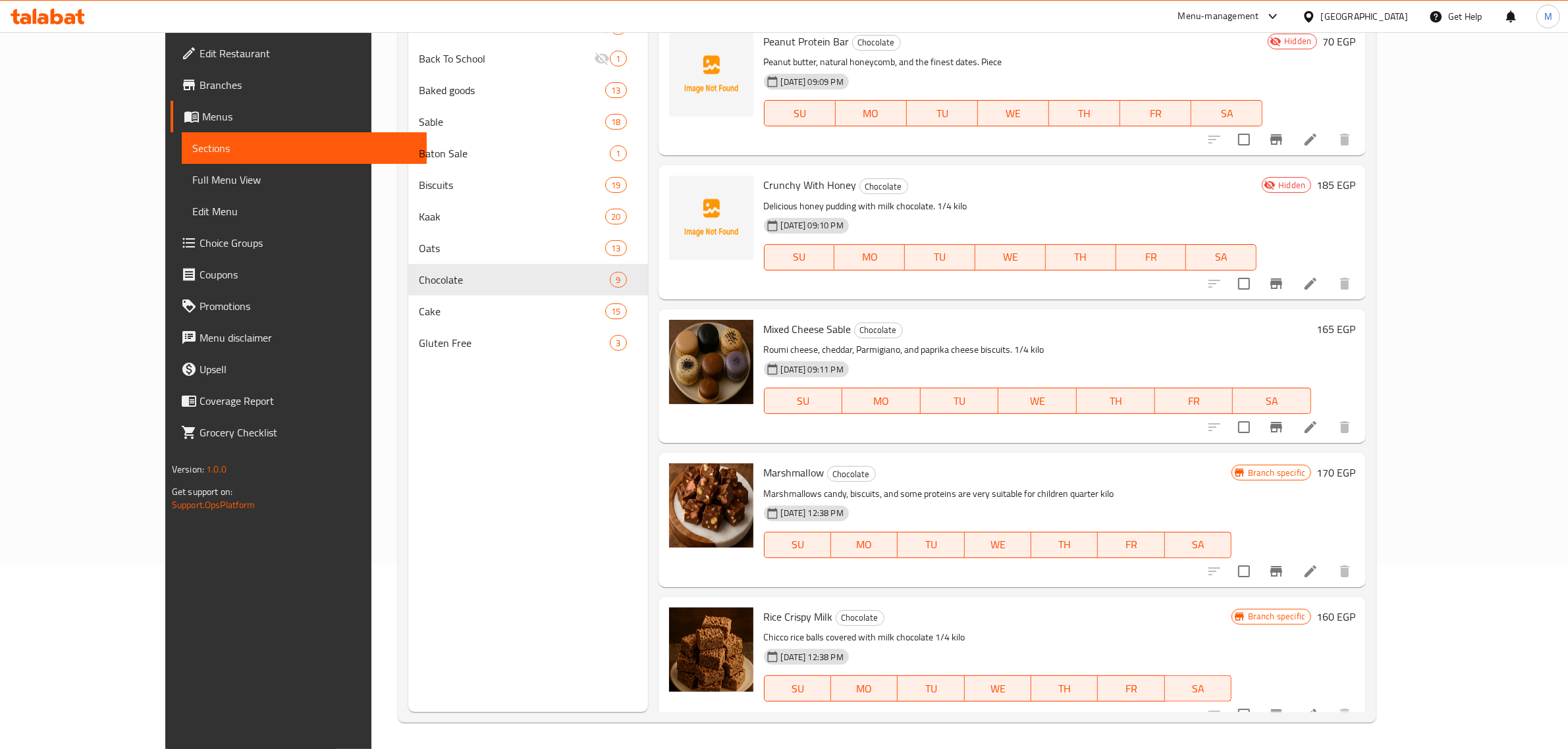
scroll to position [576, 0]
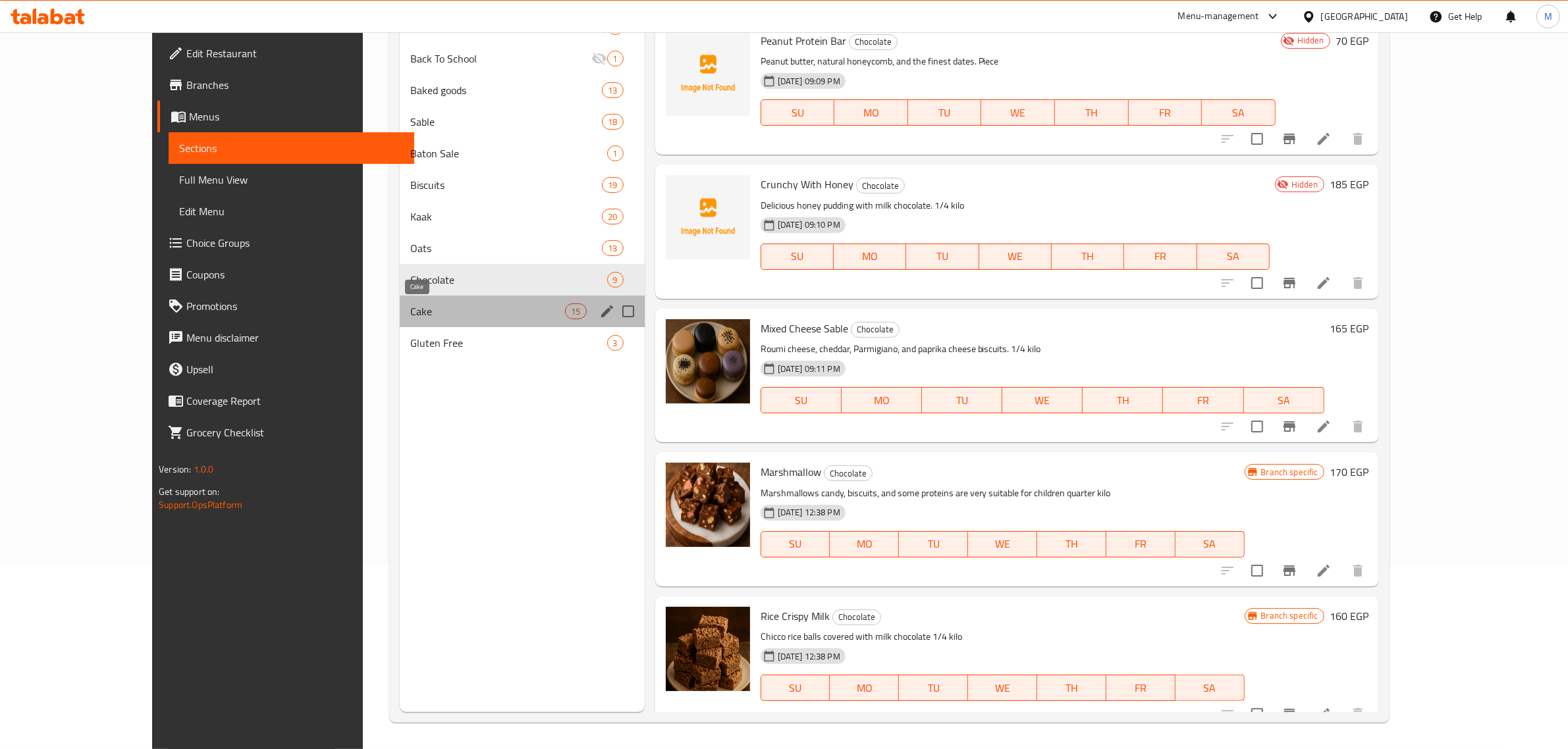
click at [439, 311] on span "Cake" at bounding box center [487, 311] width 155 height 16
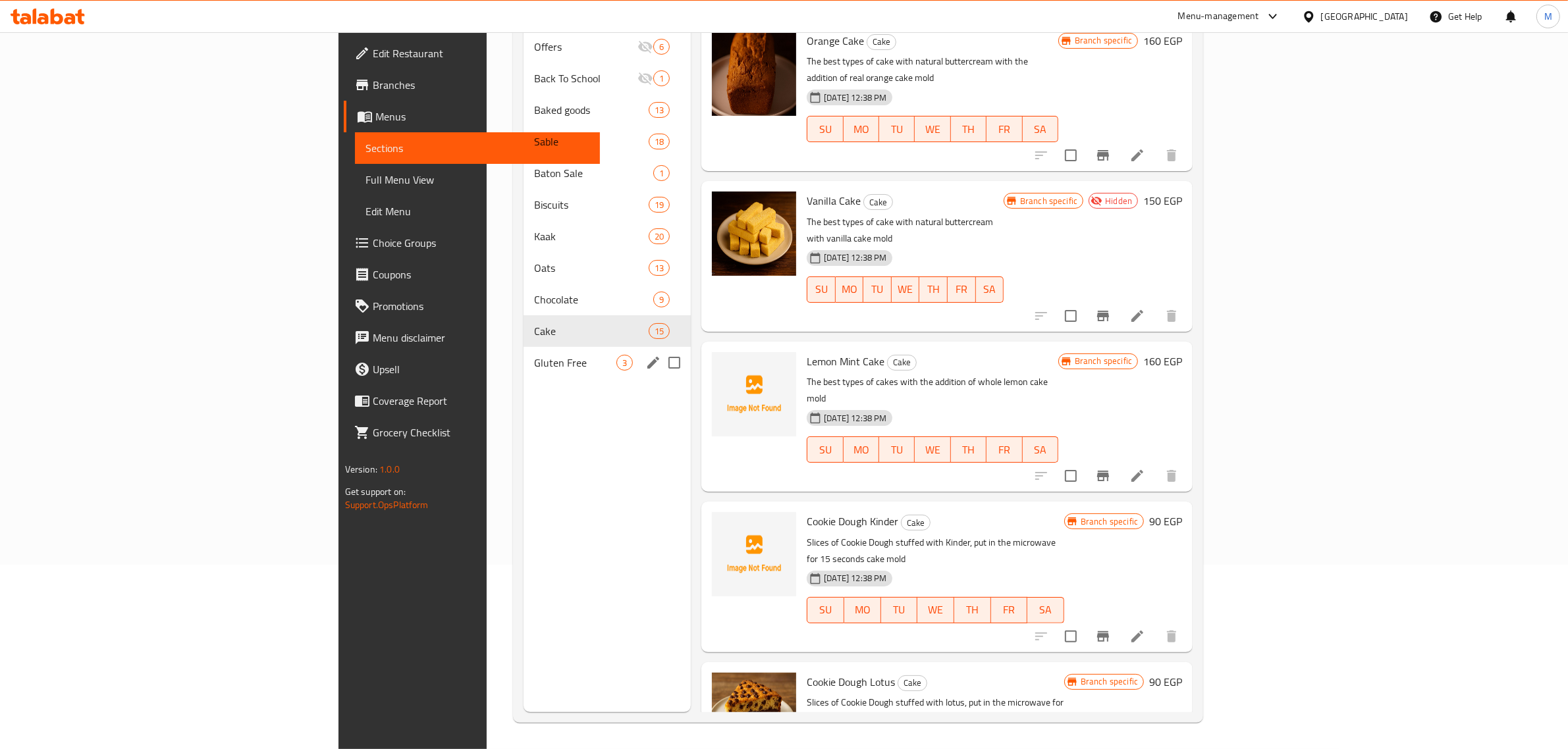
click at [523, 357] on div "Gluten Free 3" at bounding box center [607, 363] width 167 height 32
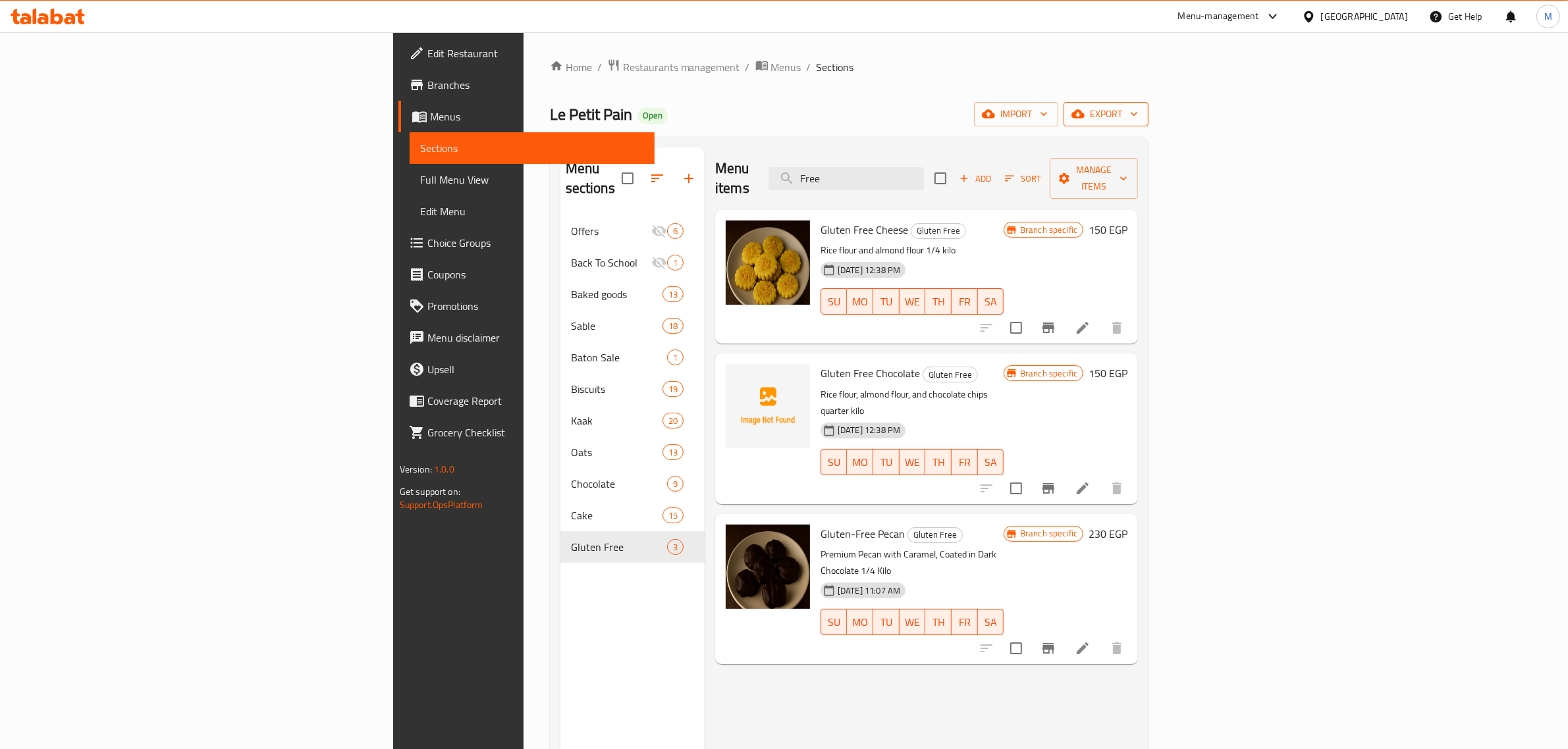
click at [1138, 113] on span "export" at bounding box center [1106, 114] width 64 height 17
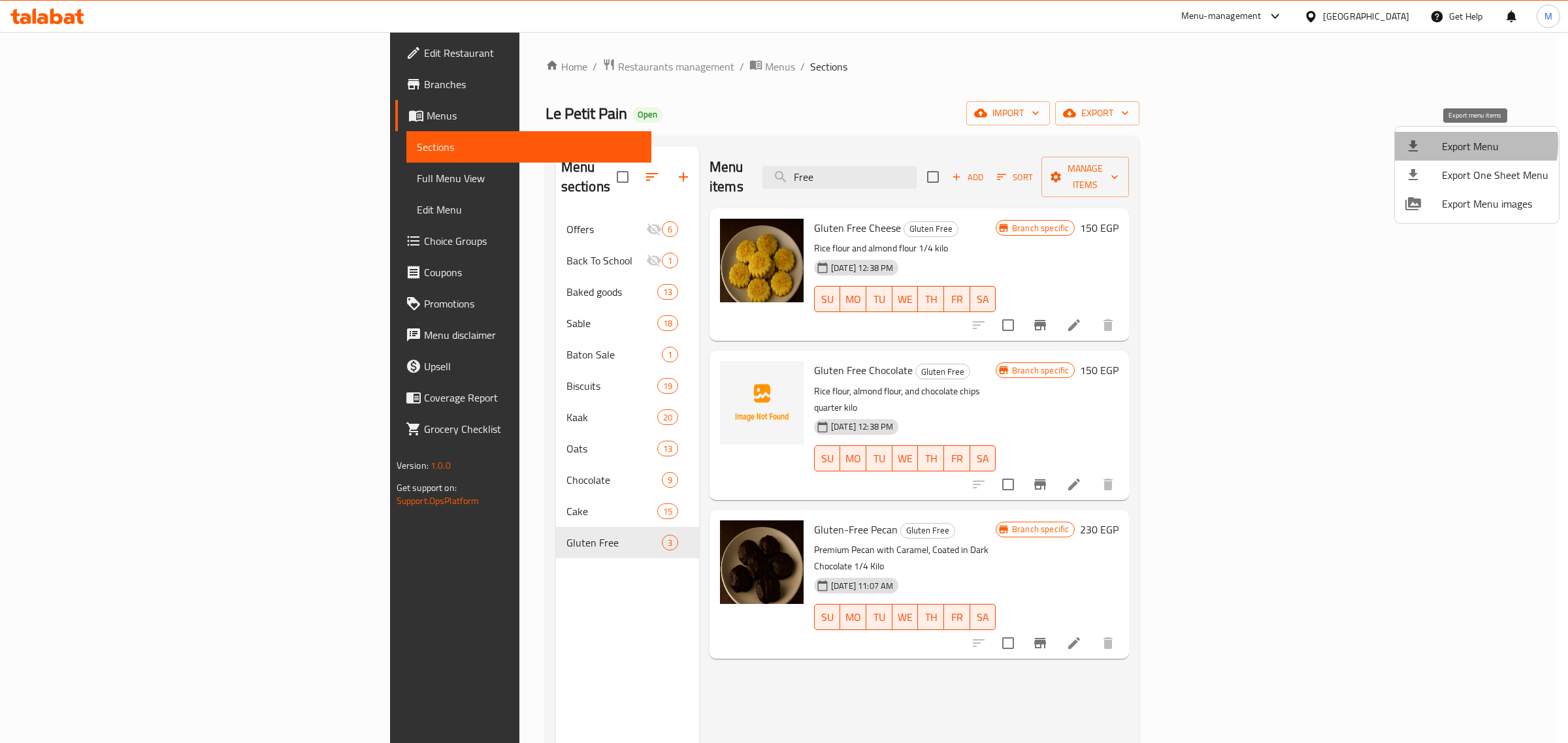
click at [1454, 144] on span "Export Menu" at bounding box center [1495, 146] width 106 height 16
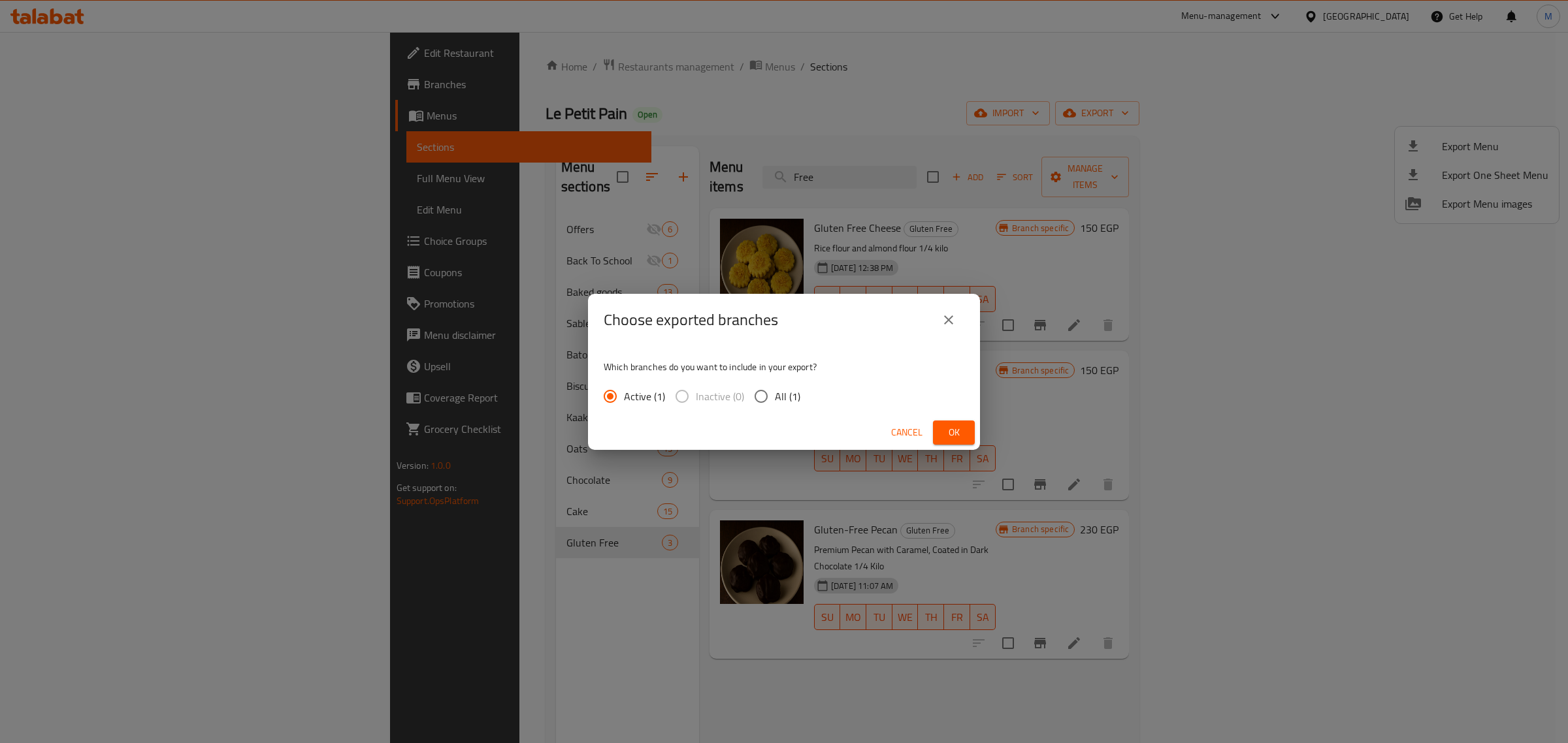
drag, startPoint x: 754, startPoint y: 410, endPoint x: 757, endPoint y: 399, distance: 11.4
click at [755, 410] on div "Which branches do you want to include in your export? Active (1) Inactive (0) A…" at bounding box center [784, 381] width 392 height 69
drag, startPoint x: 757, startPoint y: 399, endPoint x: 847, endPoint y: 418, distance: 92.0
click at [758, 403] on input "All (1)" at bounding box center [761, 396] width 28 height 28
radio input "true"
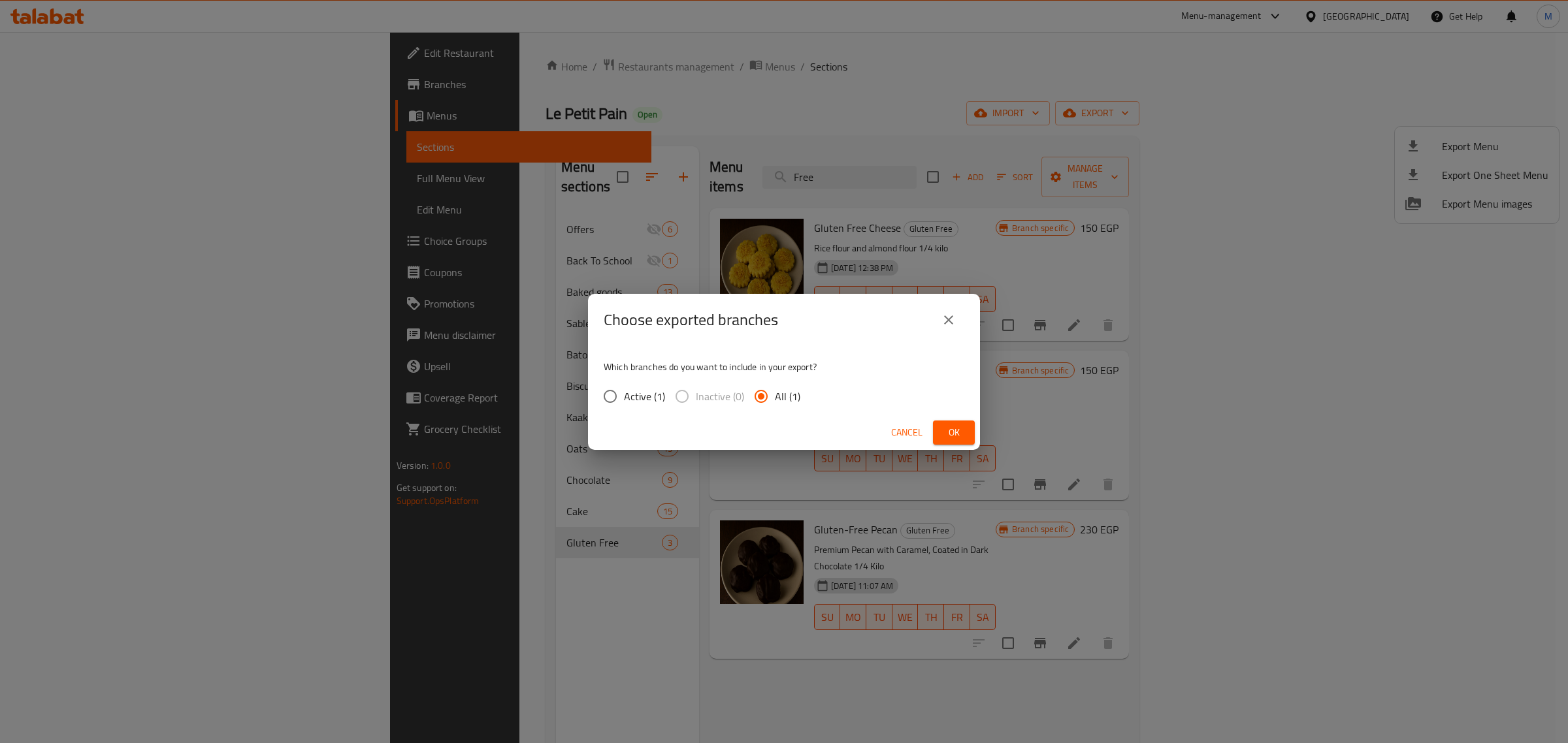
click at [953, 431] on span "Ok" at bounding box center [954, 432] width 21 height 17
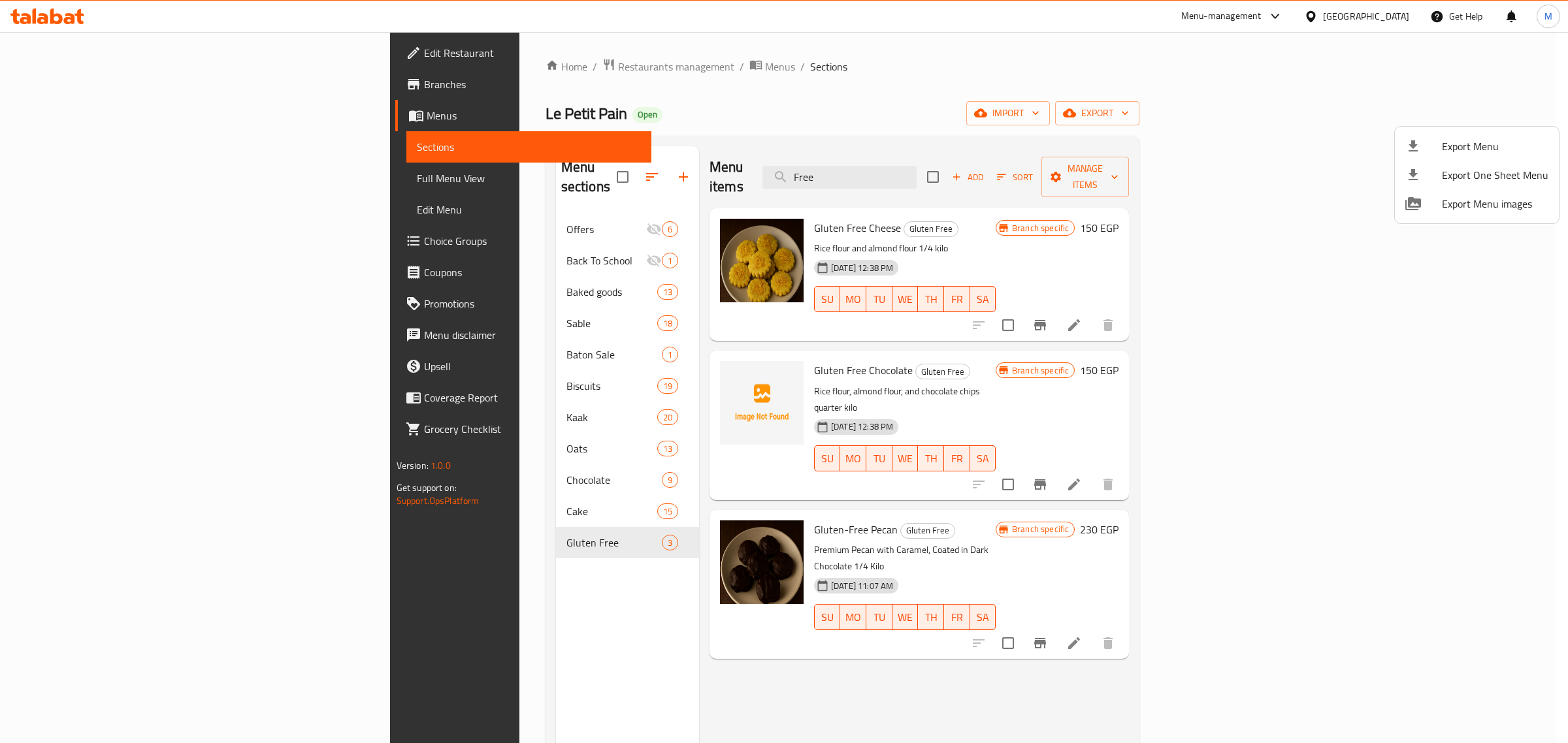
click at [913, 622] on div at bounding box center [784, 371] width 1568 height 743
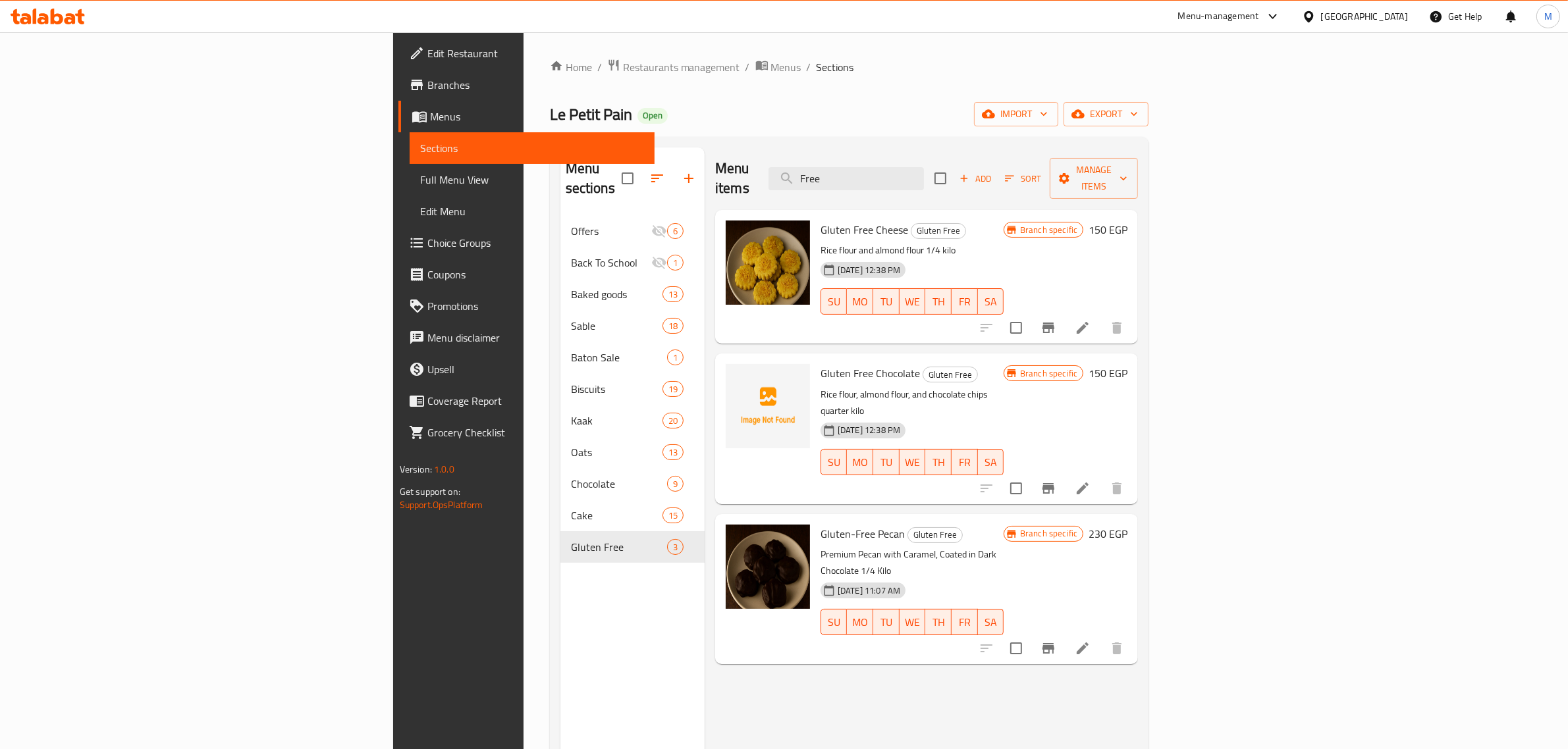
click at [821, 363] on span "Gluten Free Chocolate" at bounding box center [870, 373] width 99 height 20
copy span "Gluten"
drag, startPoint x: 946, startPoint y: 178, endPoint x: 981, endPoint y: 177, distance: 35.0
click at [924, 178] on input "Free" at bounding box center [846, 178] width 155 height 23
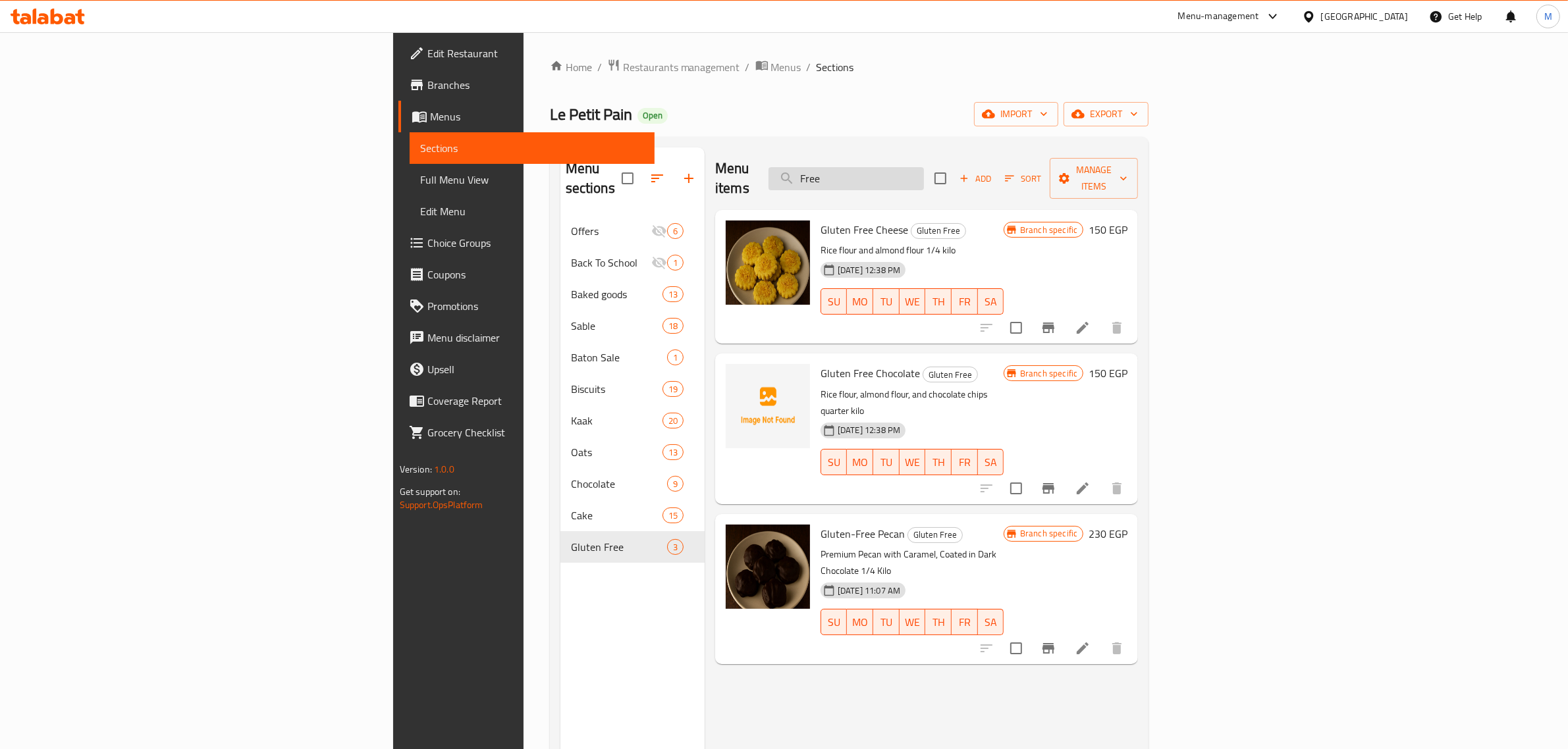
click at [924, 170] on input "Free" at bounding box center [846, 178] width 155 height 23
paste input "Gluten"
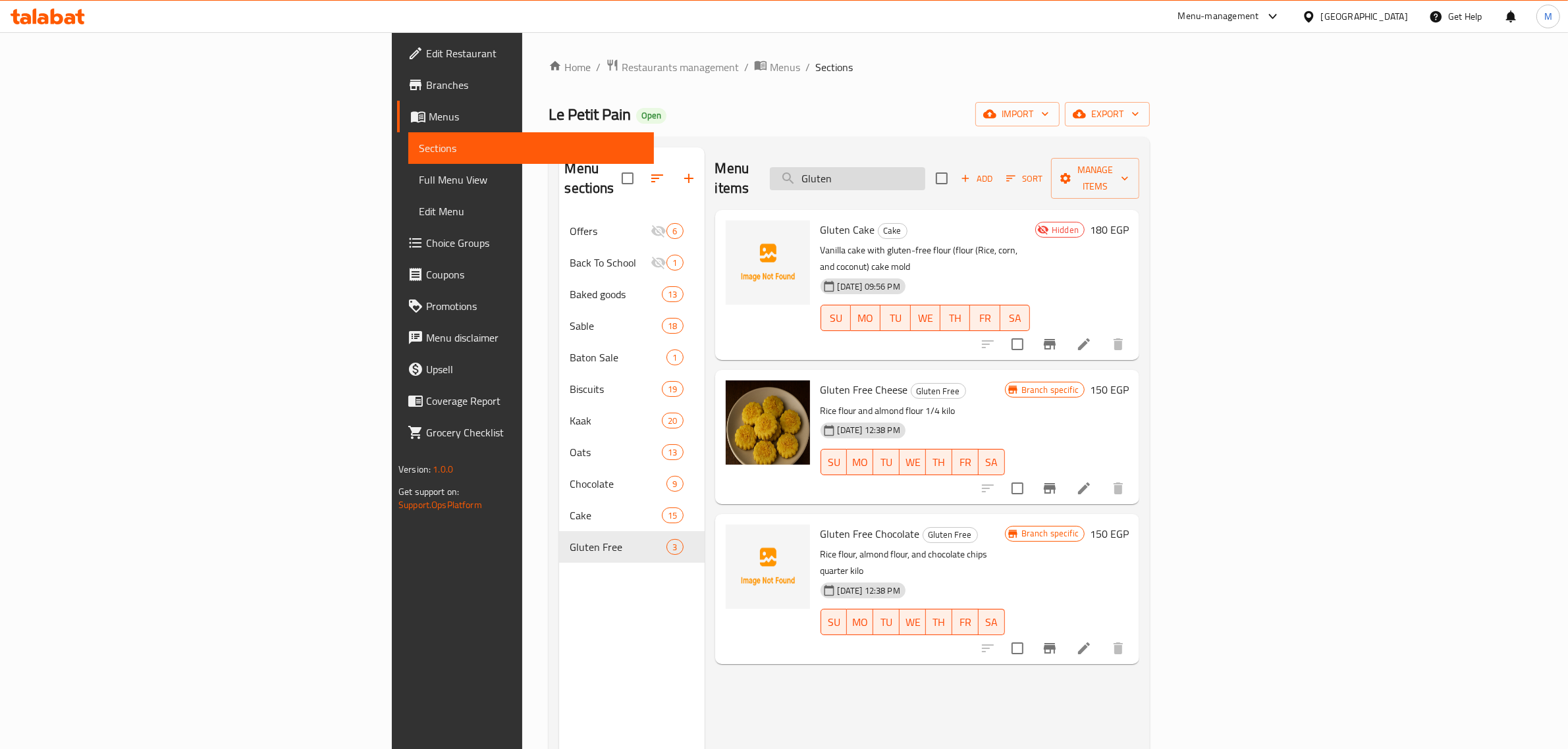
type input "Gluten"
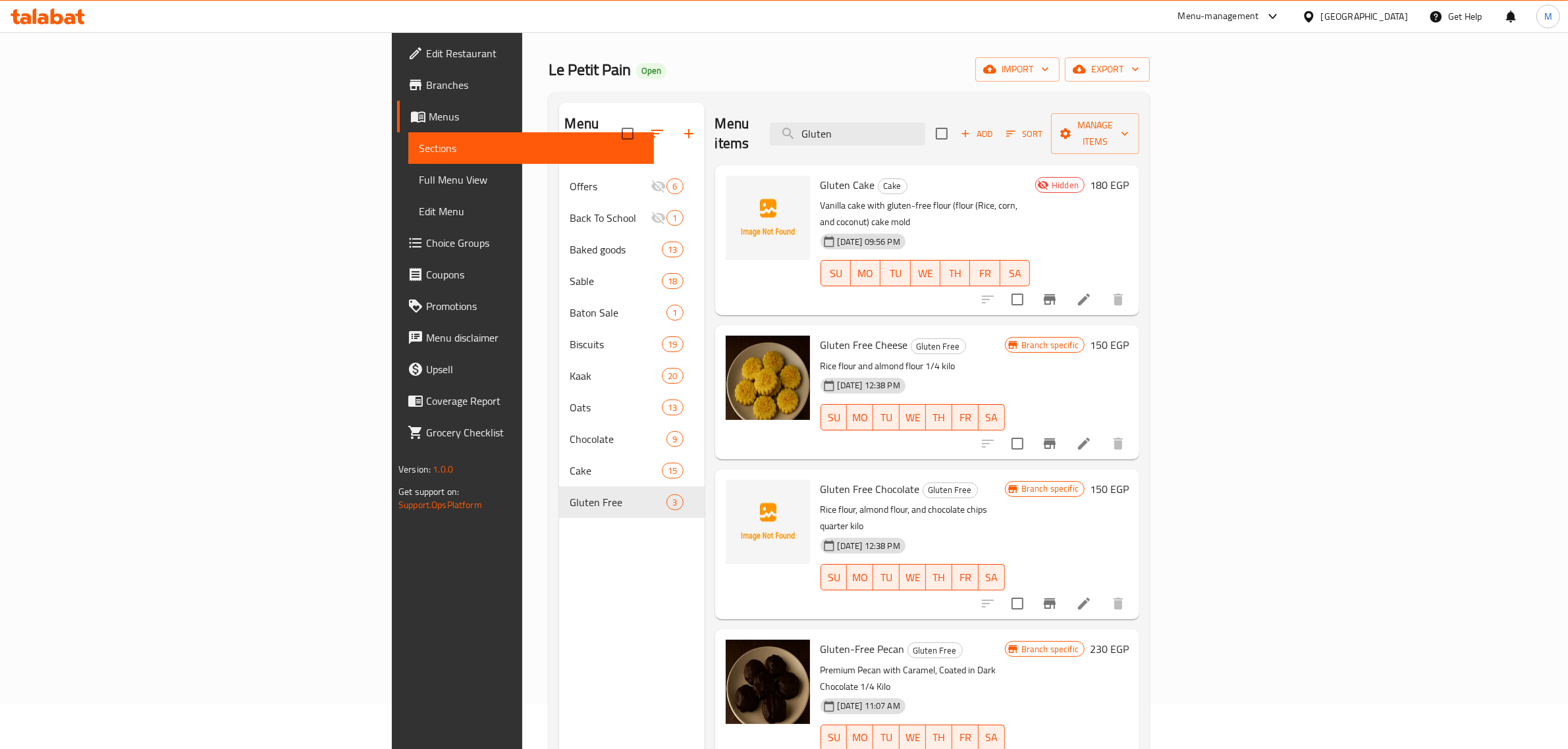
scroll to position [82, 0]
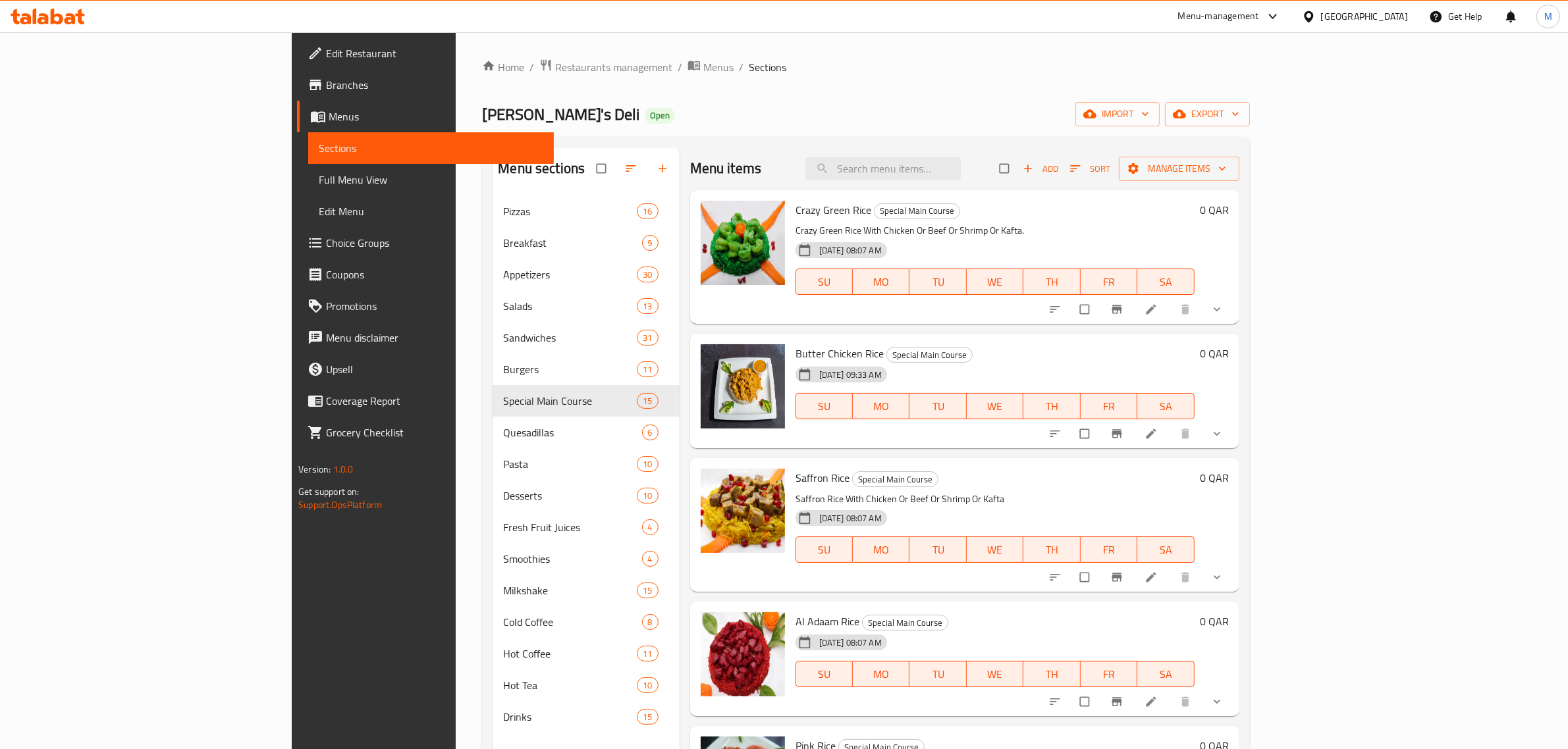
click at [783, 15] on div "Qatar" at bounding box center [1365, 17] width 87 height 14
click at [783, 128] on div "[GEOGRAPHIC_DATA]" at bounding box center [1265, 136] width 87 height 14
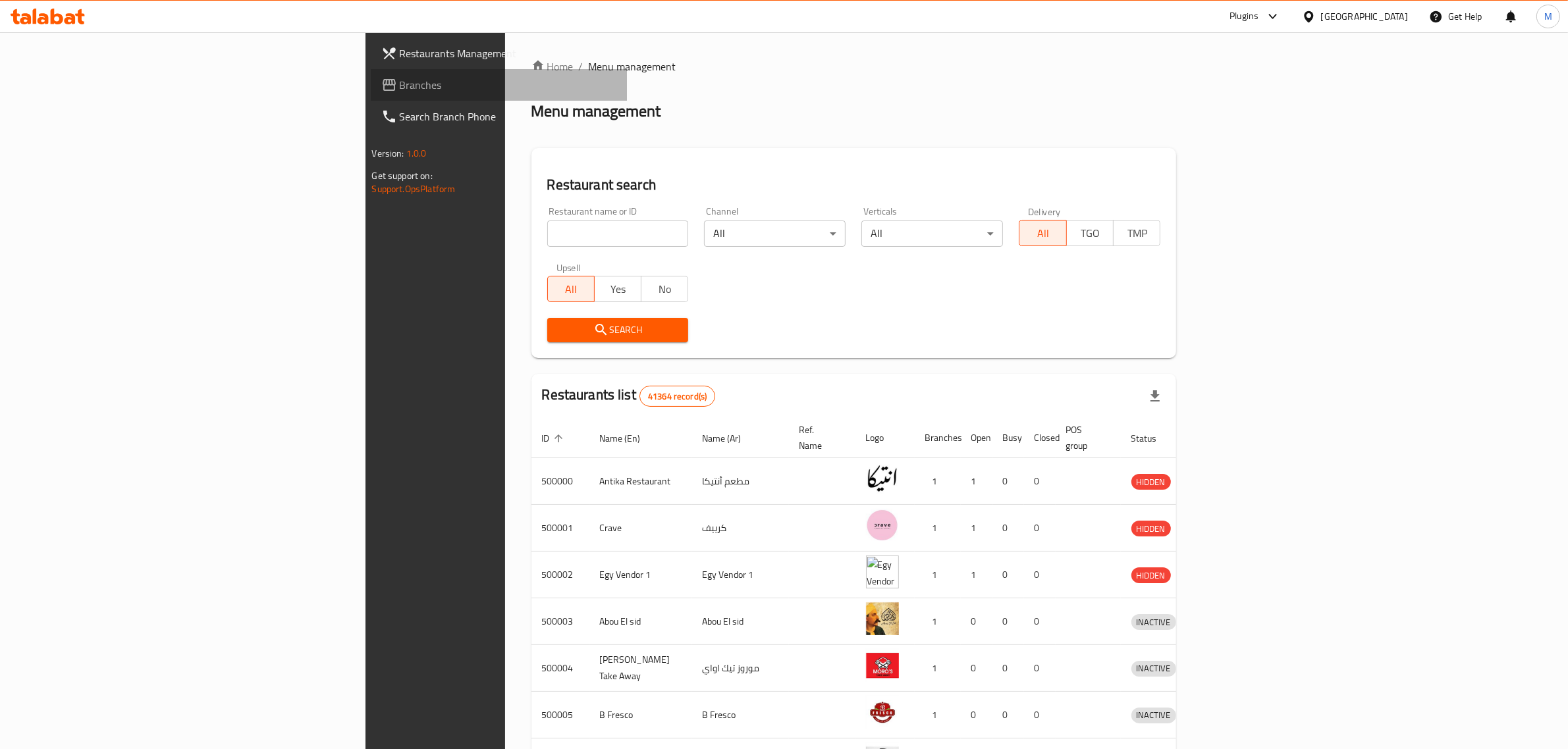
click at [400, 87] on span "Branches" at bounding box center [508, 85] width 217 height 16
